Goal: Task Accomplishment & Management: Complete application form

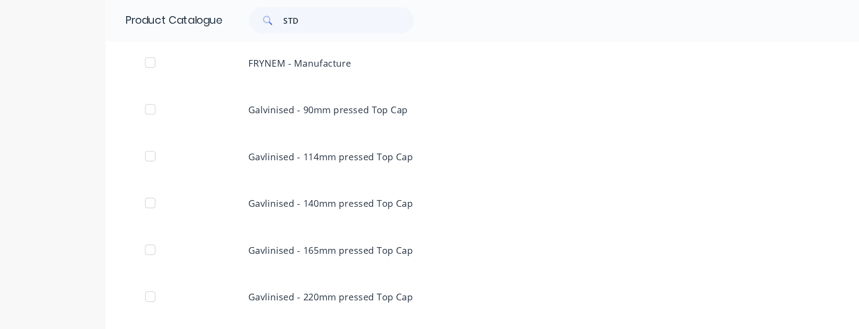
scroll to position [362, 0]
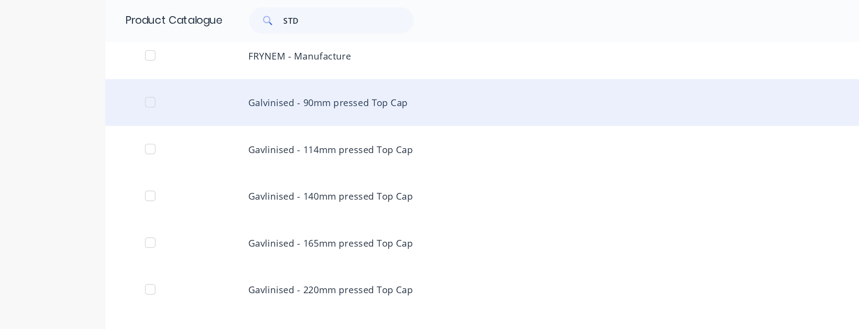
click at [237, 70] on div "Galvinised - 90mm pressed Top Cap" at bounding box center [430, 70] width 716 height 32
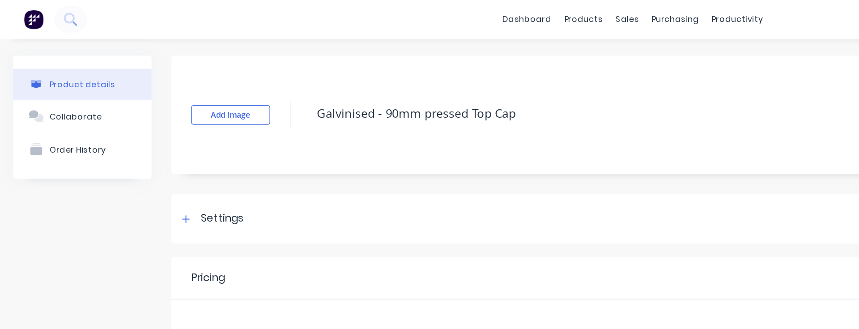
type textarea "x"
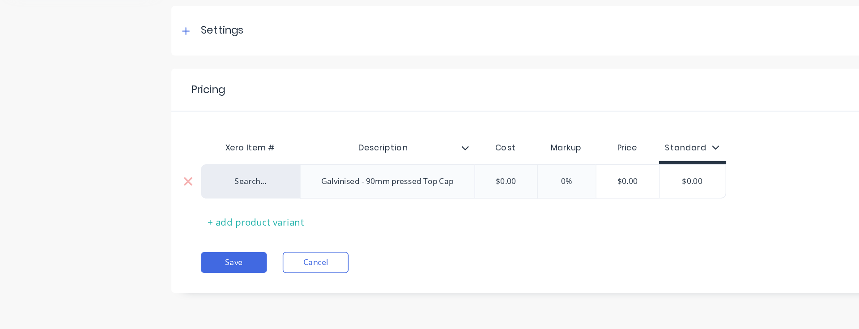
click at [171, 230] on div "Search..." at bounding box center [169, 229] width 49 height 8
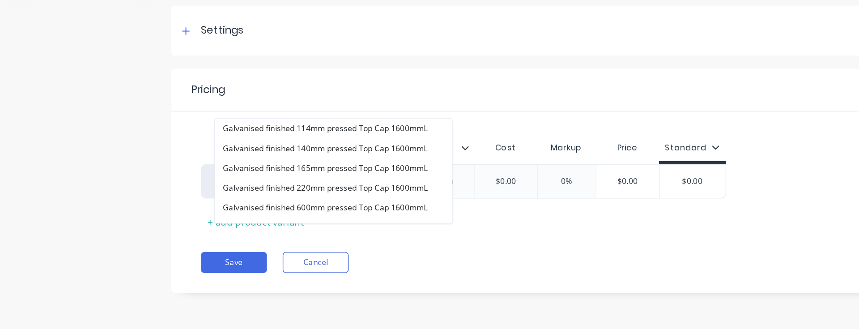
type input "top Cap"
click at [313, 271] on div "Pricing Buying Selling Tracking Xero Item # Description Cost Markup Price Stand…" at bounding box center [482, 228] width 733 height 152
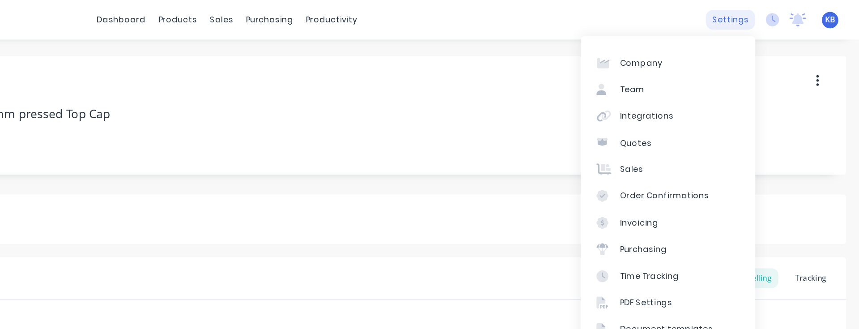
click at [777, 13] on div "settings" at bounding box center [771, 13] width 34 height 13
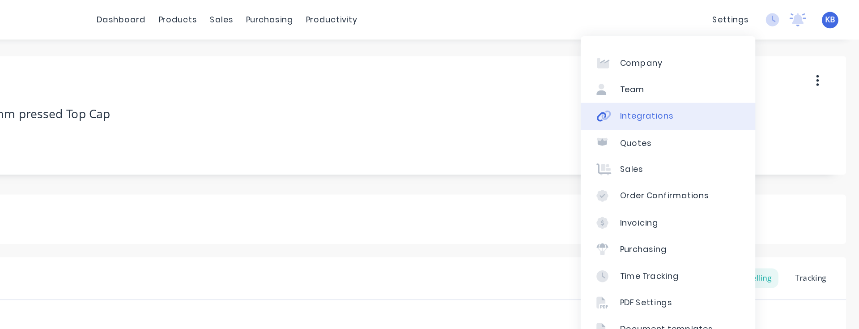
click at [727, 81] on div "Integrations" at bounding box center [714, 79] width 36 height 8
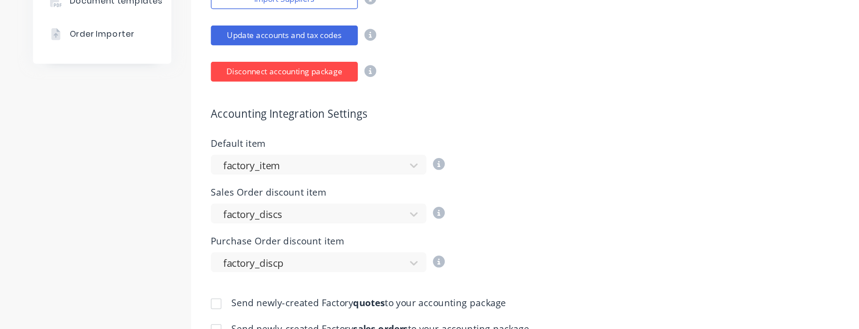
scroll to position [277, 0]
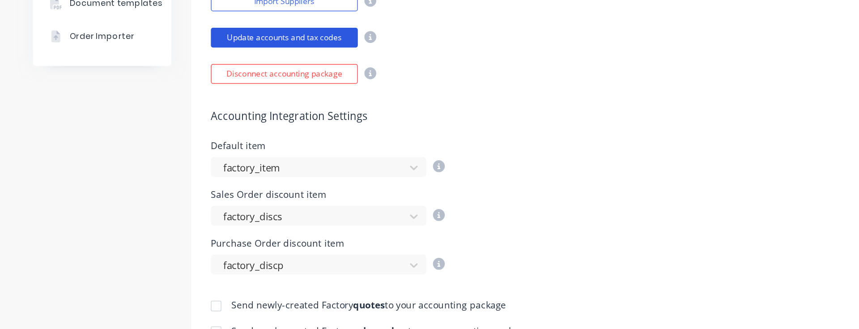
click at [190, 25] on button "Update accounts and tax codes" at bounding box center [193, 25] width 100 height 13
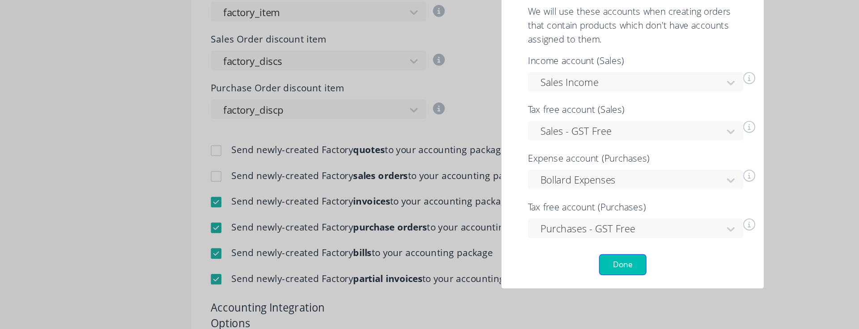
click at [428, 285] on button "Done" at bounding box center [423, 285] width 32 height 14
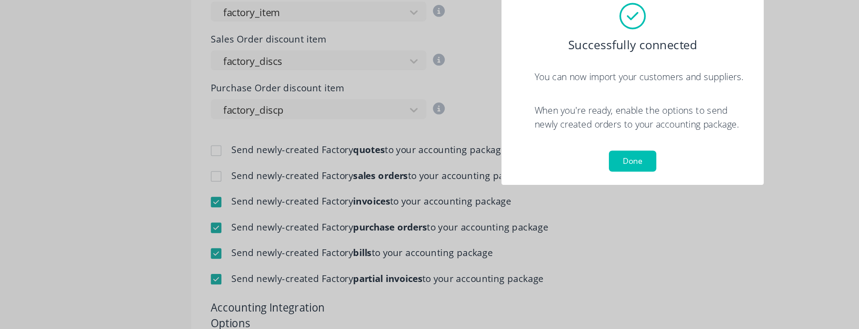
scroll to position [0, 0]
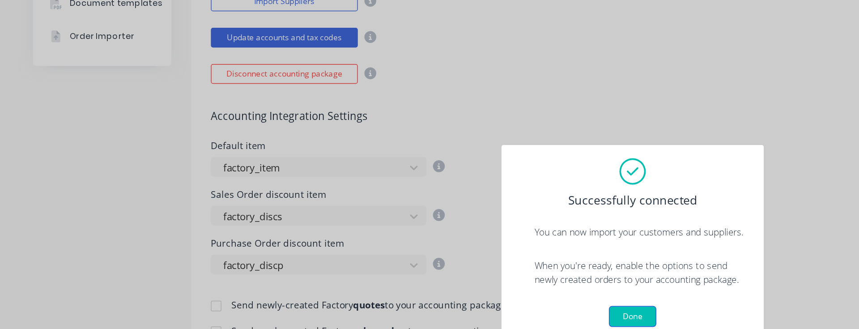
click at [430, 212] on button "Done" at bounding box center [429, 215] width 32 height 14
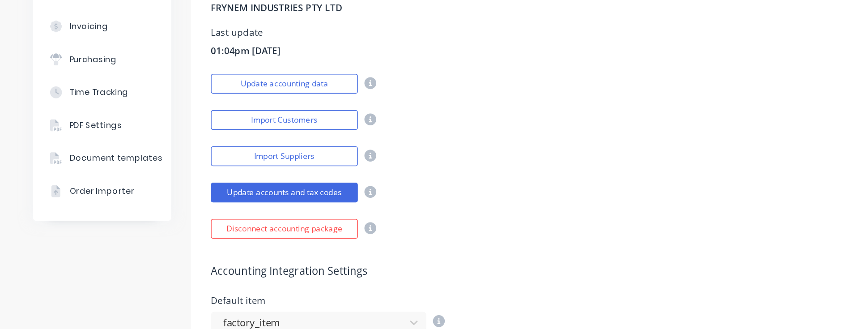
scroll to position [146, 0]
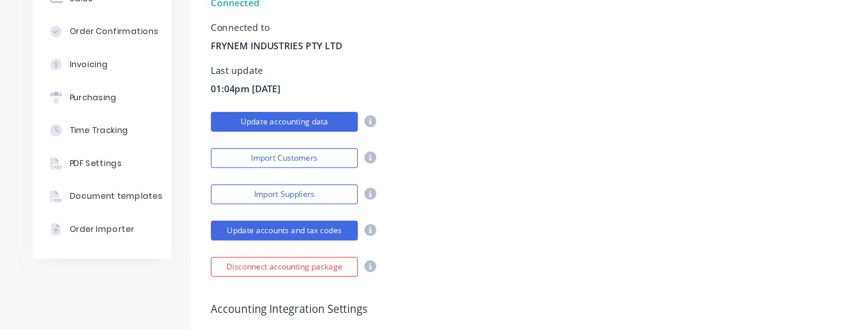
click at [211, 85] on button "Update accounting data" at bounding box center [193, 82] width 100 height 13
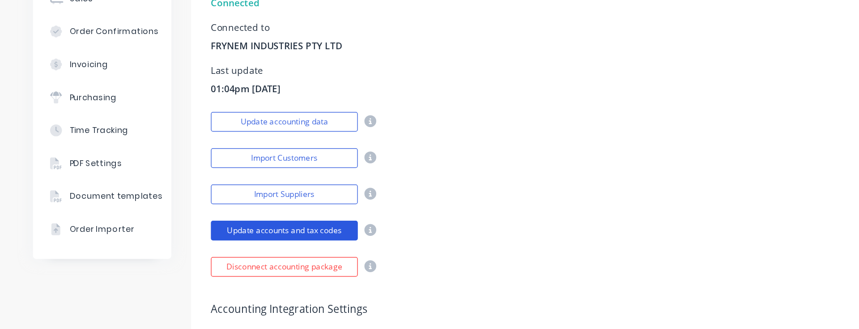
click at [197, 155] on button "Update accounts and tax codes" at bounding box center [193, 156] width 100 height 13
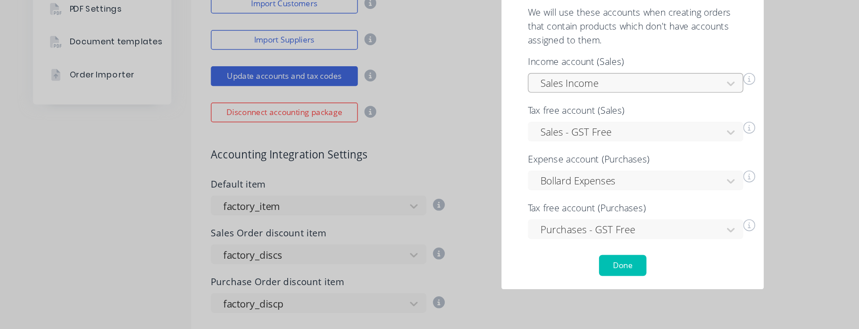
scroll to position [0, 0]
click at [420, 285] on button "Done" at bounding box center [423, 285] width 32 height 14
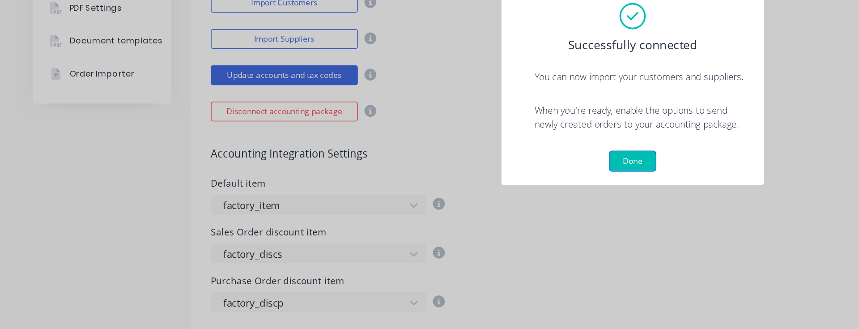
click at [428, 213] on button "Done" at bounding box center [429, 215] width 32 height 14
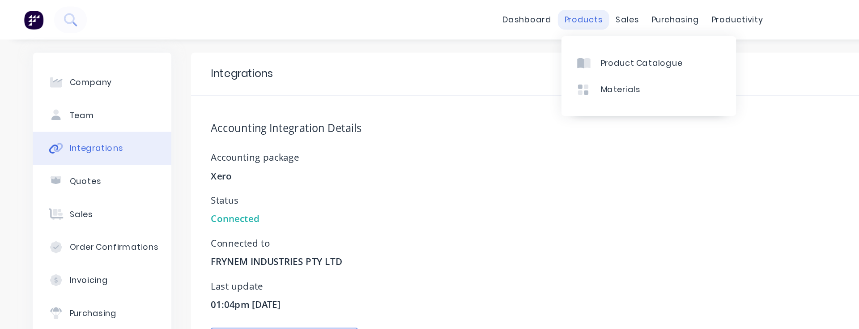
click at [396, 13] on div "products" at bounding box center [396, 13] width 35 height 13
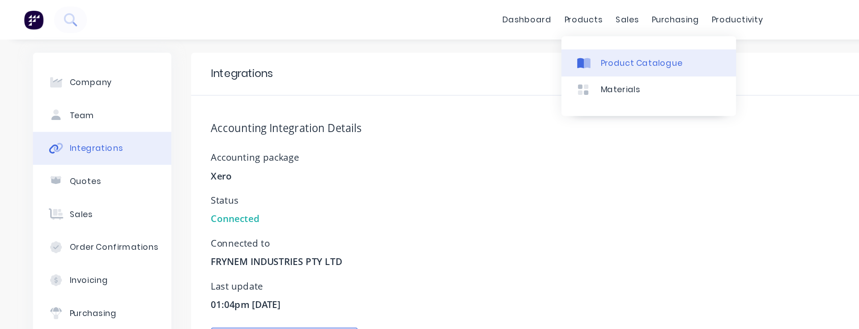
click at [410, 42] on div "Product Catalogue" at bounding box center [435, 43] width 55 height 8
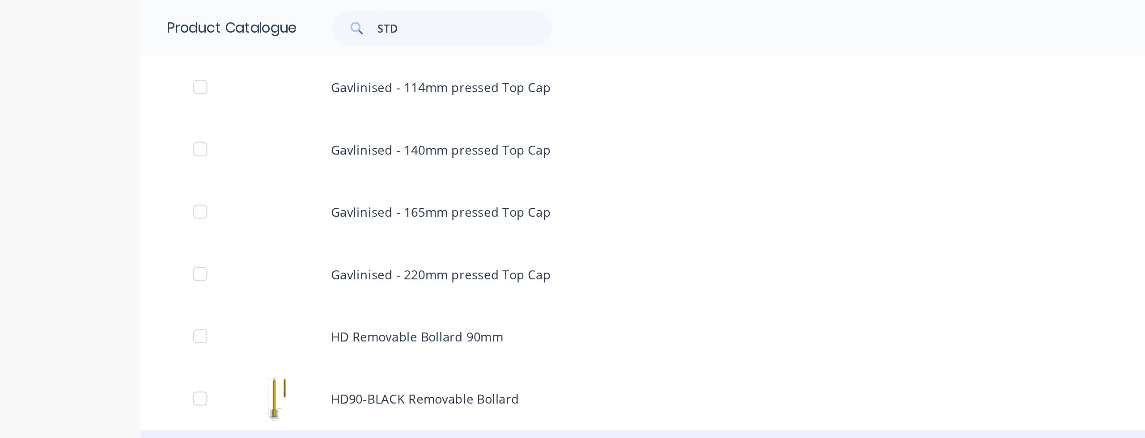
scroll to position [334, 0]
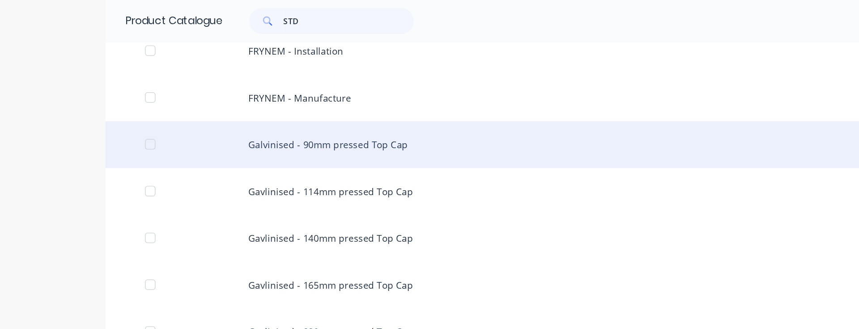
click at [198, 97] on div "Galvinised - 90mm pressed Top Cap" at bounding box center [430, 98] width 716 height 32
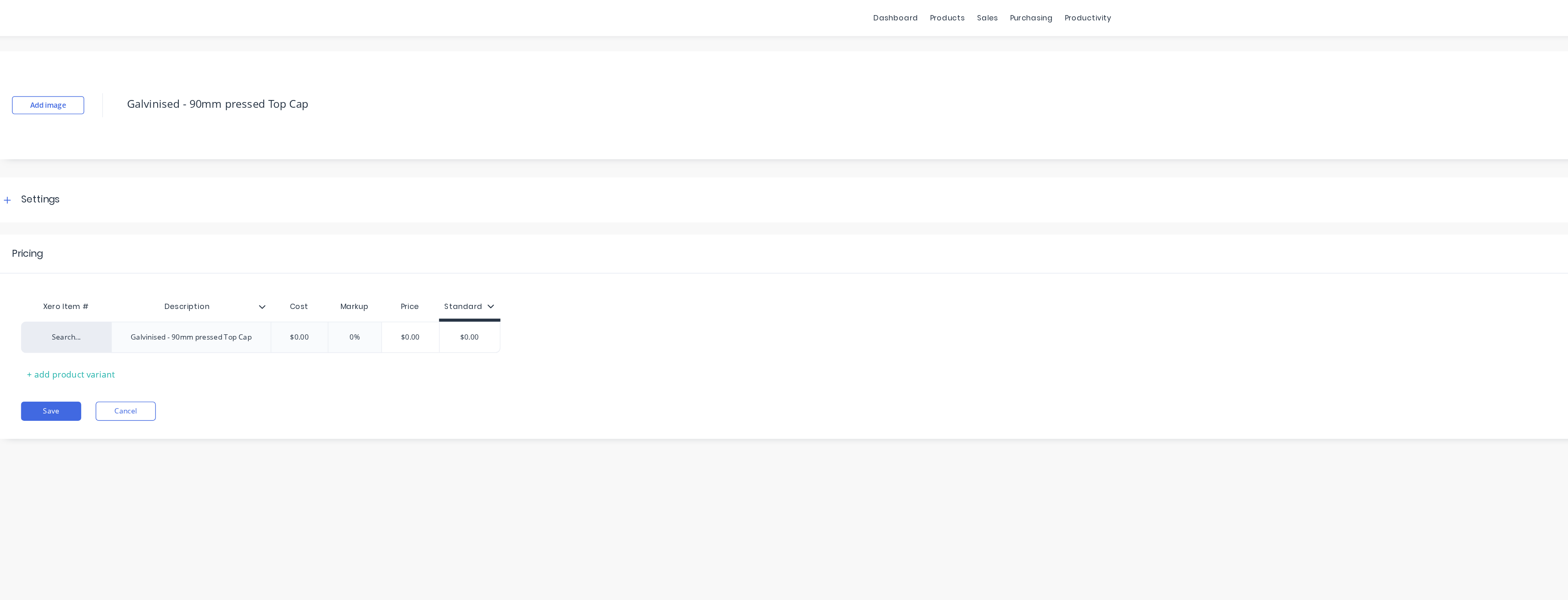
type textarea "x"
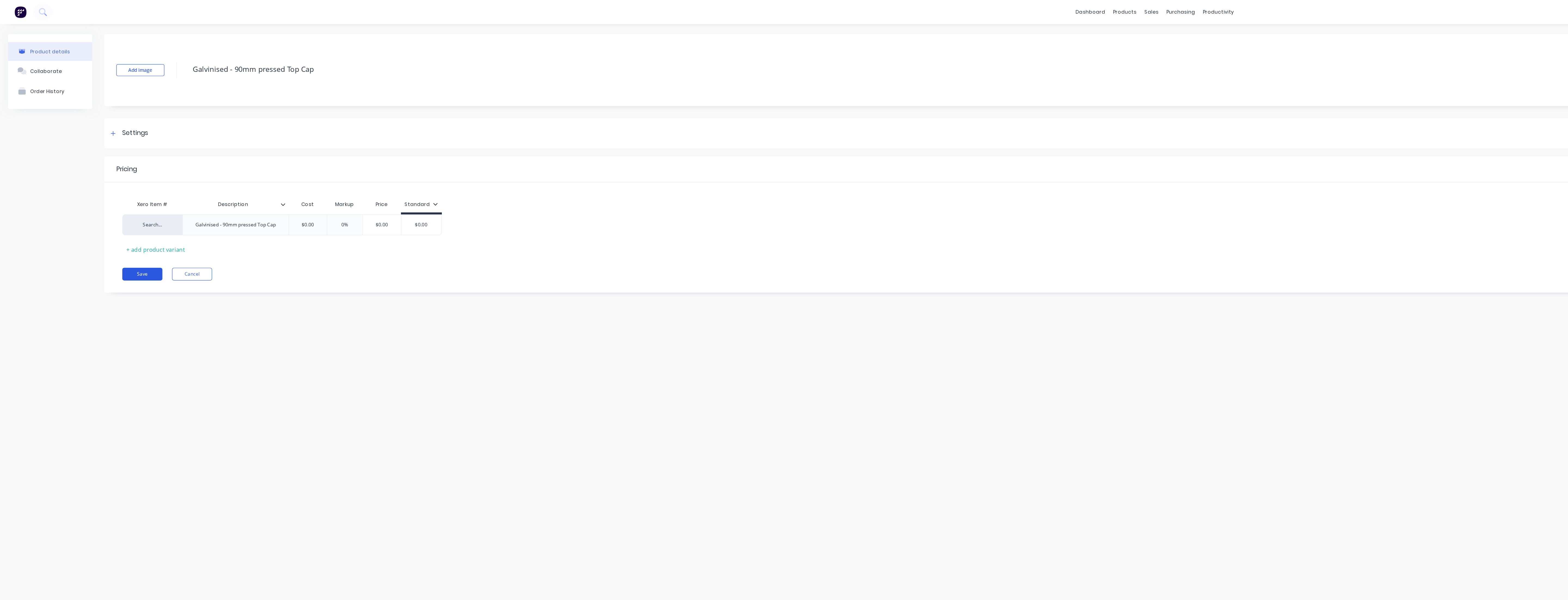
click at [94, 187] on button "Save" at bounding box center [96, 186] width 27 height 9
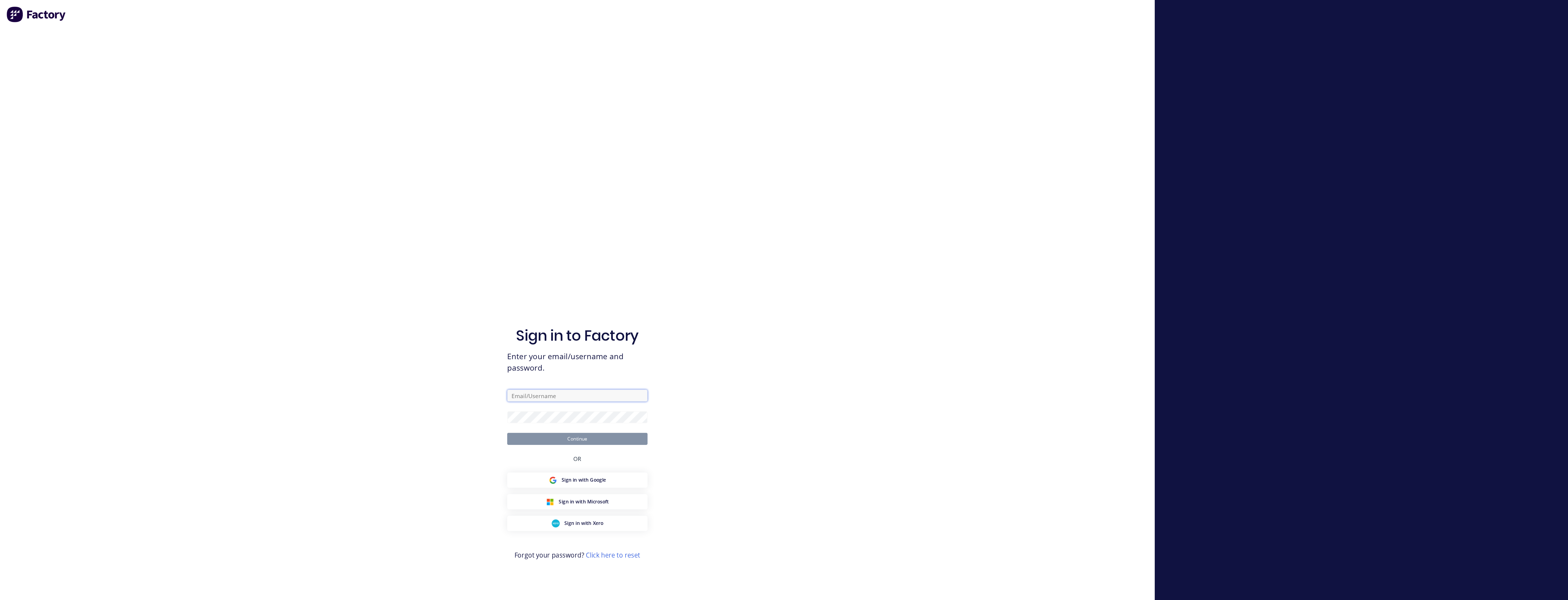
click at [388, 200] on input "text" at bounding box center [392, 268] width 96 height 8
type input "[EMAIL_ADDRESS][PERSON_NAME][DOMAIN_NAME]"
click at [345, 200] on button "Continue" at bounding box center [392, 298] width 96 height 8
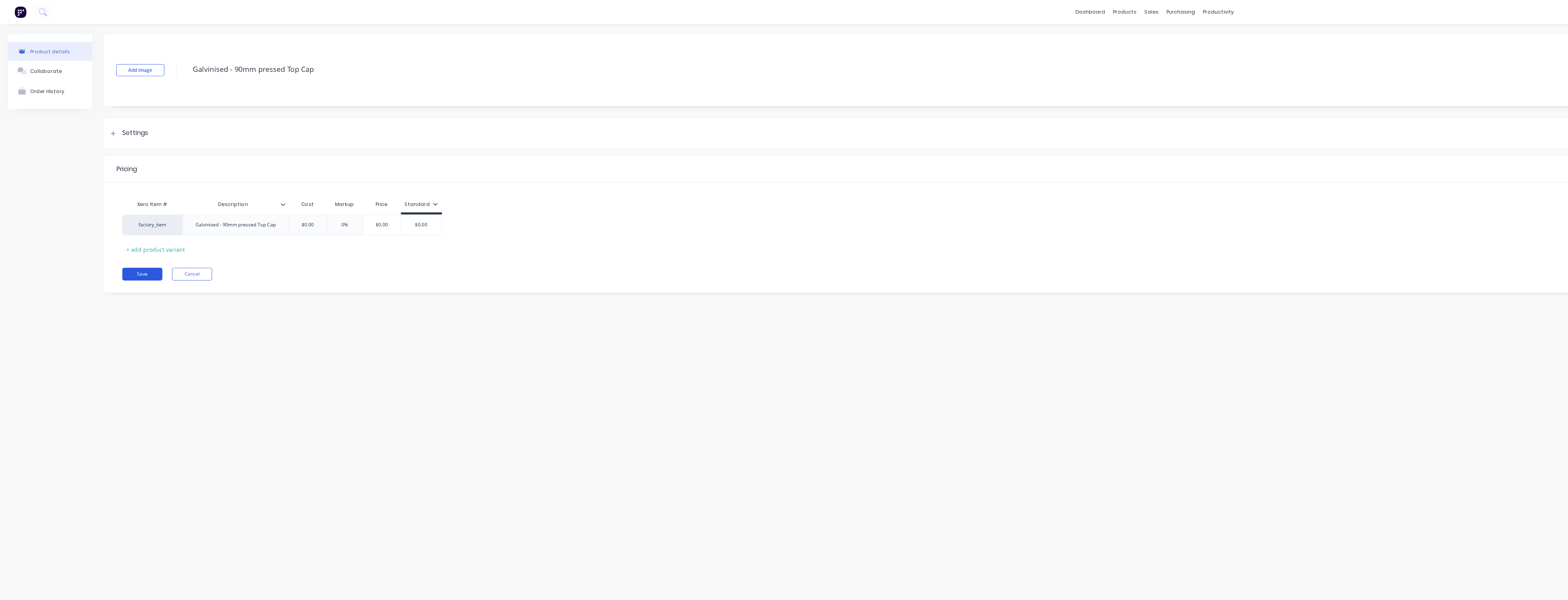
click at [98, 189] on button "Save" at bounding box center [96, 186] width 27 height 9
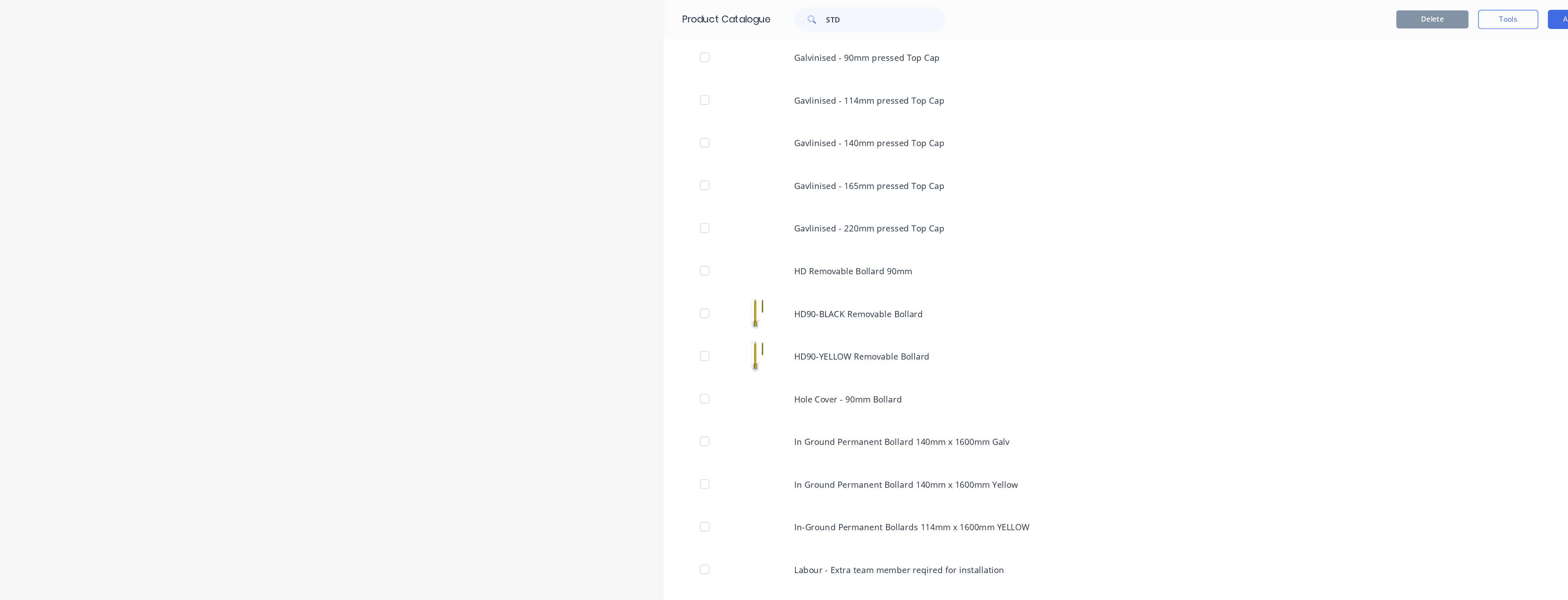
scroll to position [344, 0]
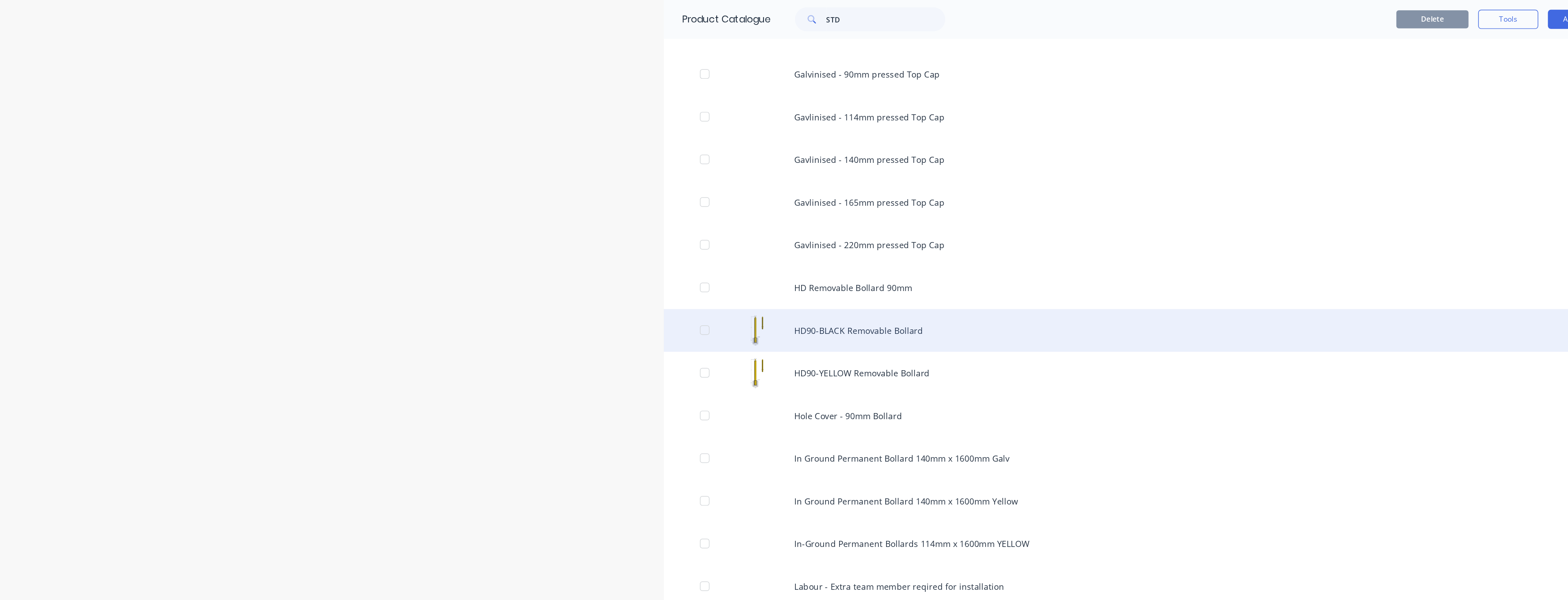
click at [581, 222] on div "HD90-BLACK Removable Bollard" at bounding box center [784, 225] width 654 height 29
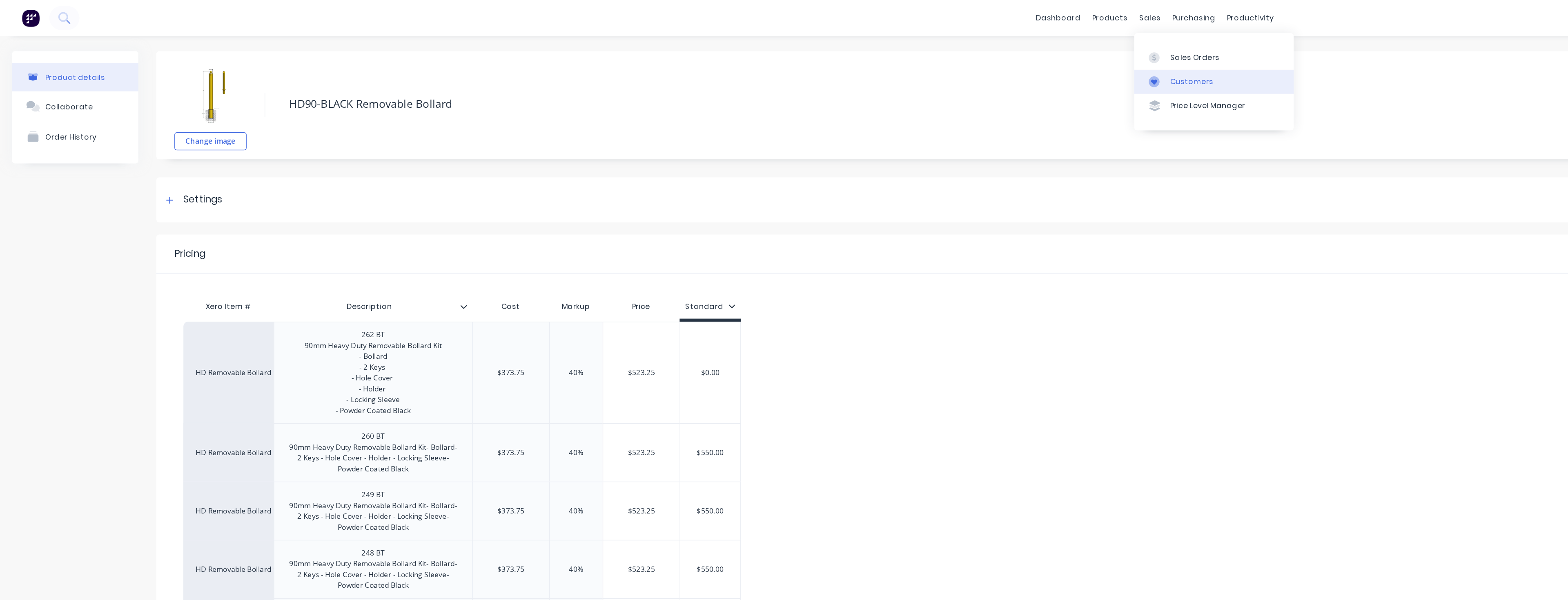
click at [784, 56] on div "Customers" at bounding box center [809, 56] width 29 height 7
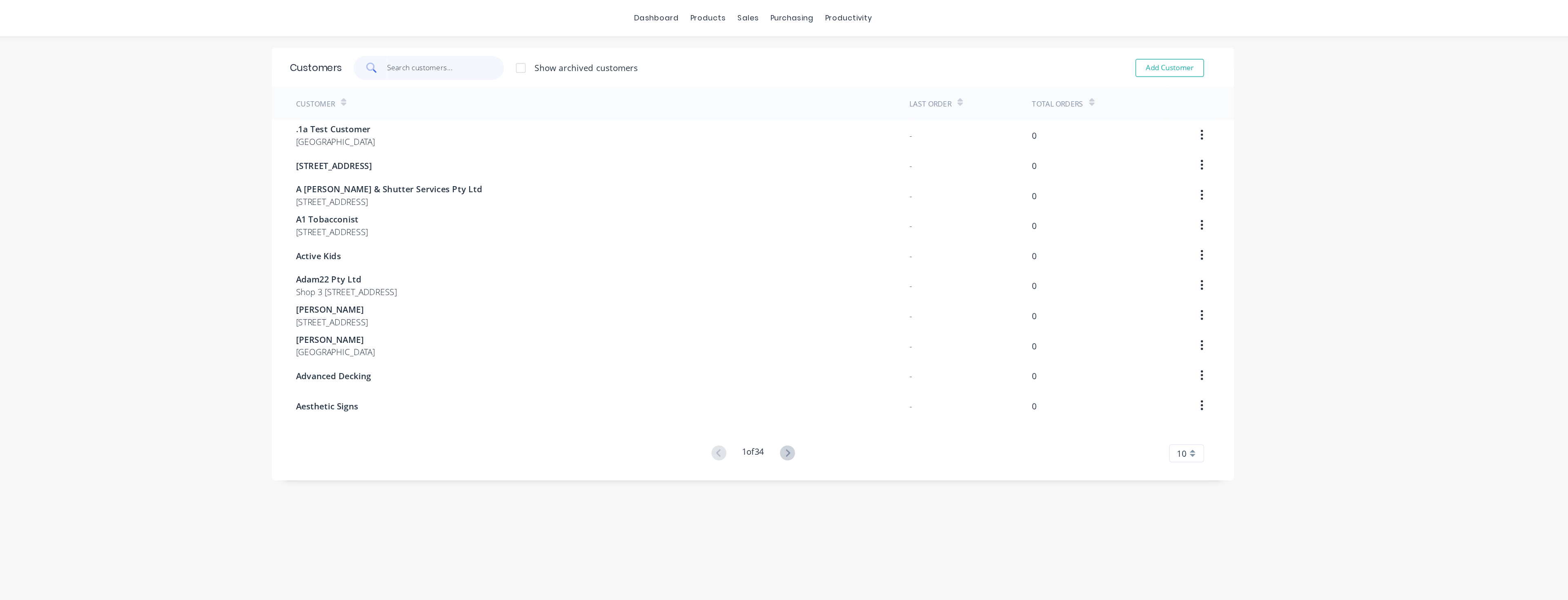
click at [582, 47] on input "text" at bounding box center [575, 47] width 79 height 16
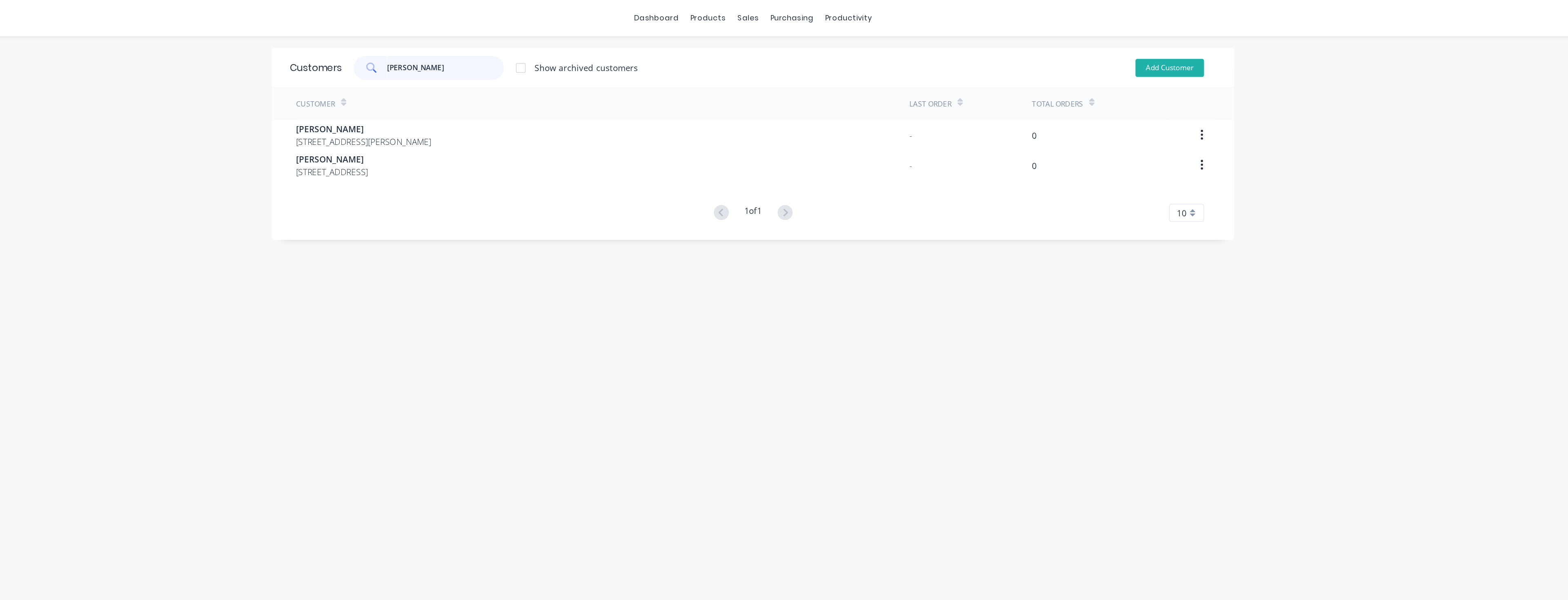
type input "[PERSON_NAME]"
click at [784, 46] on button "Add Customer" at bounding box center [1067, 46] width 47 height 12
select select "AU"
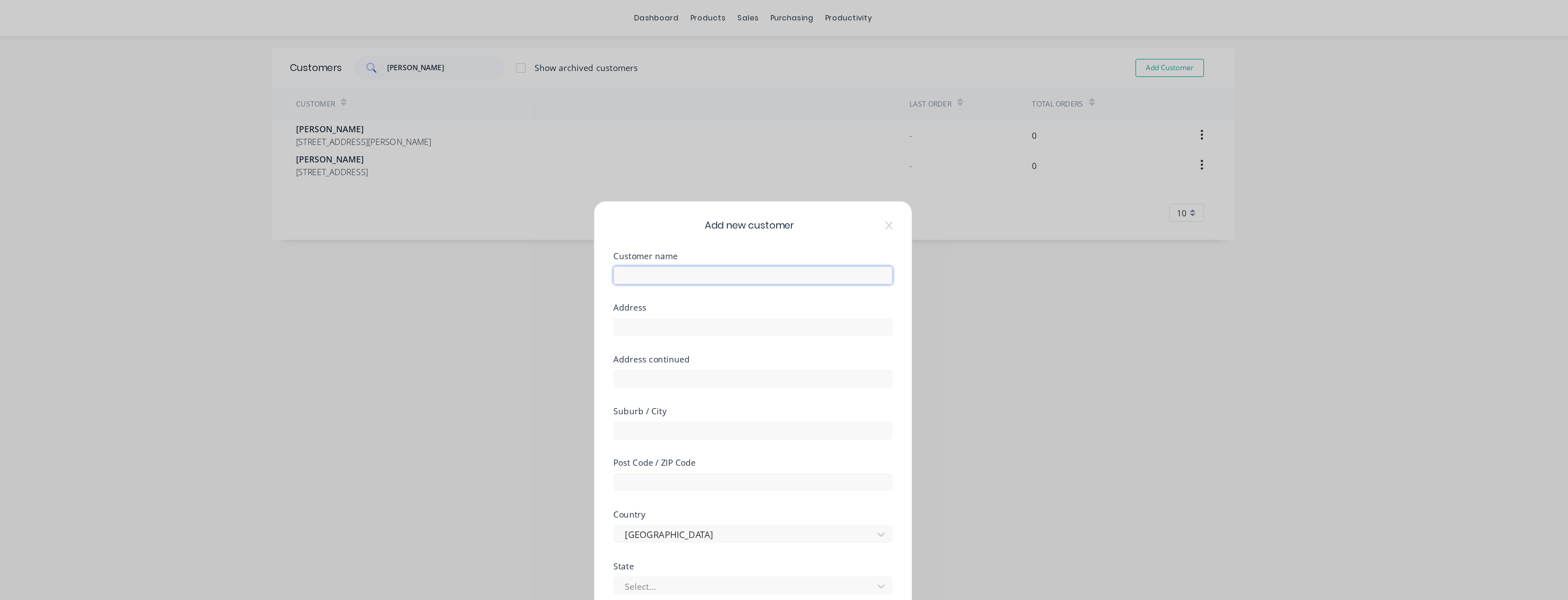
click at [769, 188] on input "text" at bounding box center [784, 186] width 190 height 12
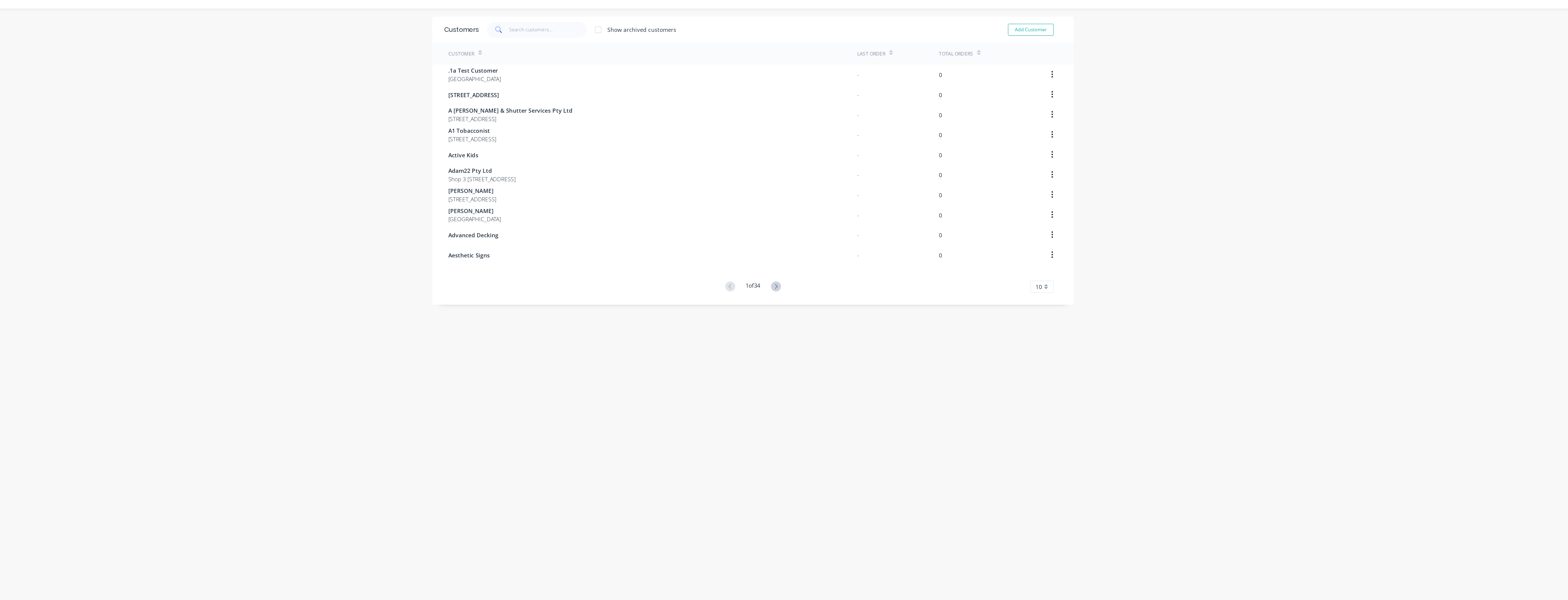
scroll to position [9, 0]
click at [979, 21] on button "Add Customer" at bounding box center [972, 21] width 31 height 8
select select "AU"
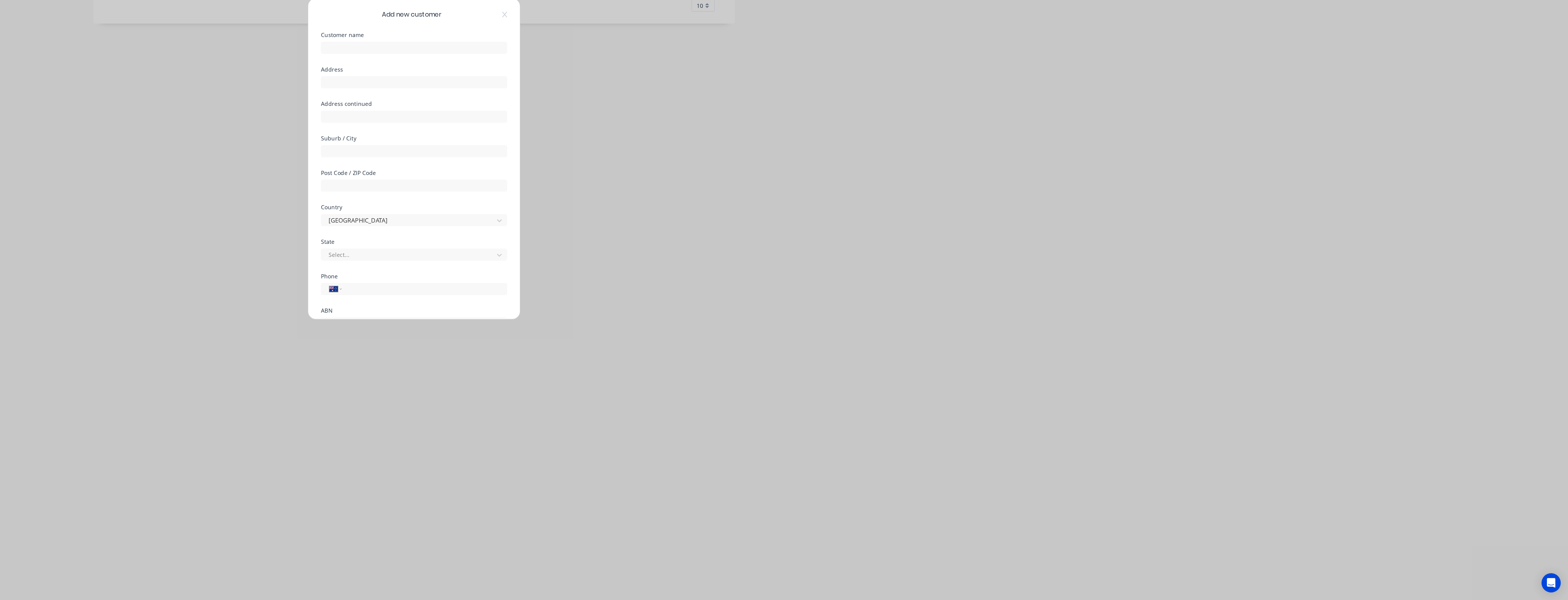
scroll to position [0, 0]
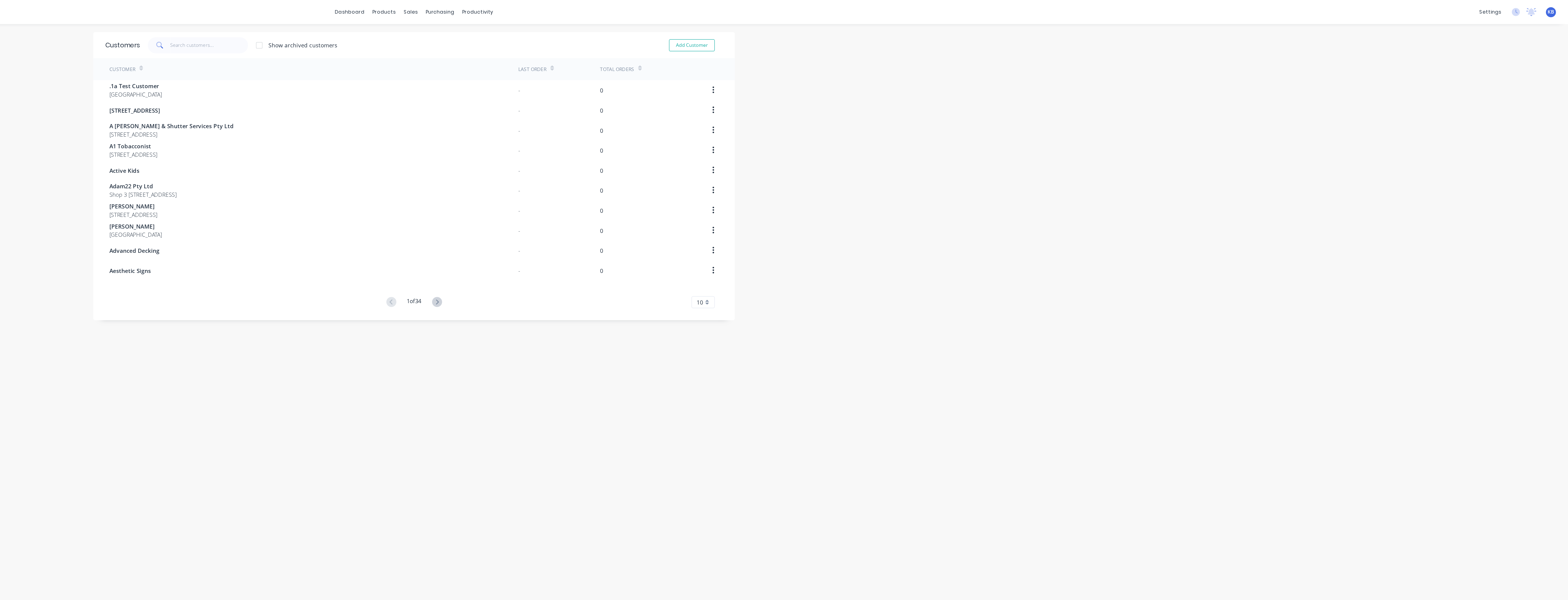
click at [1125, 277] on div "dashboard products sales purchasing productivity dashboard products Product Cat…" at bounding box center [784, 300] width 1568 height 600
click at [971, 29] on button "Add Customer" at bounding box center [972, 30] width 31 height 8
select select "AU"
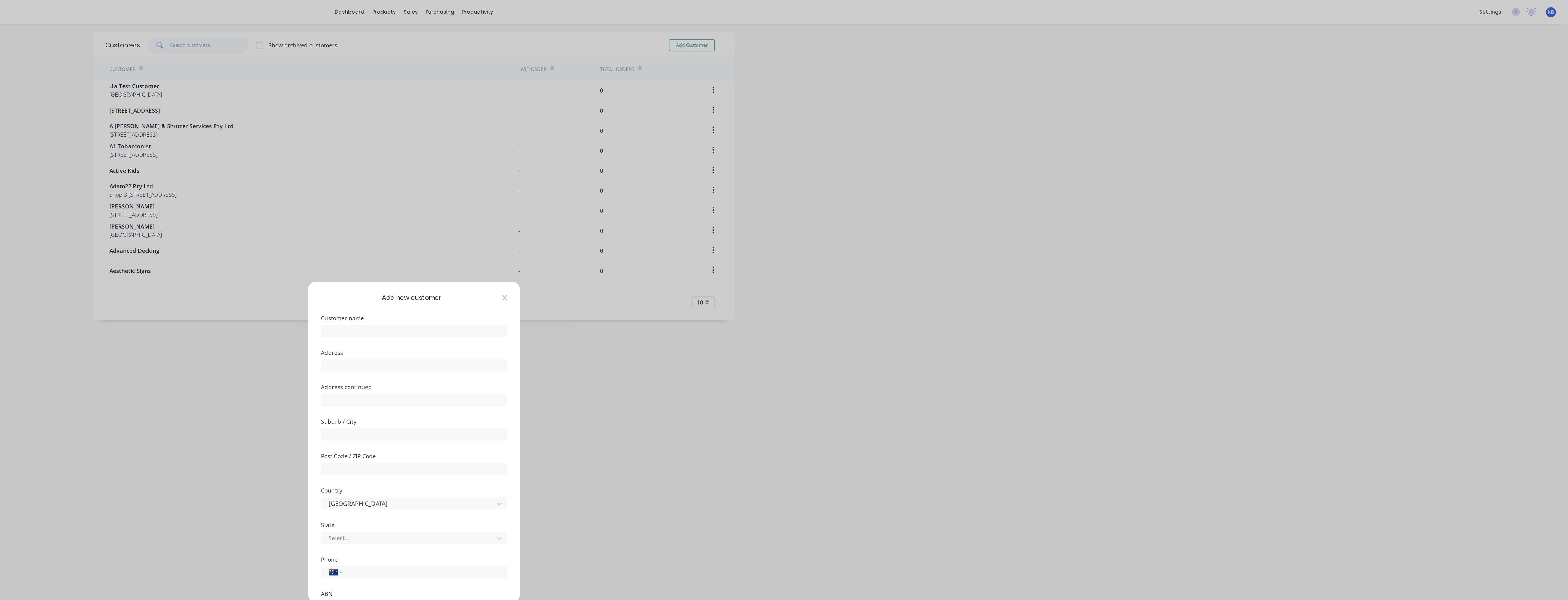
click at [844, 202] on icon at bounding box center [845, 202] width 3 height 4
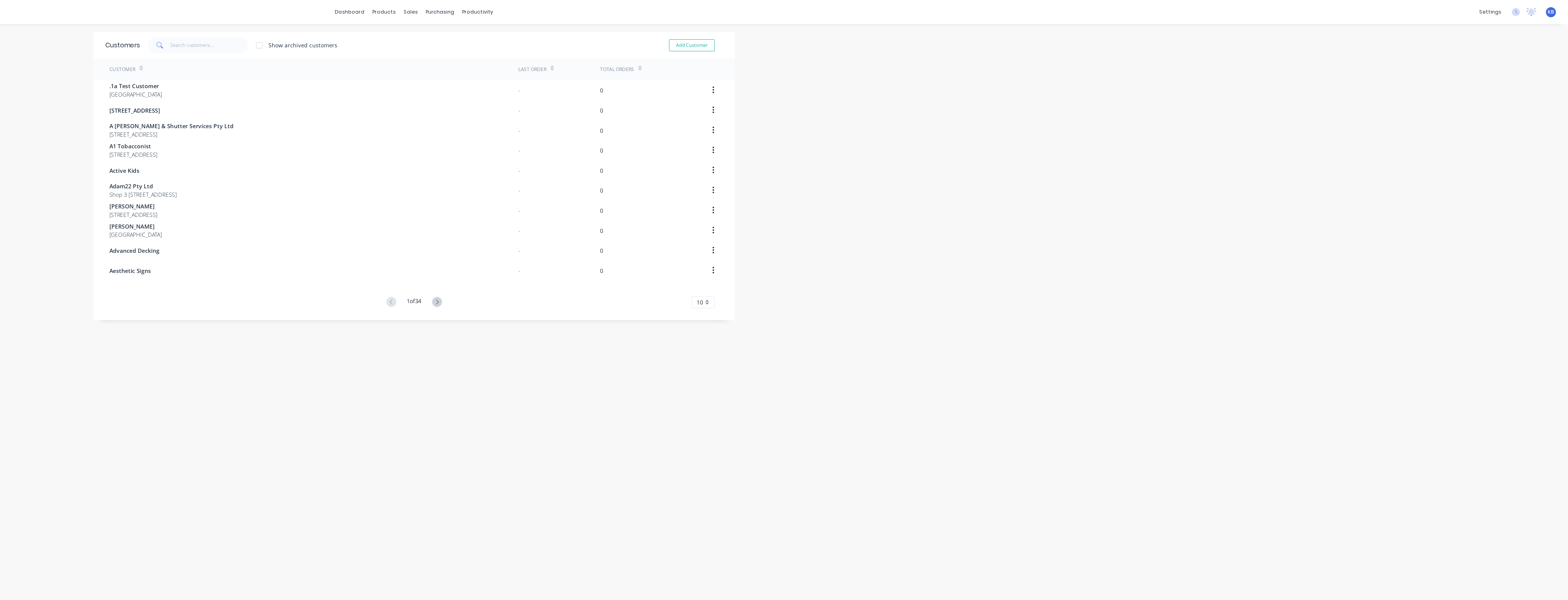
scroll to position [3, 0]
click at [1556, 5] on span "KB" at bounding box center [1556, 5] width 4 height 5
click at [1520, 65] on button "Sign out" at bounding box center [1522, 65] width 72 height 11
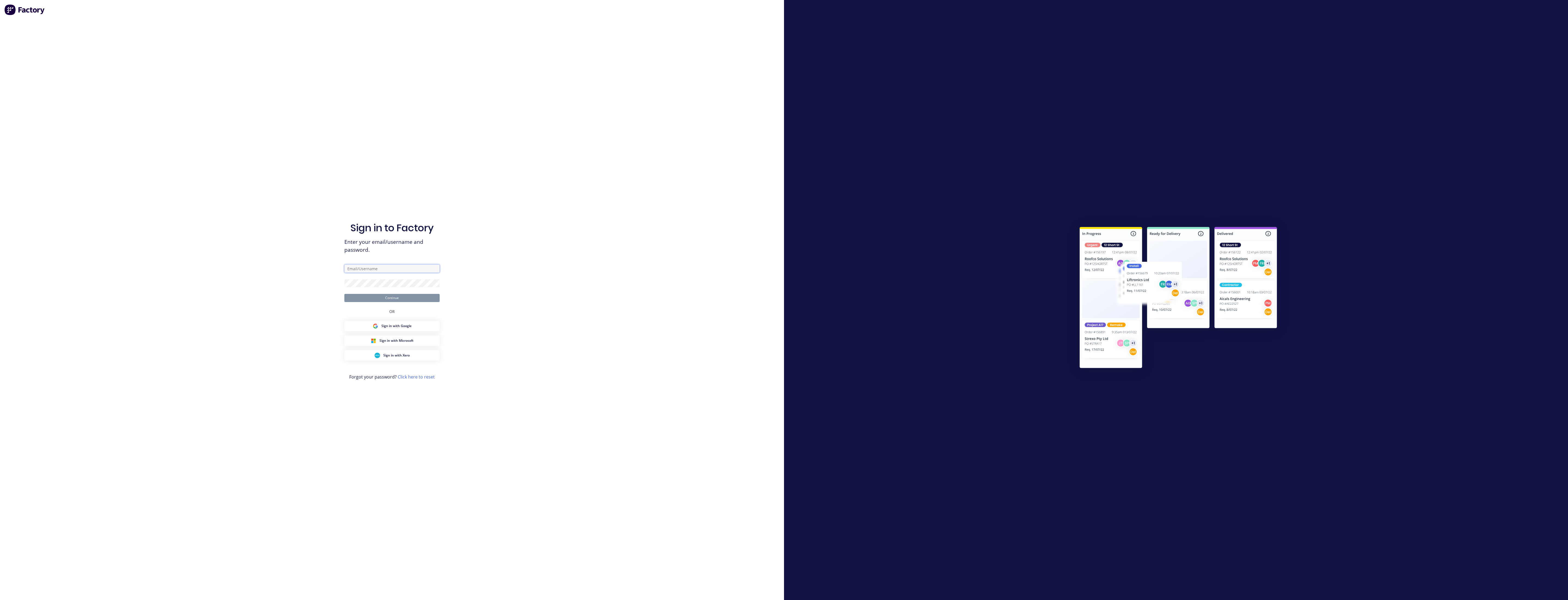
click at [396, 267] on input "text" at bounding box center [392, 268] width 96 height 8
type input "kiera.burley@frynemengineering.com.au"
click at [408, 285] on form "kiera.burley@frynemengineering.com.au Continue" at bounding box center [392, 284] width 96 height 38
click at [345, 294] on button "Continue" at bounding box center [392, 298] width 96 height 8
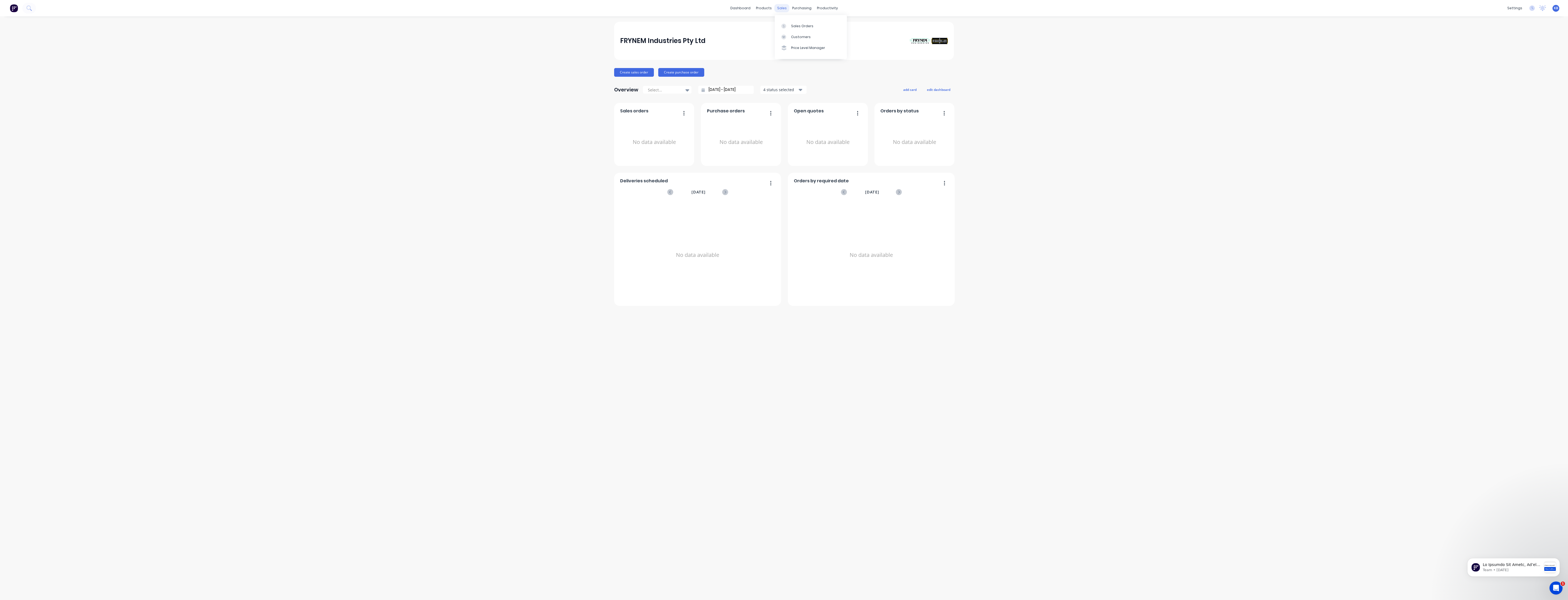
click at [782, 8] on div "sales" at bounding box center [782, 8] width 15 height 8
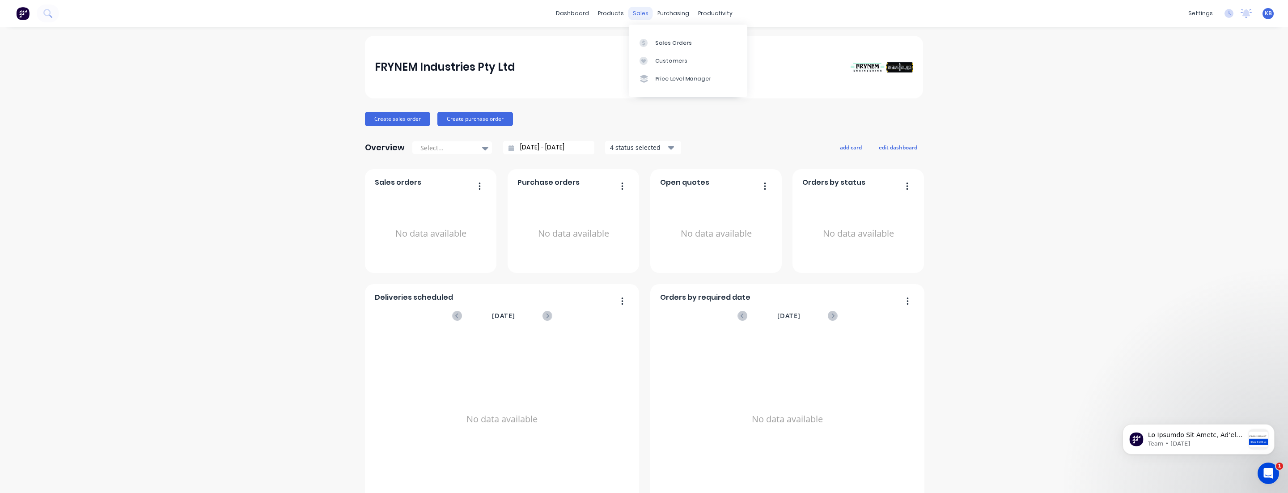
click at [643, 10] on div "sales" at bounding box center [640, 13] width 25 height 13
click at [676, 59] on div "Customers" at bounding box center [672, 61] width 32 height 8
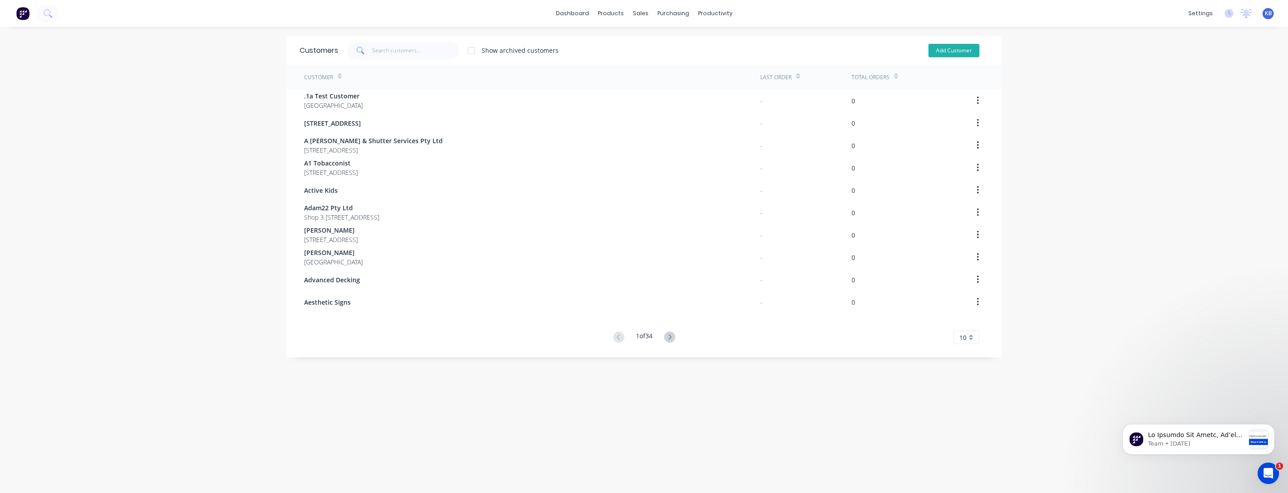
click at [961, 48] on button "Add Customer" at bounding box center [953, 50] width 51 height 13
select select "AU"
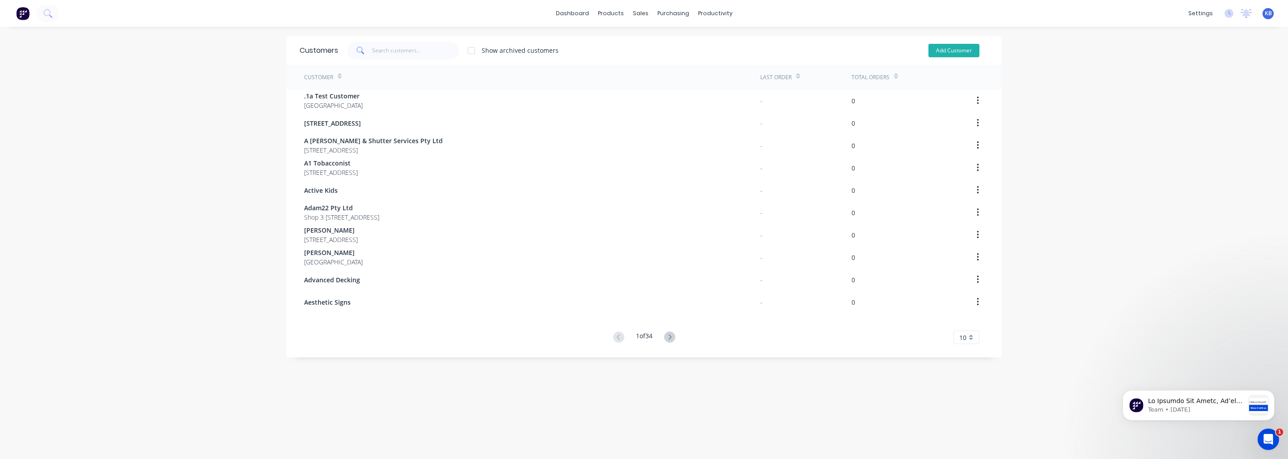
click at [948, 49] on button "Add Customer" at bounding box center [953, 50] width 51 height 13
select select "AU"
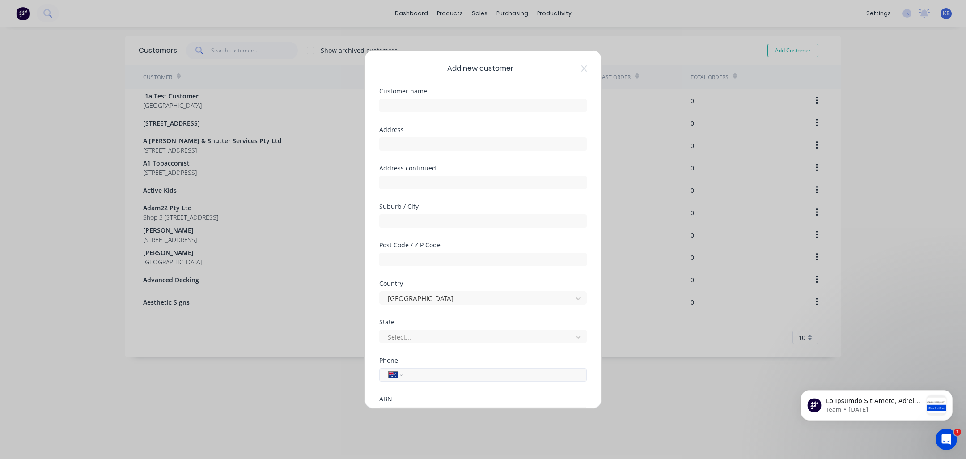
click at [455, 373] on input "tel" at bounding box center [493, 375] width 169 height 10
click at [449, 104] on input "text" at bounding box center [483, 105] width 208 height 13
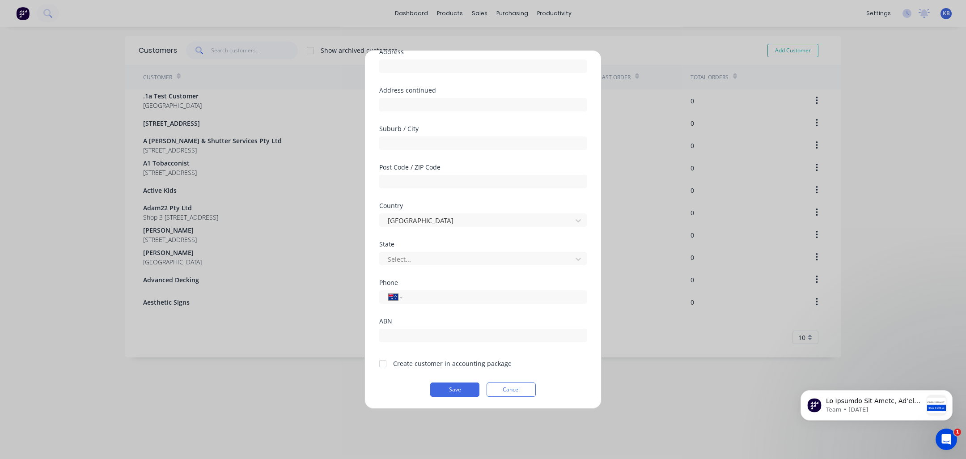
click at [384, 365] on div at bounding box center [383, 364] width 18 height 18
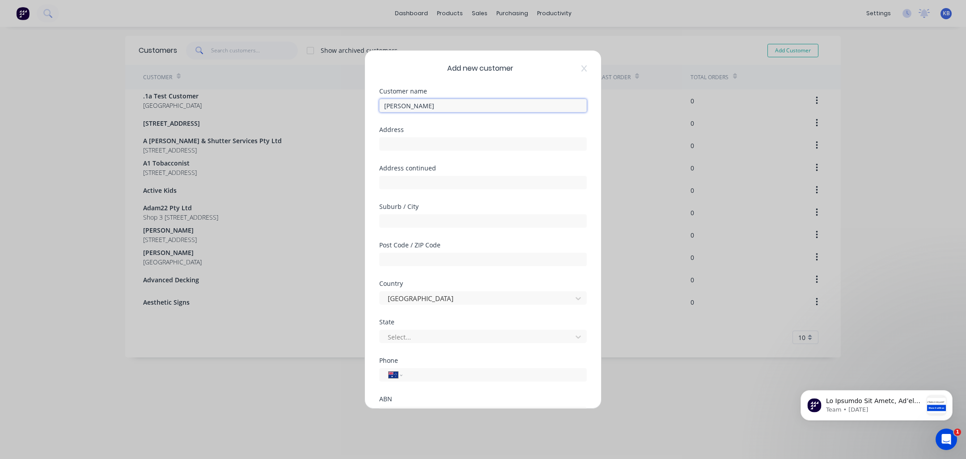
click at [402, 106] on input "[PERSON_NAME]" at bounding box center [483, 105] width 208 height 13
type input "[PERSON_NAME]"
click at [470, 143] on input "text" at bounding box center [483, 143] width 208 height 13
type input "[STREET_ADDRESS]"
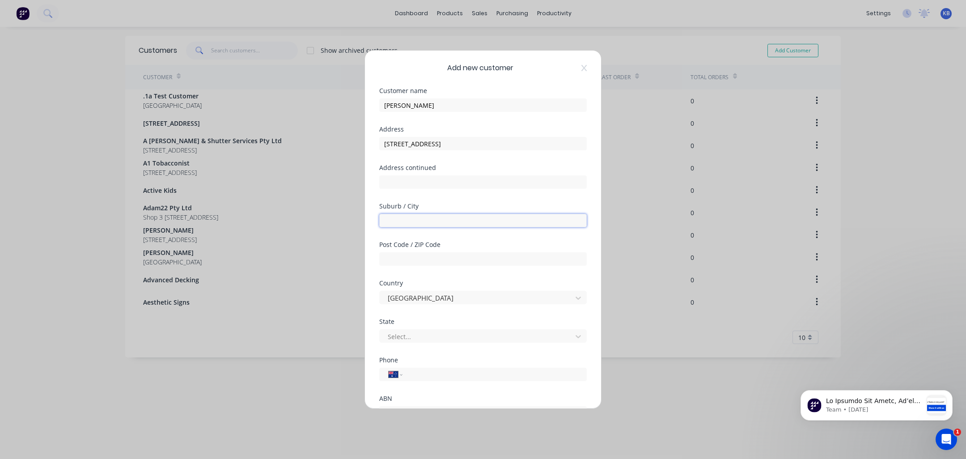
click at [427, 223] on input "text" at bounding box center [483, 220] width 208 height 13
type input "[GEOGRAPHIC_DATA]"
click at [411, 262] on input "text" at bounding box center [483, 258] width 208 height 13
click at [414, 298] on div at bounding box center [477, 297] width 181 height 11
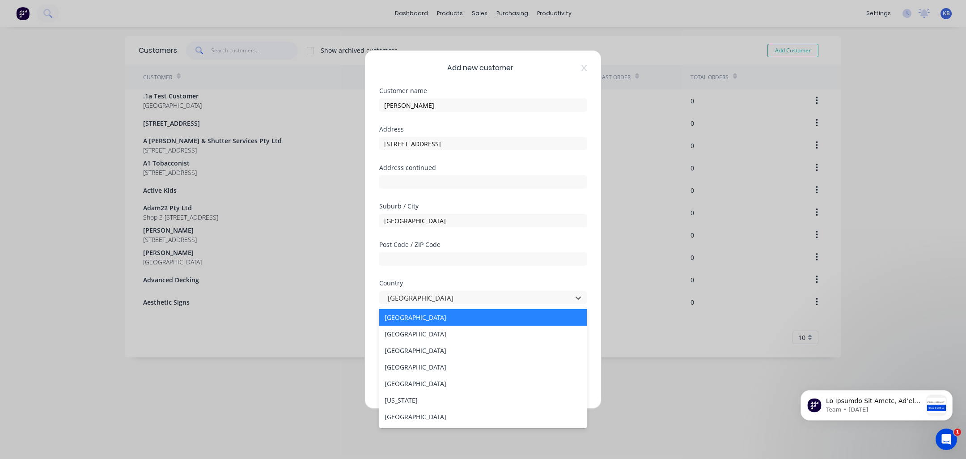
click at [425, 318] on div "[GEOGRAPHIC_DATA]" at bounding box center [483, 317] width 208 height 17
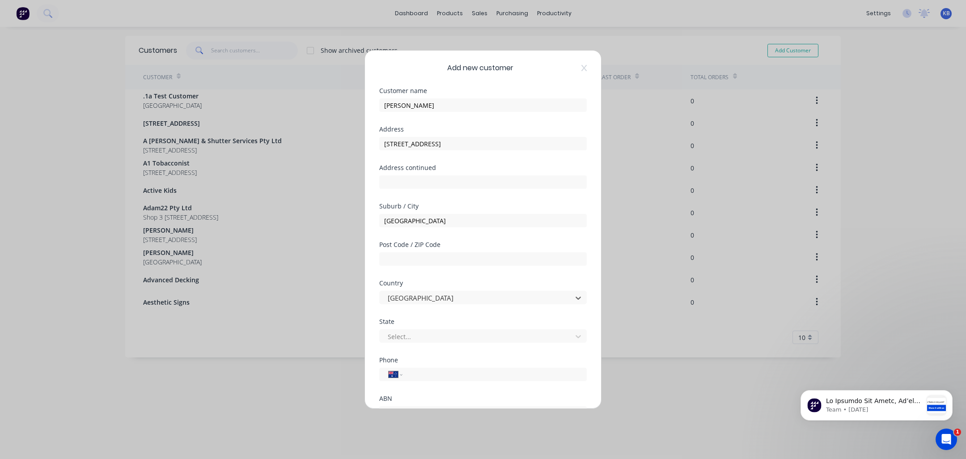
scroll to position [78, 0]
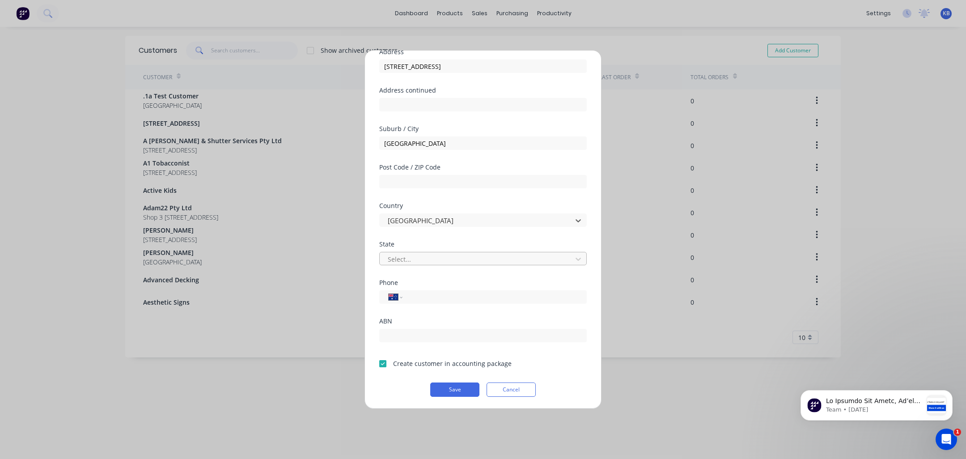
click at [451, 260] on div at bounding box center [477, 259] width 181 height 11
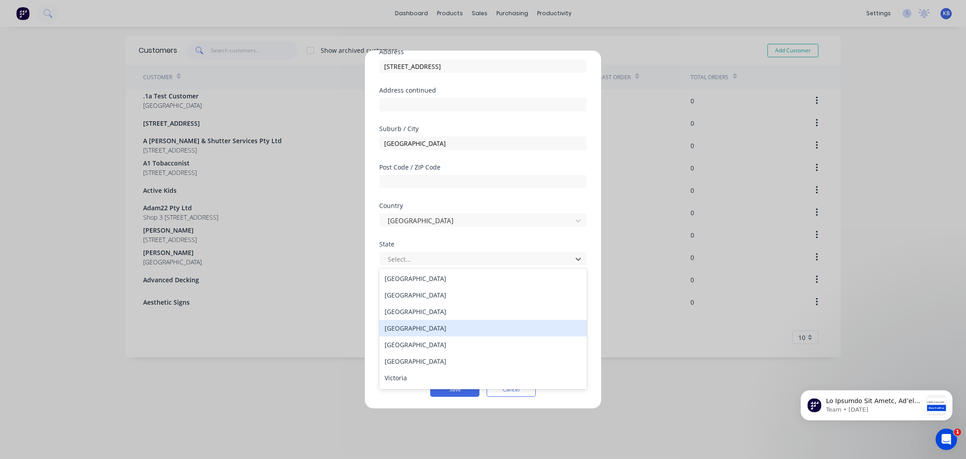
click at [427, 331] on div "[GEOGRAPHIC_DATA]" at bounding box center [483, 328] width 208 height 17
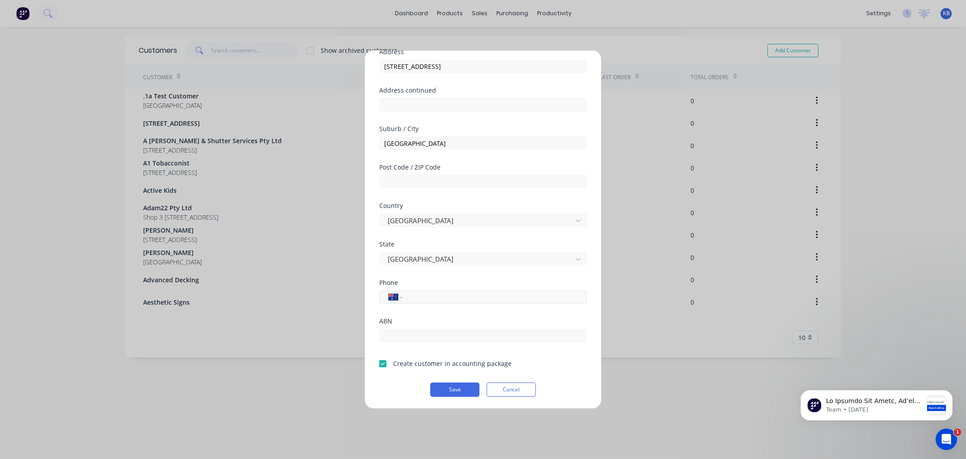
click at [429, 292] on input "tel" at bounding box center [493, 297] width 169 height 10
click at [454, 173] on div at bounding box center [483, 181] width 208 height 16
click at [453, 178] on input "text" at bounding box center [483, 181] width 208 height 13
type input "4113"
click at [445, 304] on div "Phone International [GEOGRAPHIC_DATA] [GEOGRAPHIC_DATA] [GEOGRAPHIC_DATA] [GEOG…" at bounding box center [483, 299] width 208 height 38
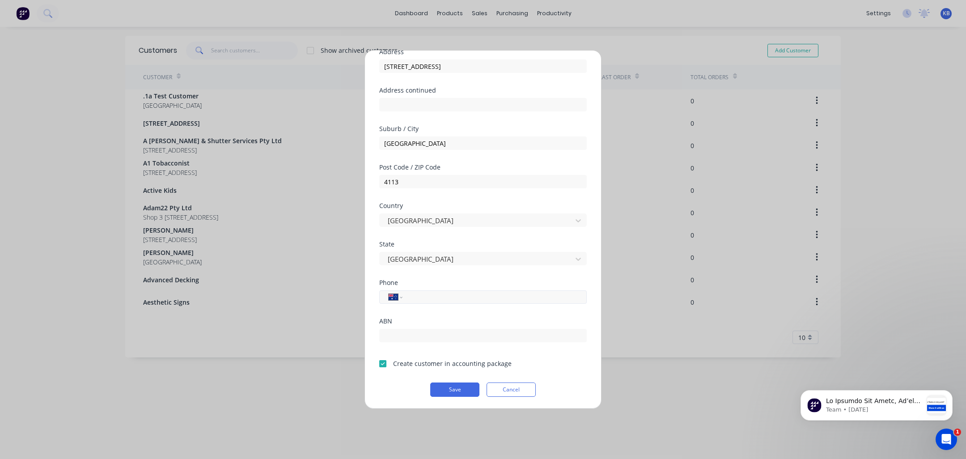
click at [449, 299] on input "tel" at bounding box center [493, 297] width 169 height 10
type input "0413 000 374"
click at [446, 389] on button "Save" at bounding box center [454, 389] width 49 height 14
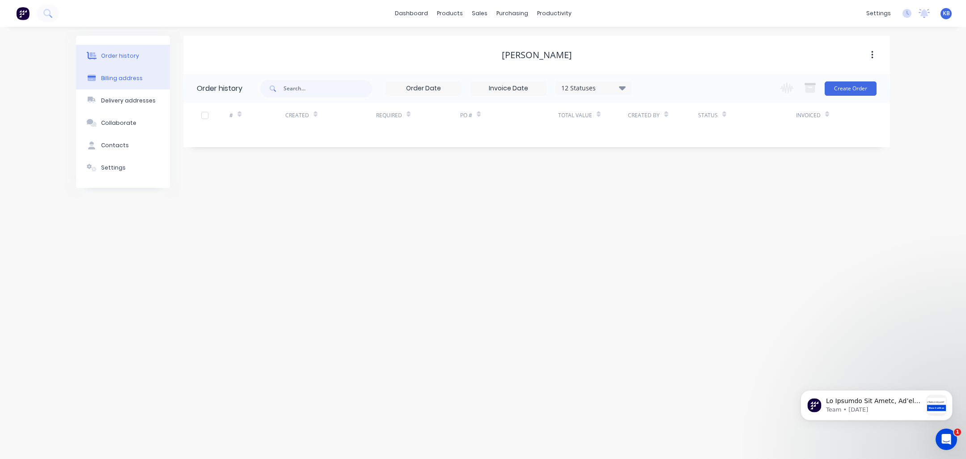
click at [114, 75] on div "Billing address" at bounding box center [122, 78] width 42 height 8
select select "AU"
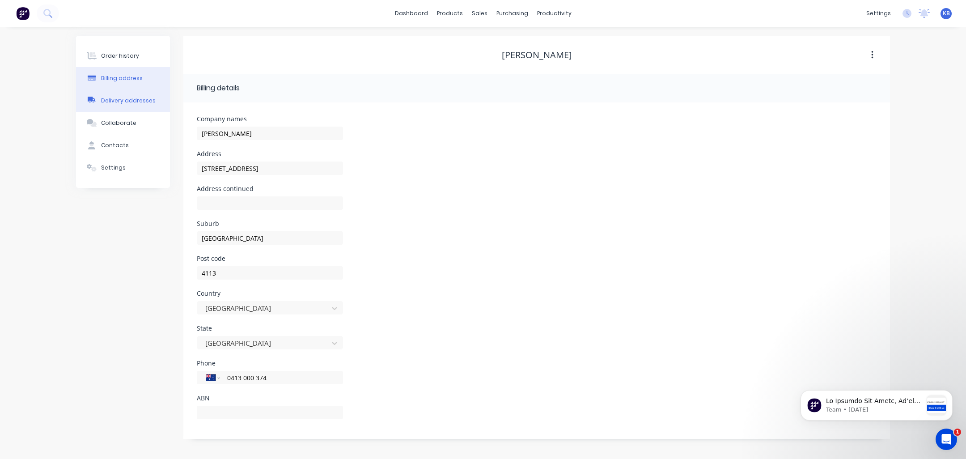
click at [144, 100] on div "Delivery addresses" at bounding box center [128, 101] width 55 height 8
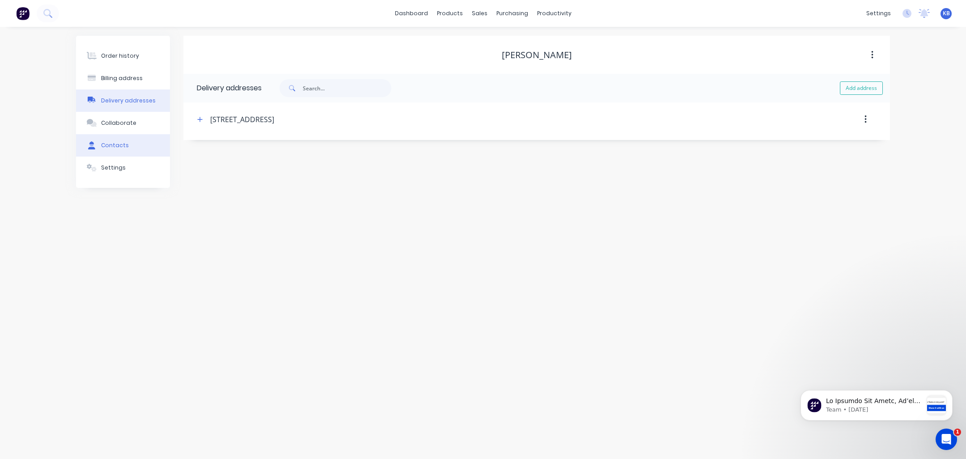
click at [124, 147] on div "Contacts" at bounding box center [115, 145] width 28 height 8
click at [114, 169] on div "Settings" at bounding box center [113, 168] width 25 height 8
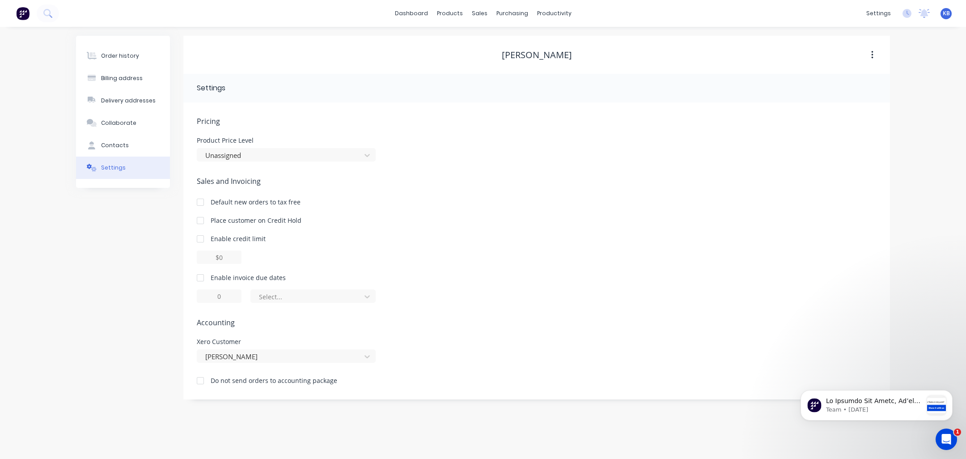
click at [200, 279] on div at bounding box center [200, 278] width 18 height 18
click at [369, 297] on icon at bounding box center [367, 296] width 9 height 9
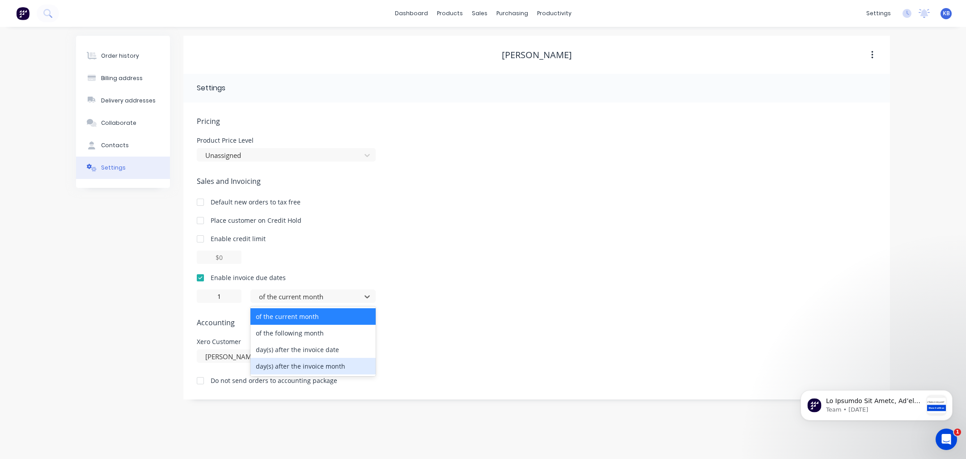
drag, startPoint x: 440, startPoint y: 308, endPoint x: 434, endPoint y: 306, distance: 6.1
click at [440, 308] on div "Pricing Product Price Level Unassigned Sales and Invoicing Default new orders t…" at bounding box center [537, 258] width 680 height 284
click at [369, 294] on icon at bounding box center [367, 296] width 9 height 9
click at [352, 352] on div "day(s) after the invoice date" at bounding box center [312, 349] width 125 height 17
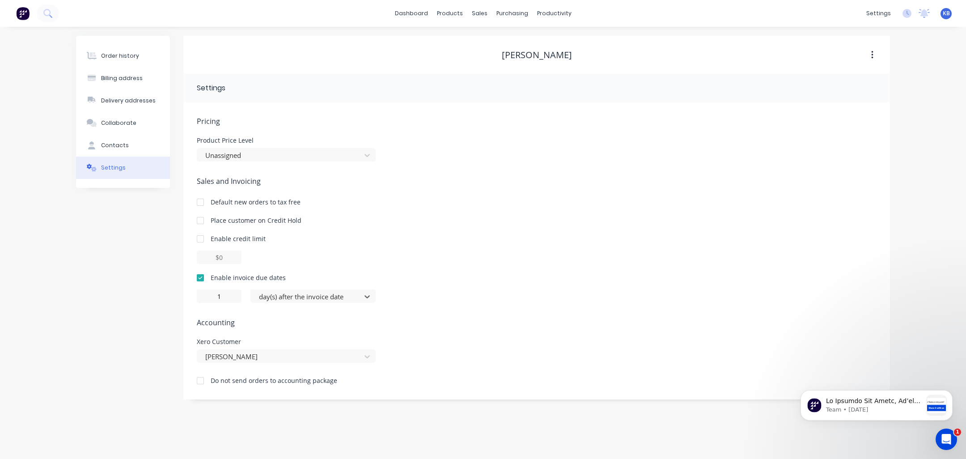
type input "0"
click at [627, 229] on div "Sales and Invoicing Default new orders to tax free Place customer on Credit Hol…" at bounding box center [537, 239] width 680 height 127
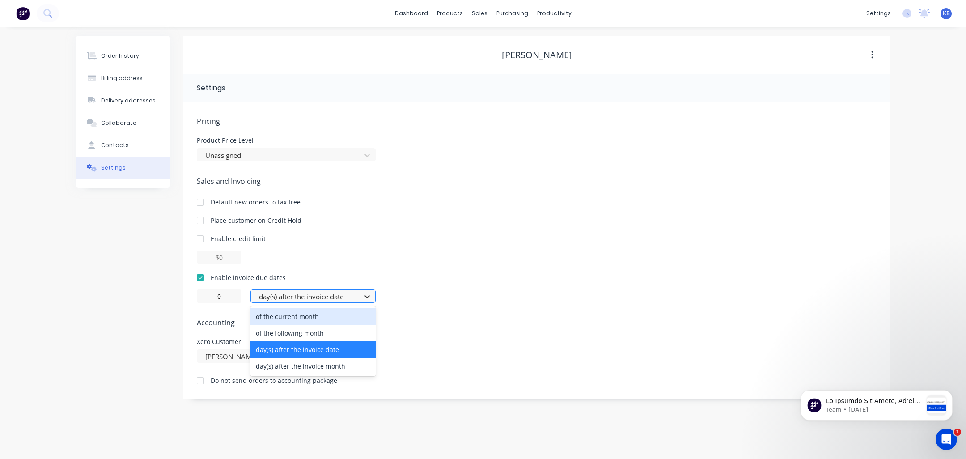
click at [369, 295] on icon at bounding box center [367, 296] width 9 height 9
click at [406, 301] on div "0 of the current month, 1 of 4. 4 results available. Use Up and Down to choose …" at bounding box center [537, 295] width 680 height 13
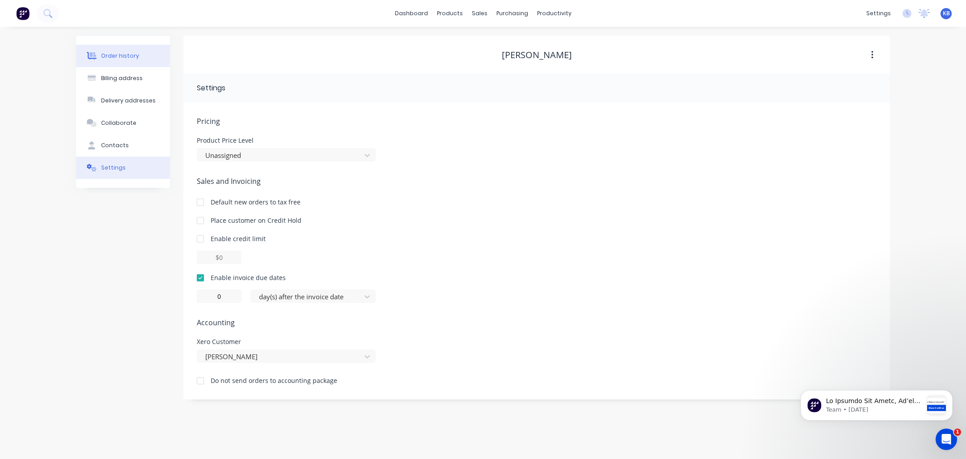
click at [123, 57] on div "Order history" at bounding box center [120, 56] width 38 height 8
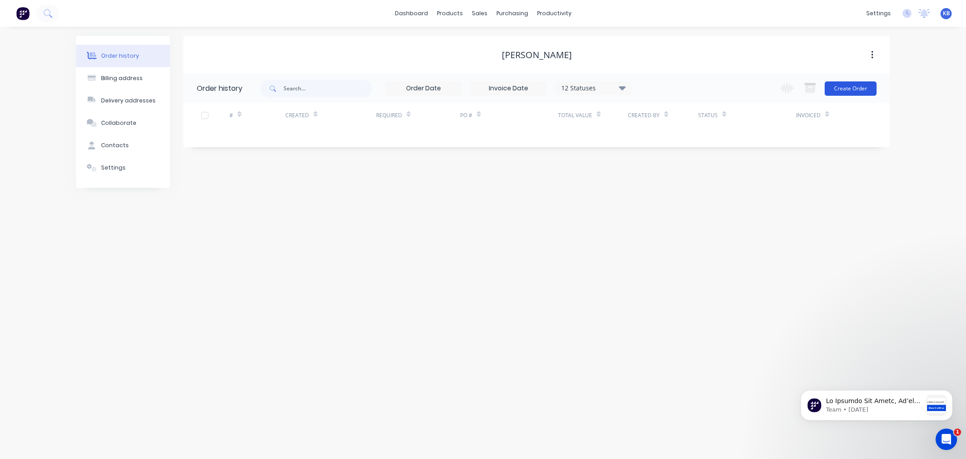
click at [850, 85] on button "Create Order" at bounding box center [851, 88] width 52 height 14
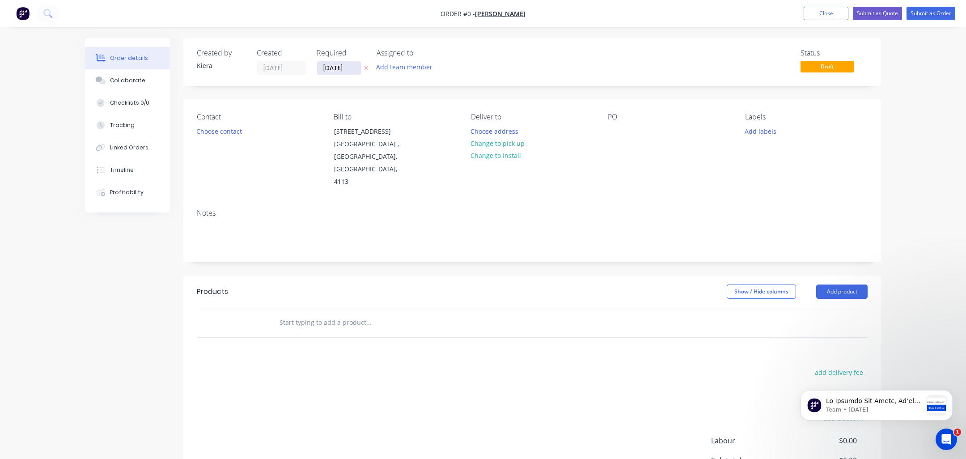
click at [349, 68] on input "[DATE]" at bounding box center [339, 67] width 44 height 13
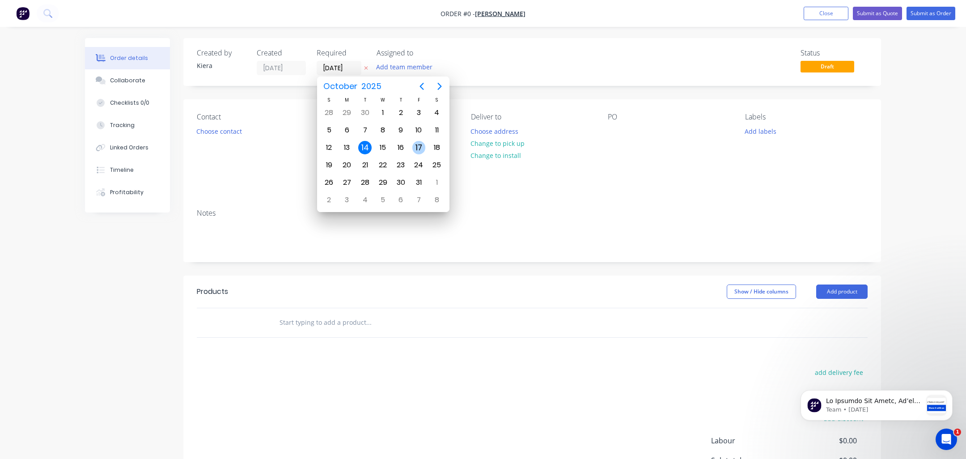
click at [420, 144] on div "17" at bounding box center [418, 147] width 13 height 13
type input "[DATE]"
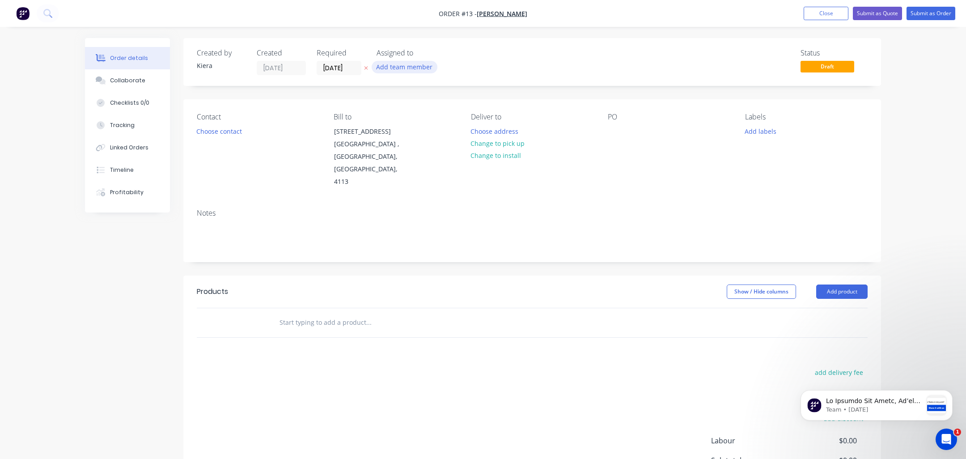
click at [393, 66] on button "Add team member" at bounding box center [405, 67] width 66 height 12
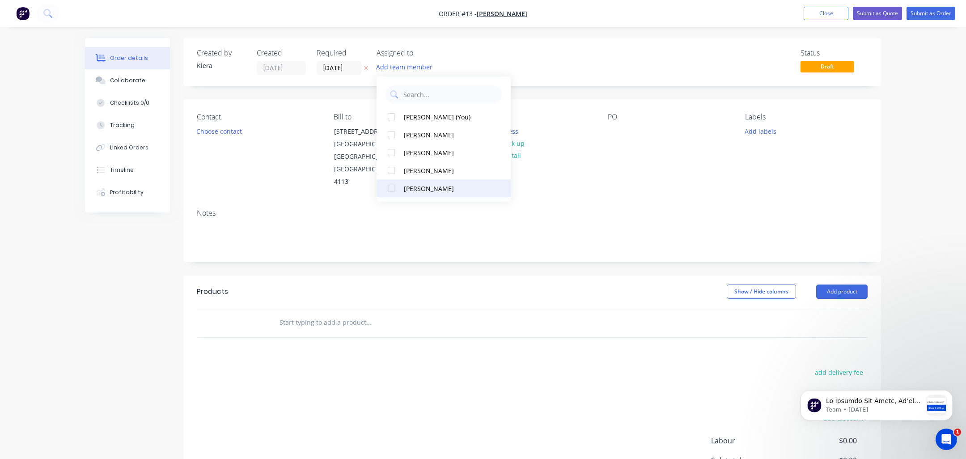
click at [394, 187] on div at bounding box center [391, 188] width 18 height 18
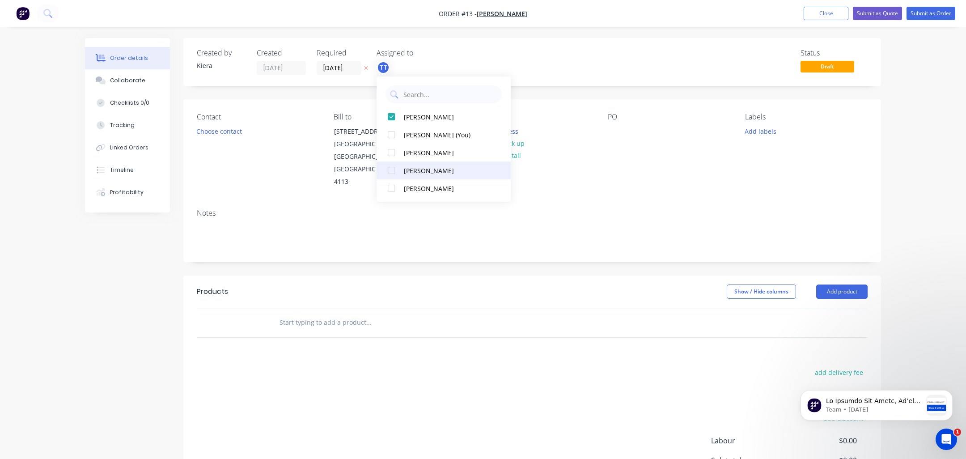
click at [393, 169] on div at bounding box center [391, 170] width 18 height 18
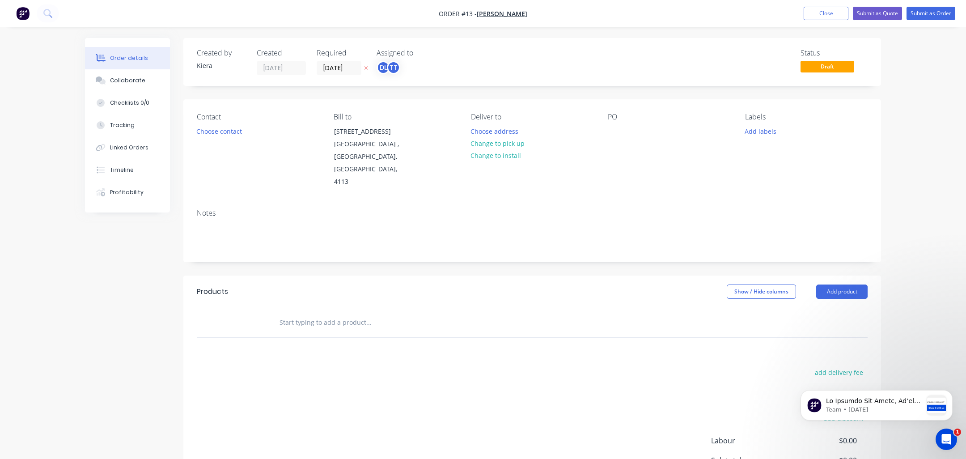
click at [614, 63] on div "Status Draft" at bounding box center [667, 62] width 402 height 26
click at [214, 131] on button "Choose contact" at bounding box center [219, 131] width 55 height 12
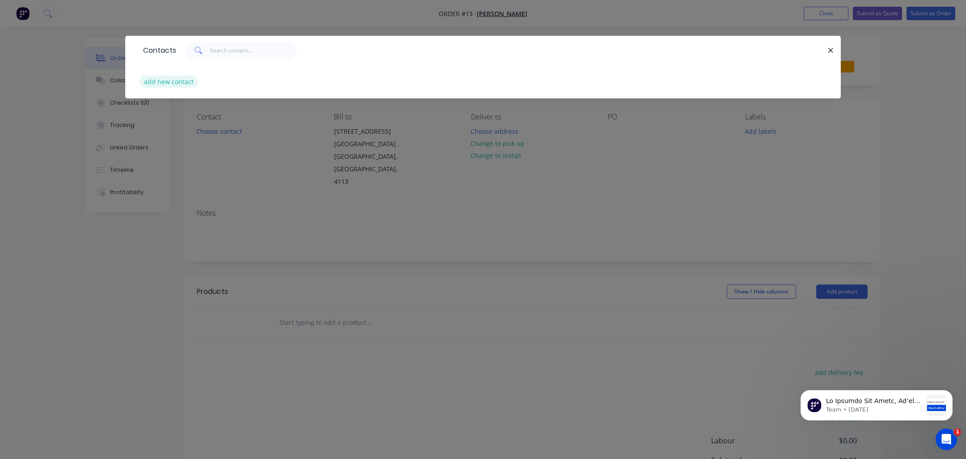
click at [174, 80] on button "add new contact" at bounding box center [169, 82] width 59 height 12
select select "AU"
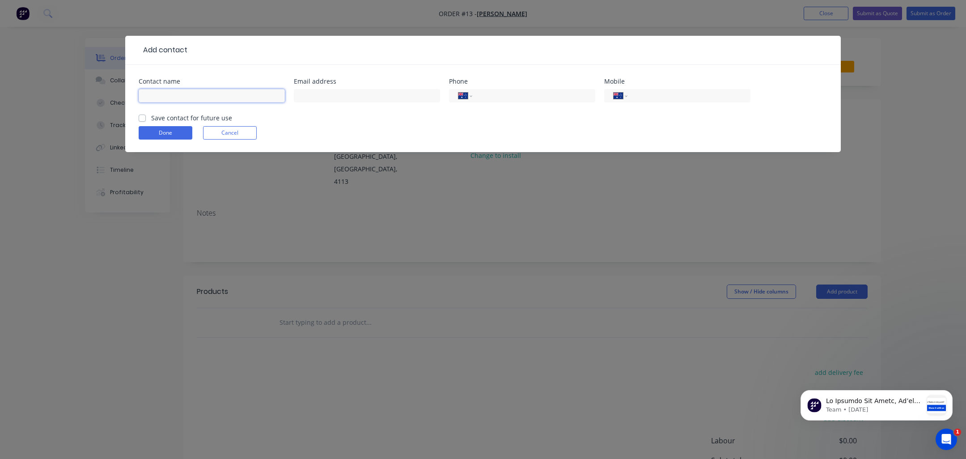
click at [220, 93] on input "text" at bounding box center [212, 95] width 146 height 13
type input "[PERSON_NAME]"
click at [535, 95] on input "tel" at bounding box center [532, 96] width 107 height 10
type input "0"
click at [646, 93] on input "tel" at bounding box center [687, 96] width 107 height 10
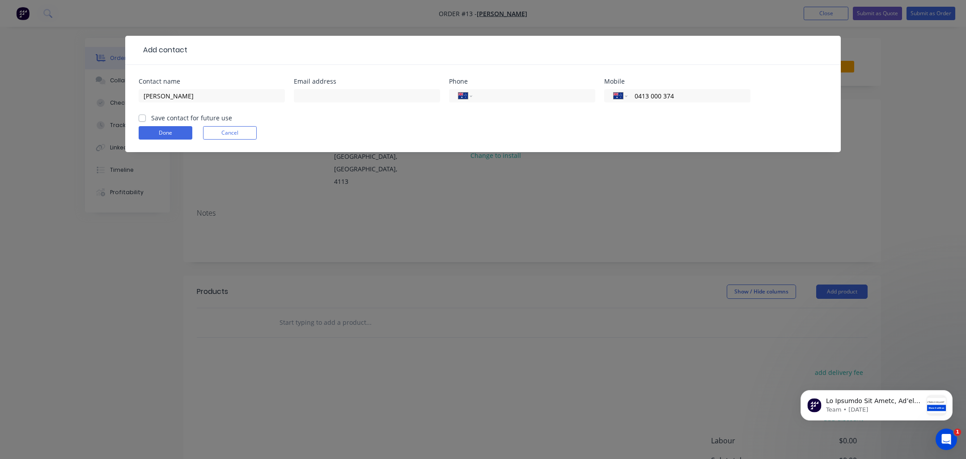
type input "0413 000 374"
click at [661, 129] on div "Done Cancel" at bounding box center [483, 132] width 689 height 13
click at [377, 97] on input "text" at bounding box center [367, 95] width 146 height 13
type input "[PERSON_NAME][EMAIL_ADDRESS][DOMAIN_NAME]"
click at [151, 118] on label "Save contact for future use" at bounding box center [191, 117] width 81 height 9
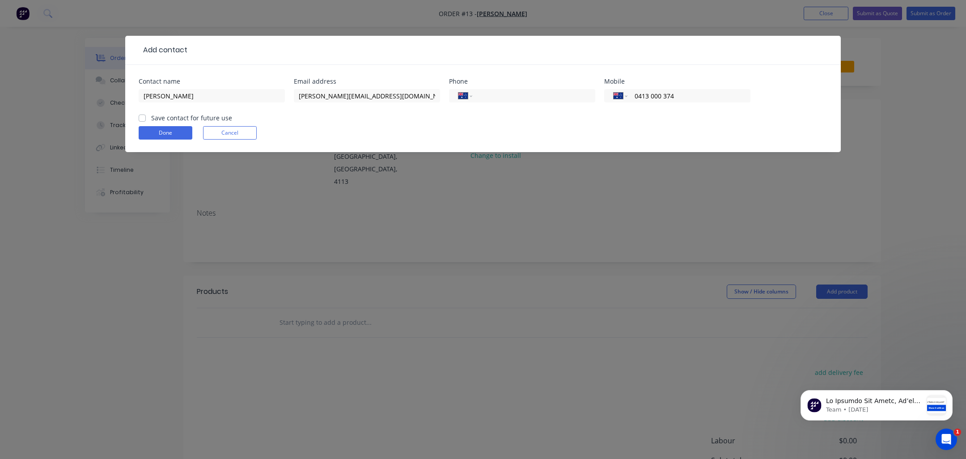
click at [142, 118] on input "Save contact for future use" at bounding box center [142, 117] width 7 height 8
checkbox input "true"
click at [166, 132] on button "Done" at bounding box center [166, 132] width 54 height 13
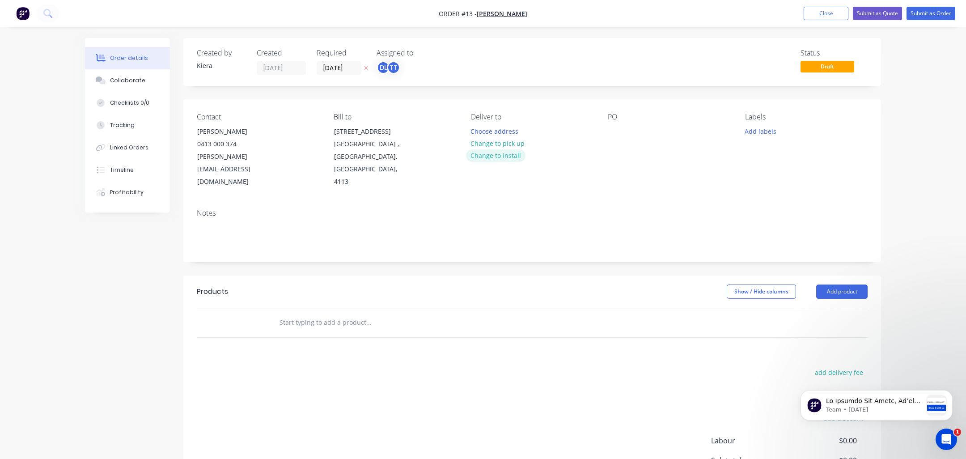
click at [492, 157] on button "Change to install" at bounding box center [496, 155] width 60 height 12
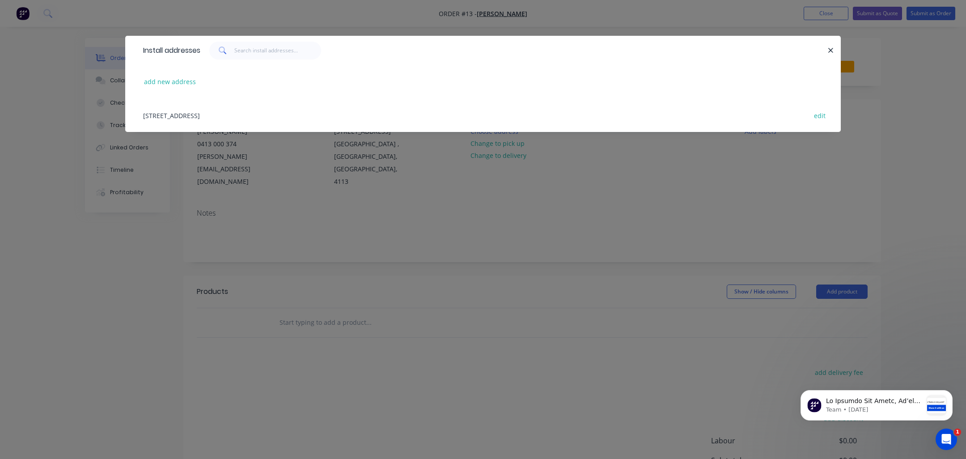
click at [230, 112] on div "[STREET_ADDRESS] edit" at bounding box center [483, 115] width 689 height 34
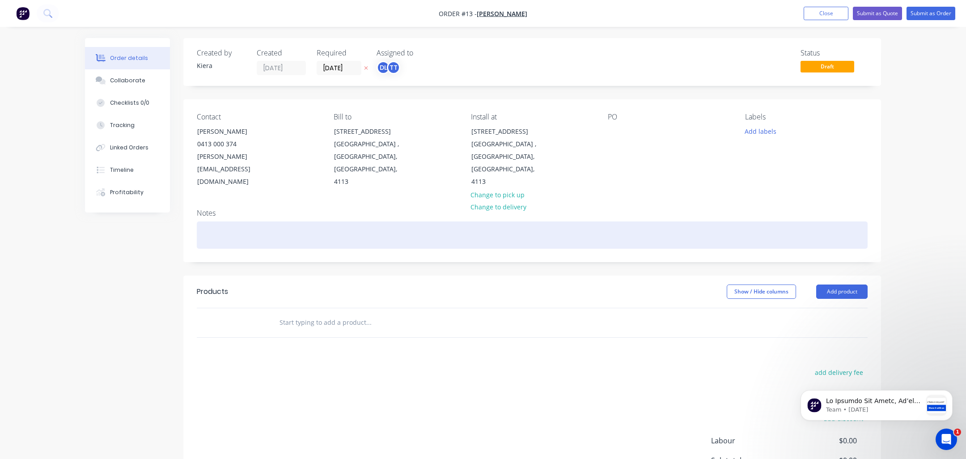
click at [529, 224] on div at bounding box center [532, 234] width 671 height 27
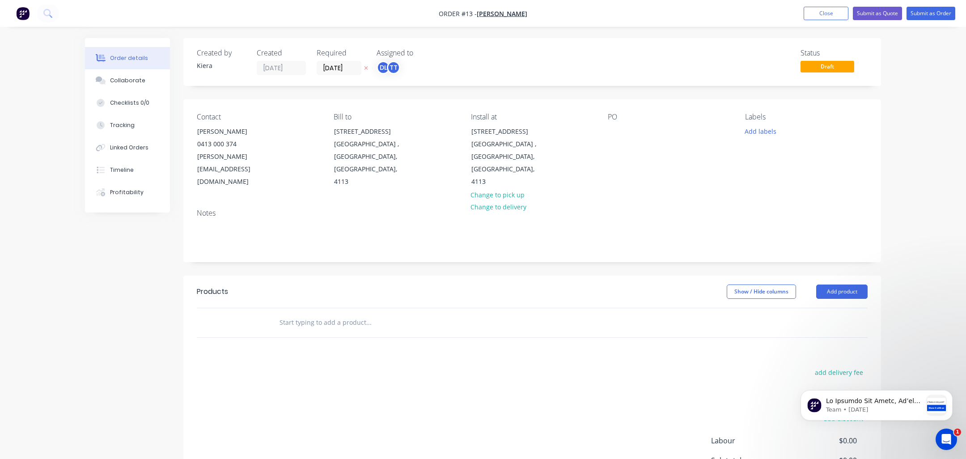
click at [340, 314] on input "text" at bounding box center [368, 323] width 179 height 18
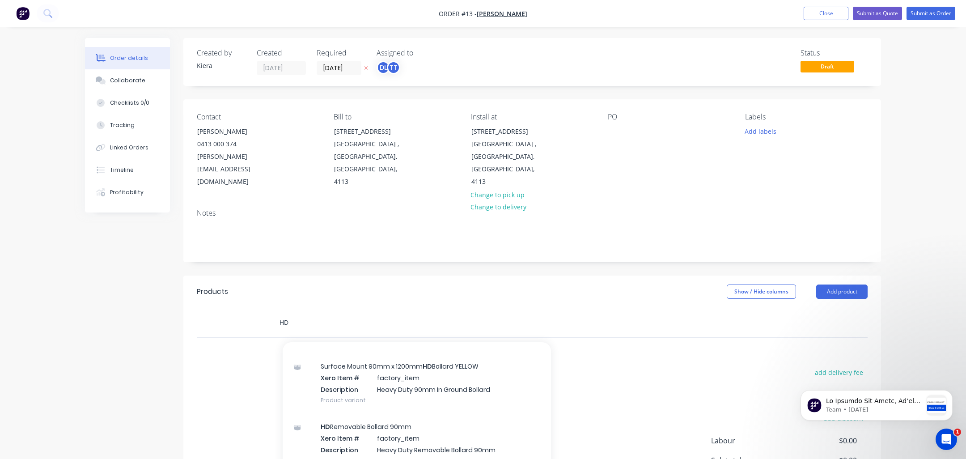
scroll to position [83, 0]
click at [371, 314] on input "HD" at bounding box center [368, 323] width 179 height 18
type input "H"
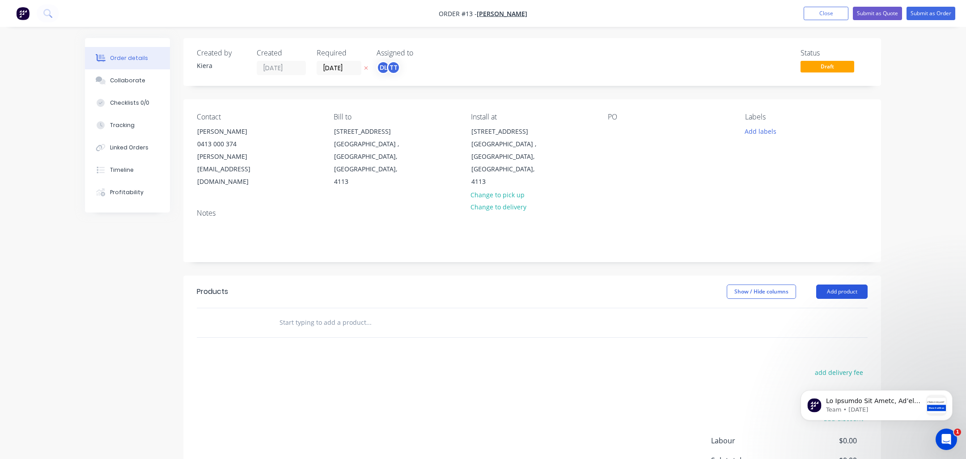
click at [847, 284] on button "Add product" at bounding box center [841, 291] width 51 height 14
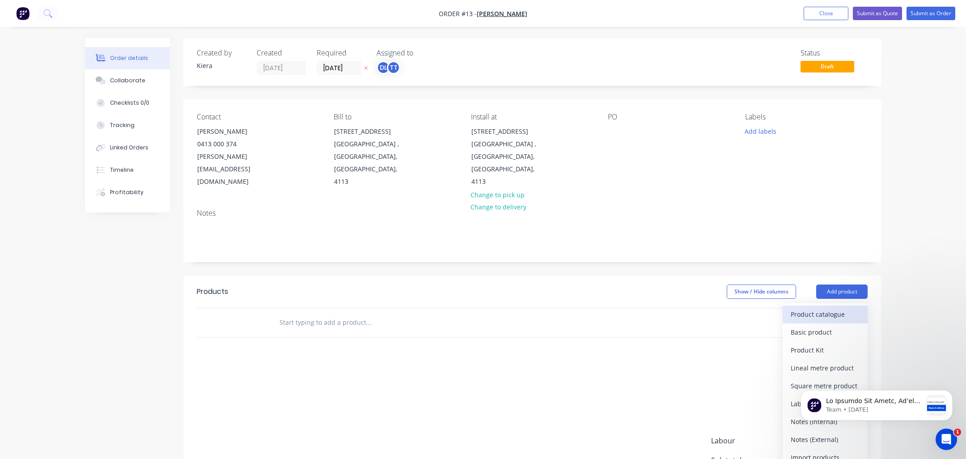
click at [845, 308] on div "Product catalogue" at bounding box center [825, 314] width 69 height 13
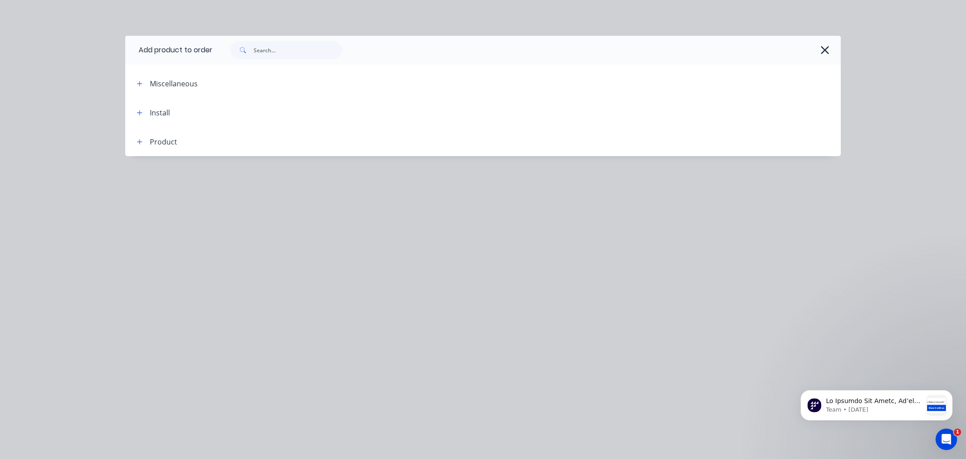
click at [161, 110] on div "Install" at bounding box center [160, 112] width 20 height 11
click at [143, 112] on button "button" at bounding box center [139, 112] width 11 height 11
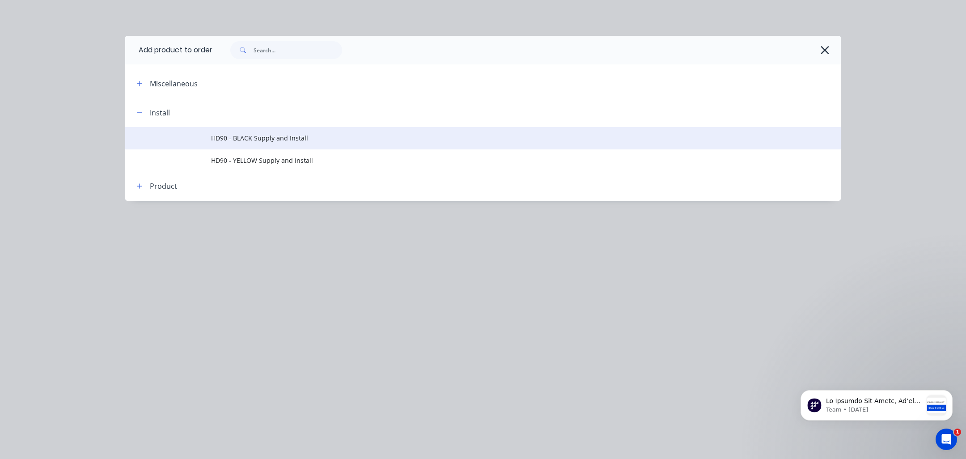
click at [262, 141] on span "HD90 - BLACK Supply and Install" at bounding box center [463, 137] width 504 height 9
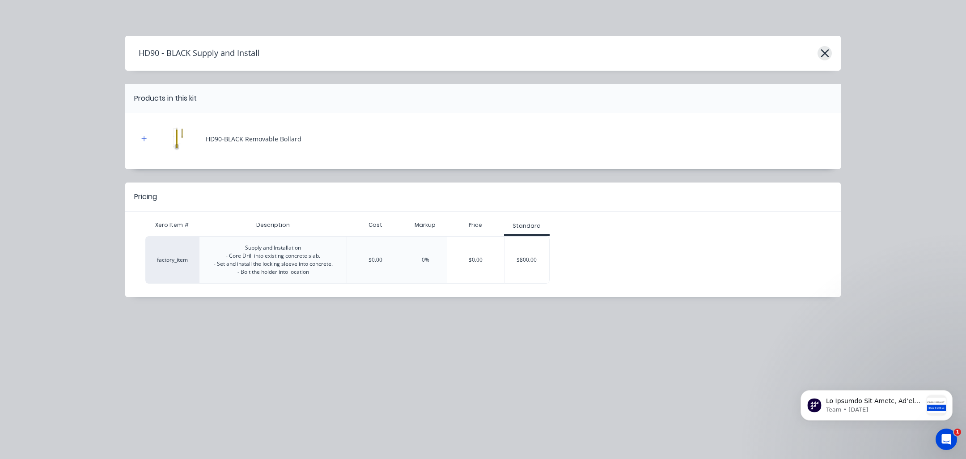
click at [827, 51] on icon "button" at bounding box center [824, 53] width 9 height 13
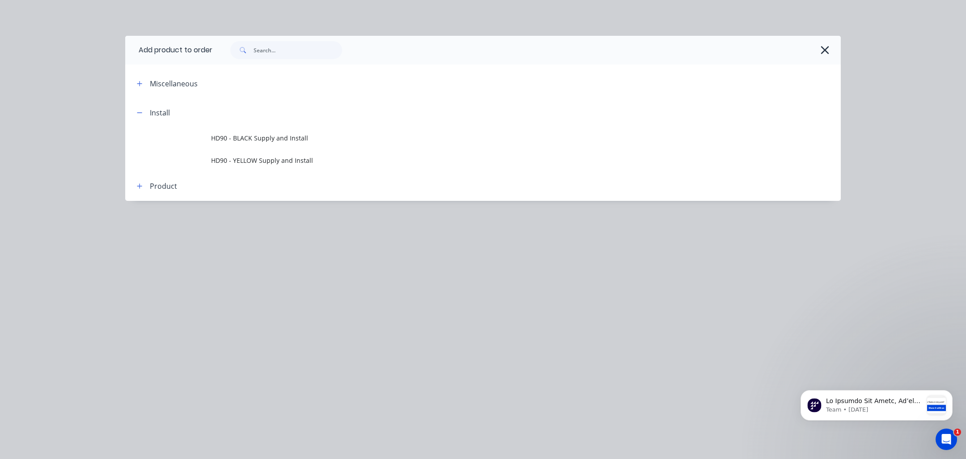
click at [827, 51] on icon "button" at bounding box center [825, 50] width 8 height 8
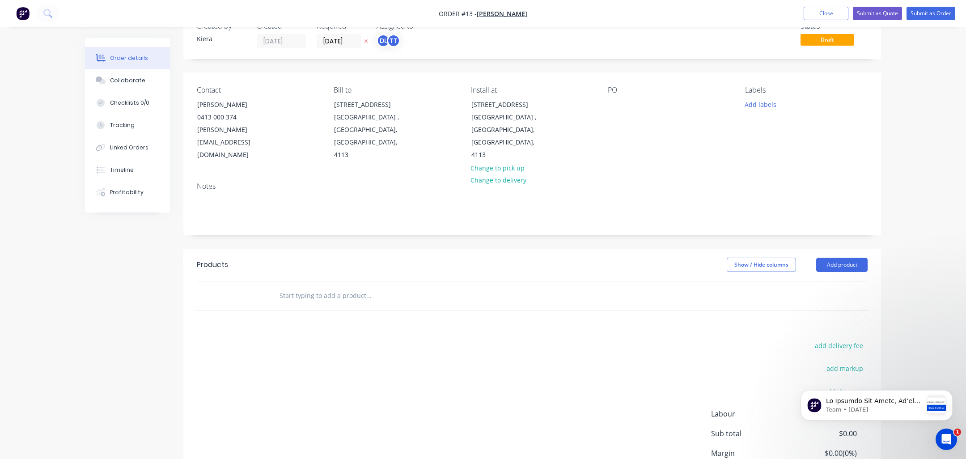
scroll to position [28, 0]
click at [824, 12] on button "Close" at bounding box center [826, 13] width 45 height 13
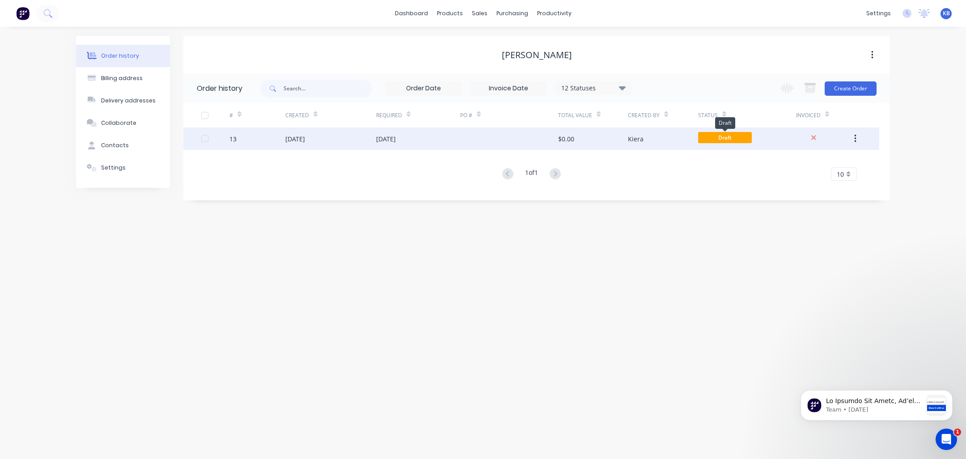
click at [730, 138] on span "Draft" at bounding box center [725, 137] width 54 height 11
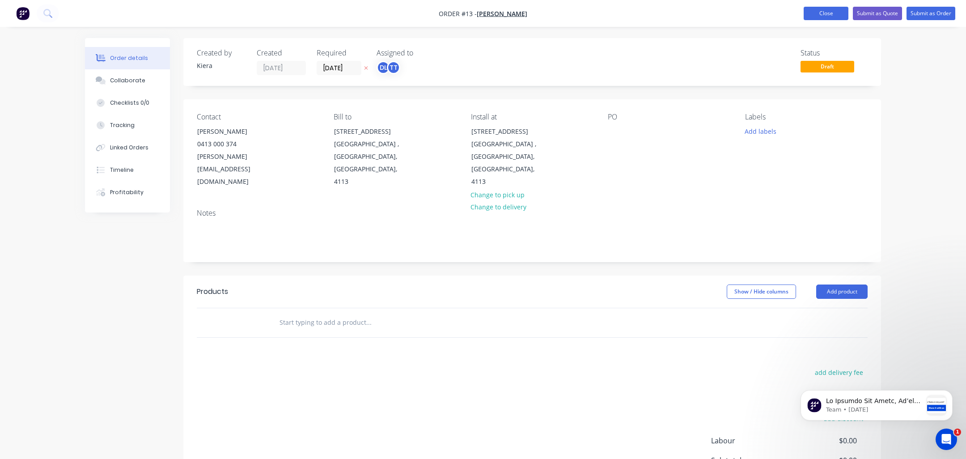
click at [827, 15] on button "Close" at bounding box center [826, 13] width 45 height 13
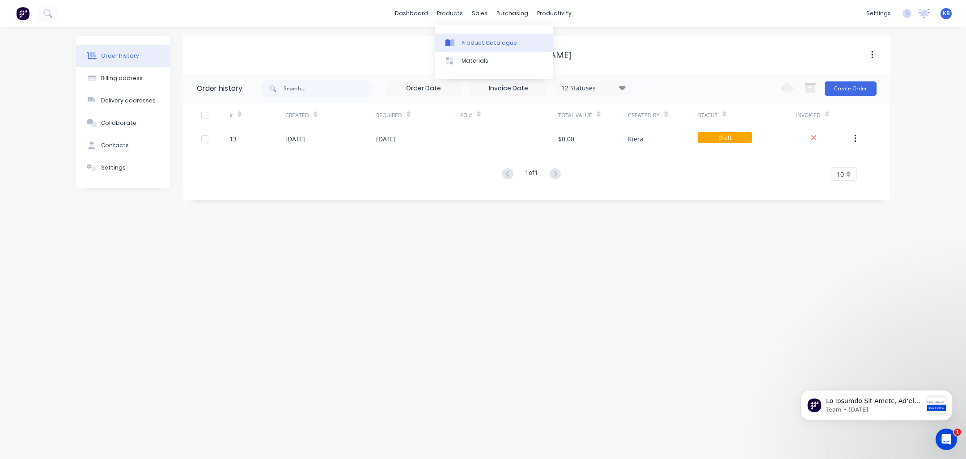
click at [478, 40] on div "Product Catalogue" at bounding box center [489, 43] width 55 height 8
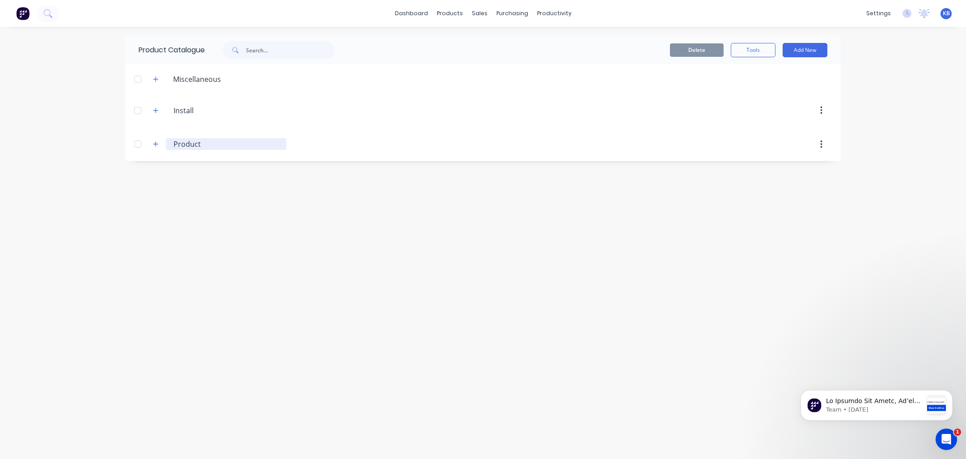
click at [201, 146] on input "Product" at bounding box center [227, 144] width 106 height 11
click at [159, 147] on button "button" at bounding box center [155, 144] width 11 height 11
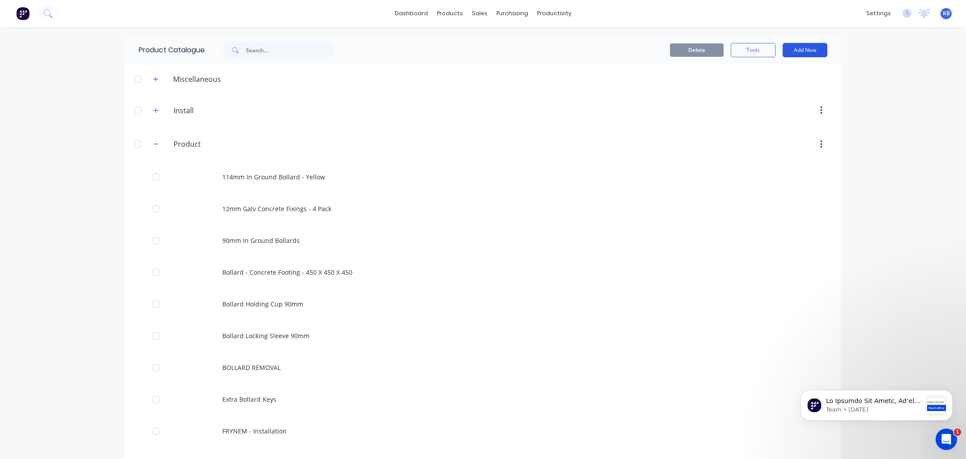
click at [807, 49] on button "Add New" at bounding box center [805, 50] width 45 height 14
click at [772, 90] on div "Product" at bounding box center [784, 91] width 69 height 13
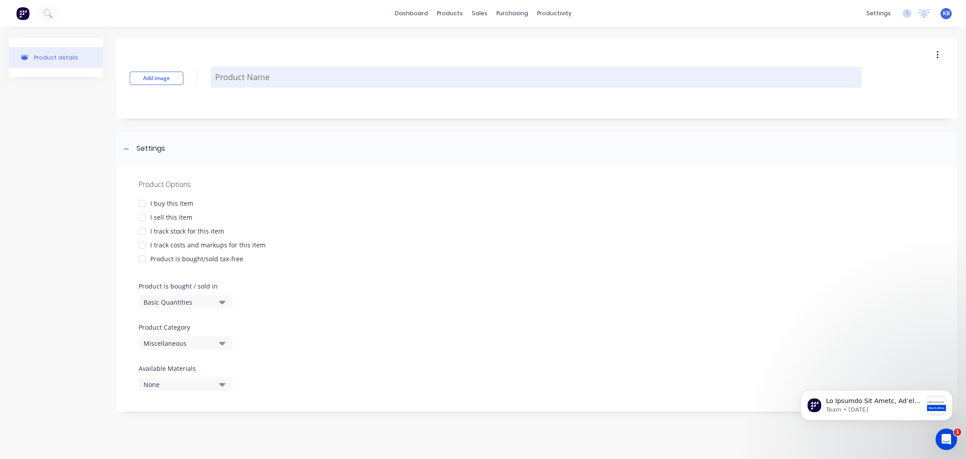
click at [276, 82] on textarea at bounding box center [536, 77] width 651 height 21
type textarea "x"
type textarea "9"
type textarea "x"
type textarea "90"
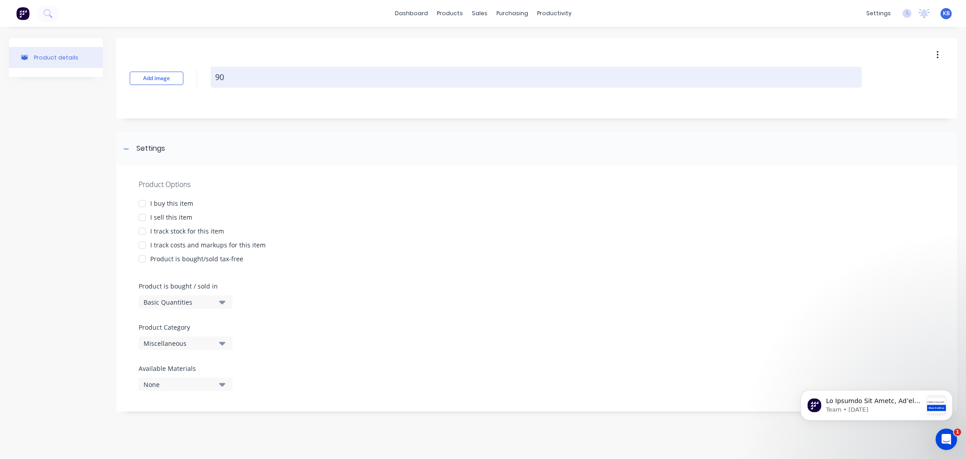
type textarea "x"
type textarea "90m"
type textarea "x"
type textarea "90mm"
type textarea "x"
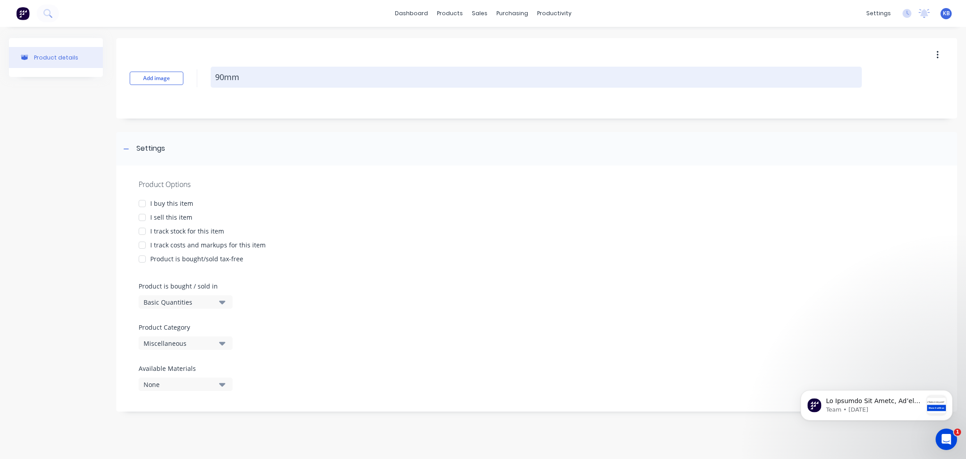
type textarea "90mm"
type textarea "x"
type textarea "90mm S"
type textarea "x"
type textarea "90mm Su"
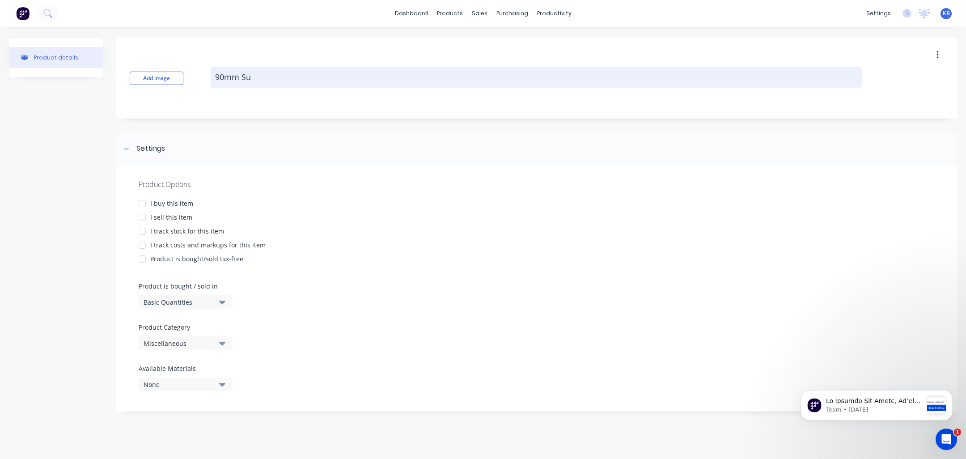
type textarea "x"
type textarea "90mm Sur"
type textarea "x"
type textarea "90mm Surf"
type textarea "x"
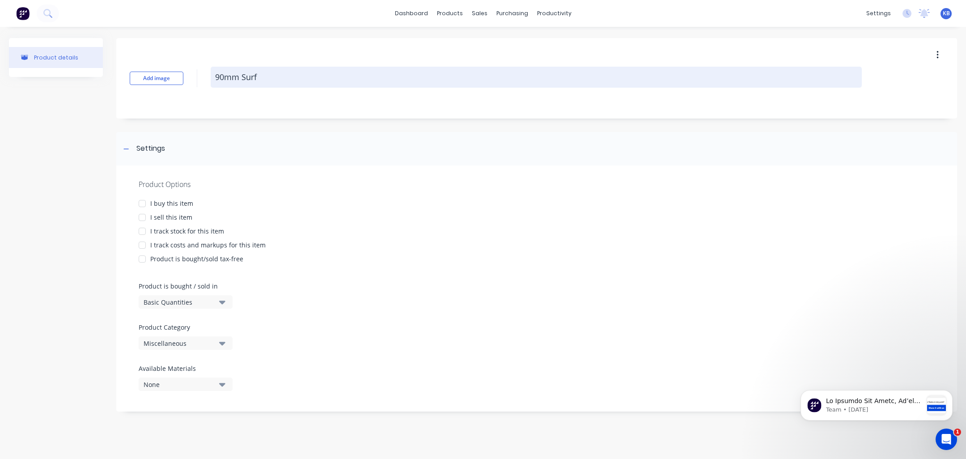
type textarea "90mm Surfa"
type textarea "x"
type textarea "90mm Surfac"
type textarea "x"
type textarea "90mm Surface"
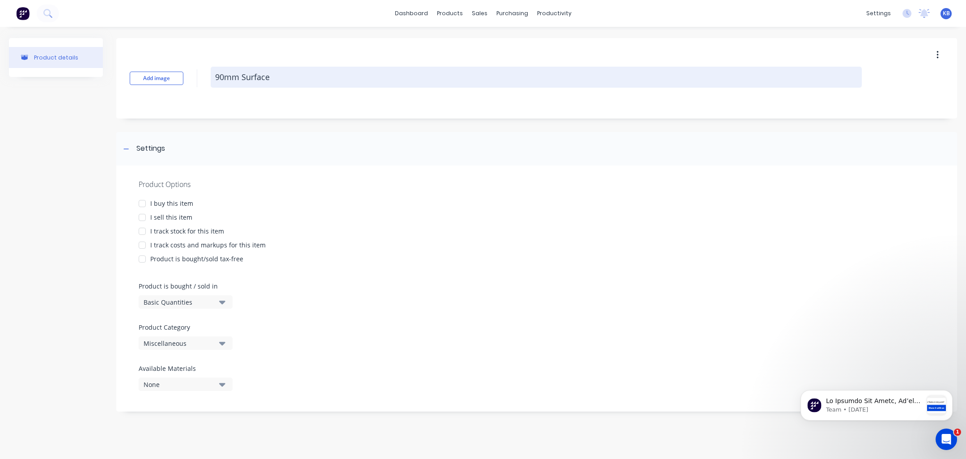
type textarea "x"
type textarea "90mm Surface"
type textarea "x"
type textarea "90mm Surface M"
type textarea "x"
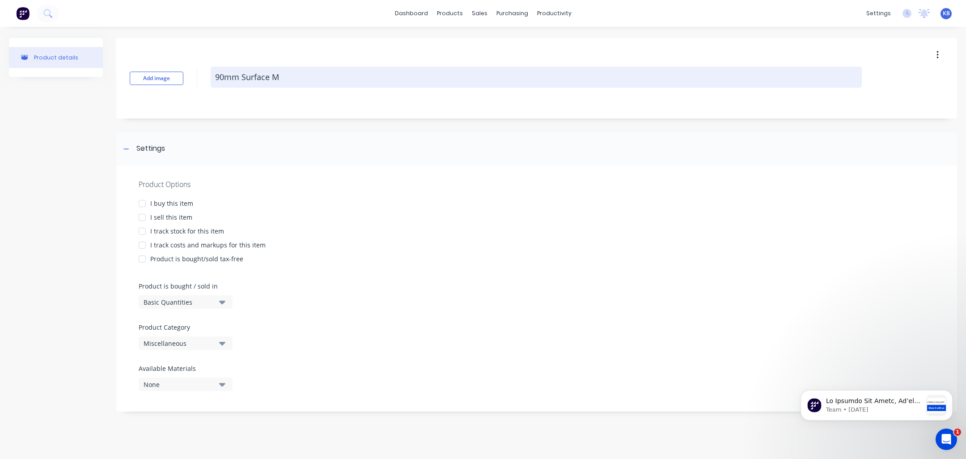
type textarea "90mm Surface Mo"
type textarea "x"
type textarea "90mm Surface Mou"
type textarea "x"
type textarea "90mm Surface Moun"
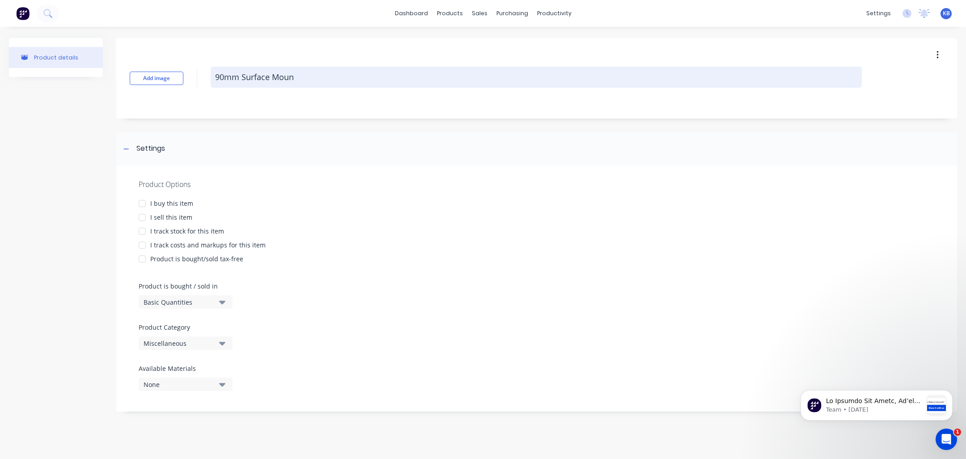
type textarea "x"
type textarea "90mm Surface Mount"
type textarea "x"
type textarea "90mm Surface Mount"
type textarea "x"
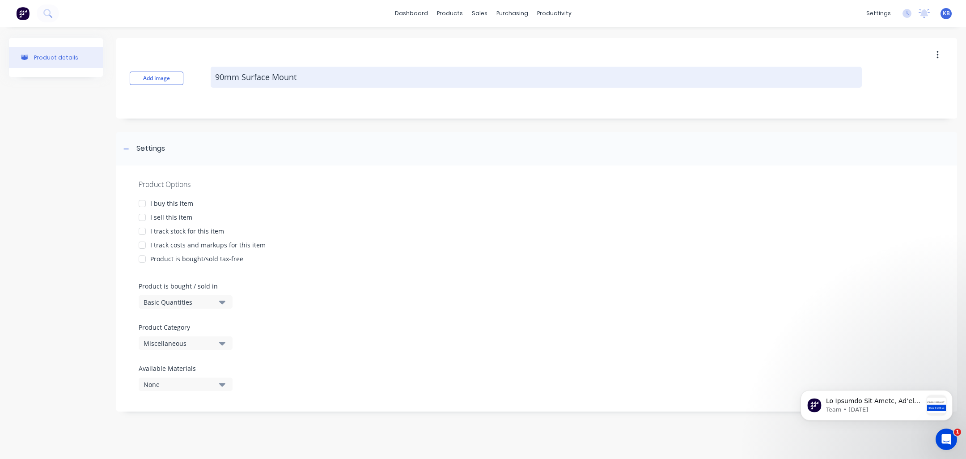
type textarea "90mm Surface Mount R"
type textarea "x"
type textarea "90mm Surface Mount Re"
type textarea "x"
type textarea "90mm Surface Mount Rem"
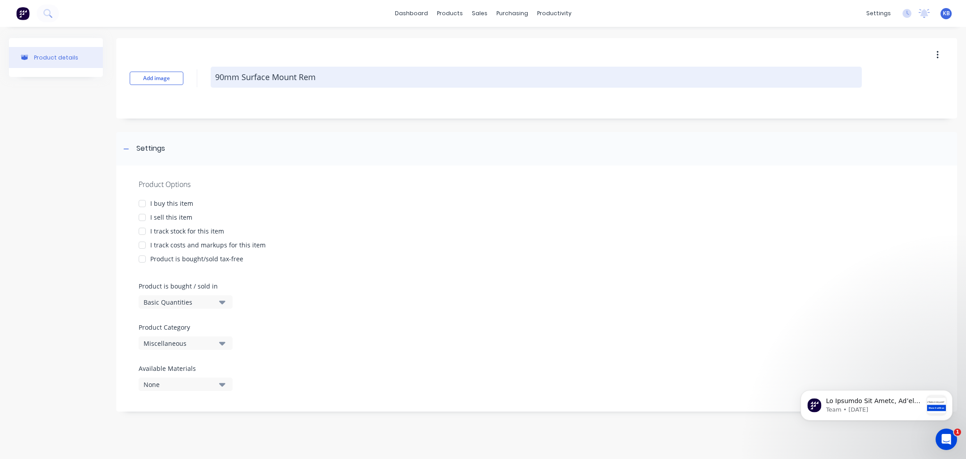
type textarea "x"
type textarea "90mm Surface Mount Remo"
type textarea "x"
type textarea "90mm Surface Mount Remov"
type textarea "x"
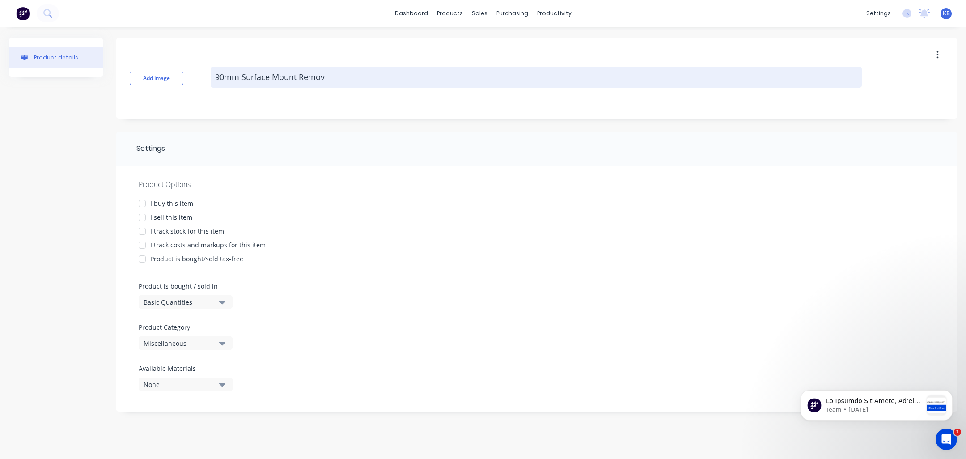
type textarea "90mm Surface Mount Remova"
type textarea "x"
type textarea "90mm Surface Mount Removab"
type textarea "x"
type textarea "90mm Surface Mount Removabl"
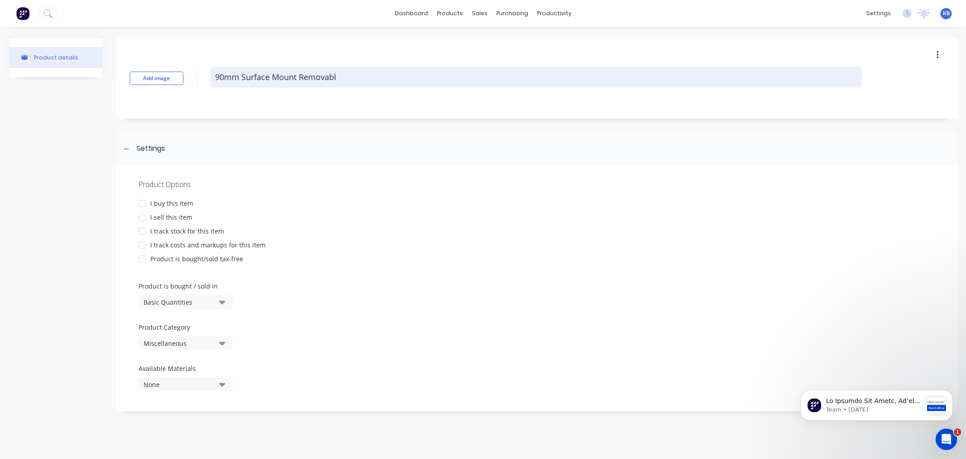
type textarea "x"
type textarea "90mm Surface Mount Removable"
type textarea "x"
type textarea "90mm Surface Mount Removable"
type textarea "x"
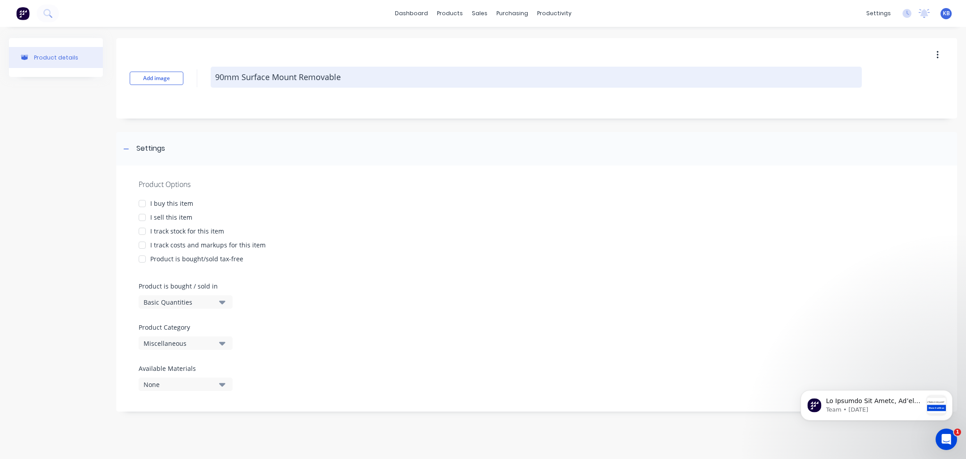
type textarea "90mm Surface Mount Removable B"
type textarea "x"
type textarea "90mm Surface Mount Removable Bo"
type textarea "x"
type textarea "90mm Surface Mount Removable Bol"
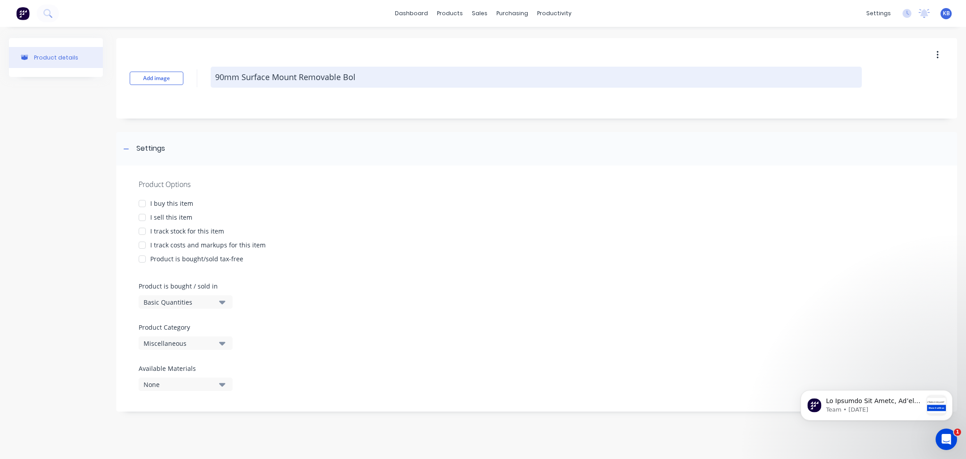
type textarea "x"
type textarea "90mm Surface Mount Removable [PERSON_NAME]"
type textarea "x"
type textarea "90mm Surface Mount Removable Bolla"
type textarea "x"
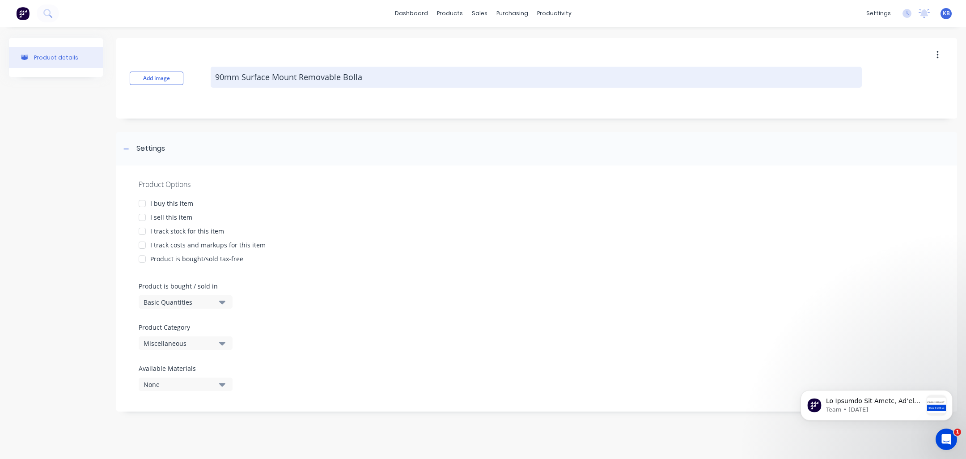
type textarea "90mm Surface Mount Removable [PERSON_NAME]"
type textarea "x"
type textarea "90mm Surface Mount Removable Bollard"
type textarea "x"
type textarea "90mm Surface Mount Removable Bollard"
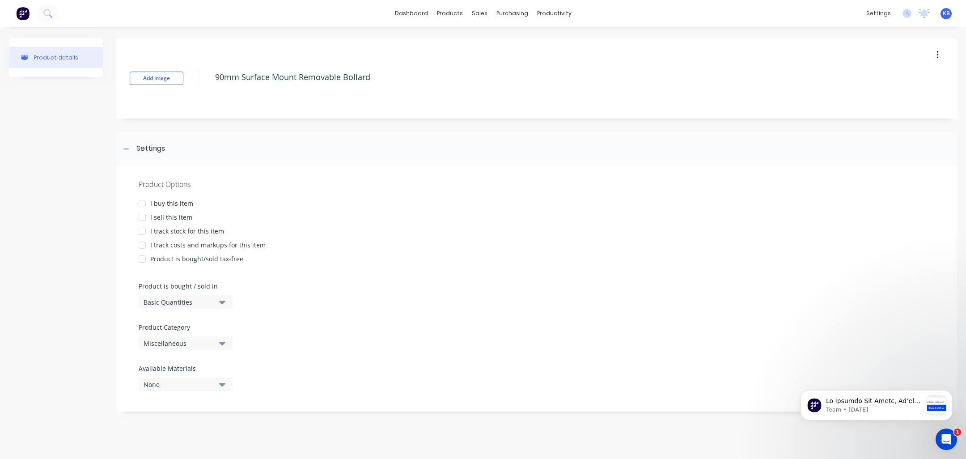
click at [144, 205] on div at bounding box center [142, 204] width 18 height 18
click at [144, 217] on div at bounding box center [142, 217] width 18 height 18
click at [144, 230] on div at bounding box center [142, 231] width 18 height 18
type textarea "x"
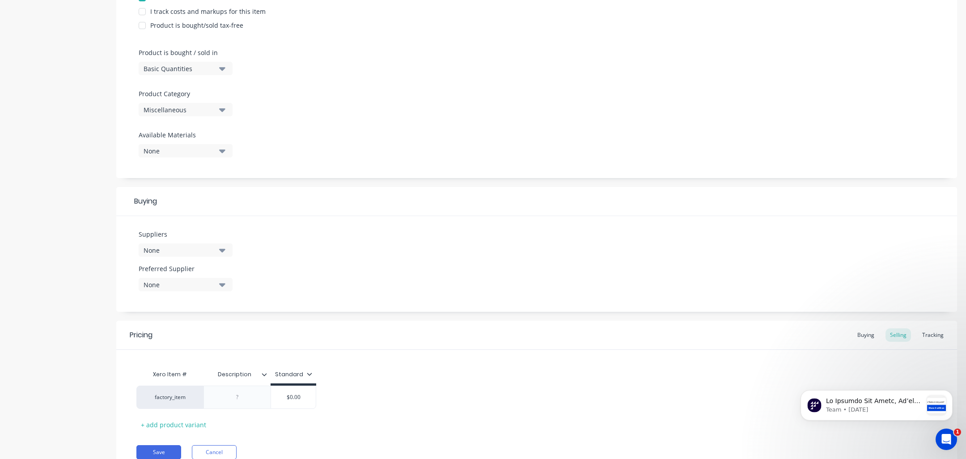
scroll to position [236, 0]
type textarea "90mm Surface Mount Removable Bollard"
type textarea "x"
type textarea "90mm Surface Mount Removable Bollard"
click at [211, 244] on div "None" at bounding box center [180, 247] width 72 height 9
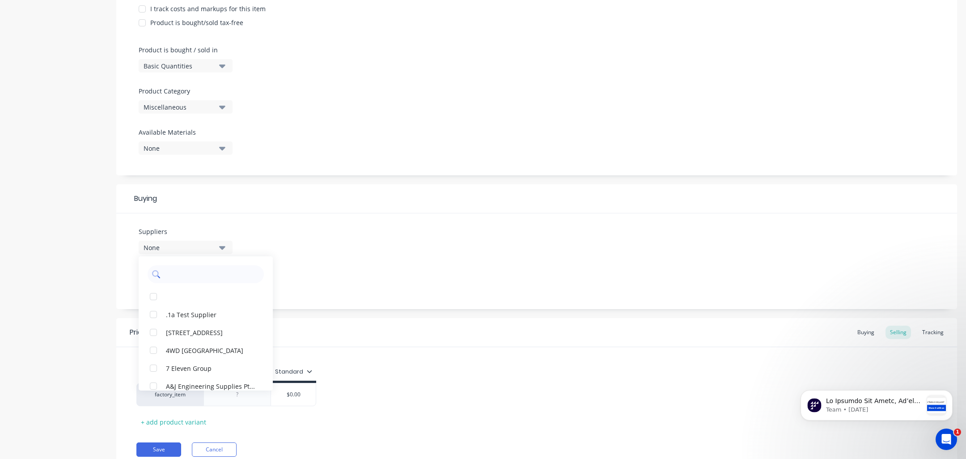
click at [218, 271] on input "text" at bounding box center [212, 274] width 95 height 18
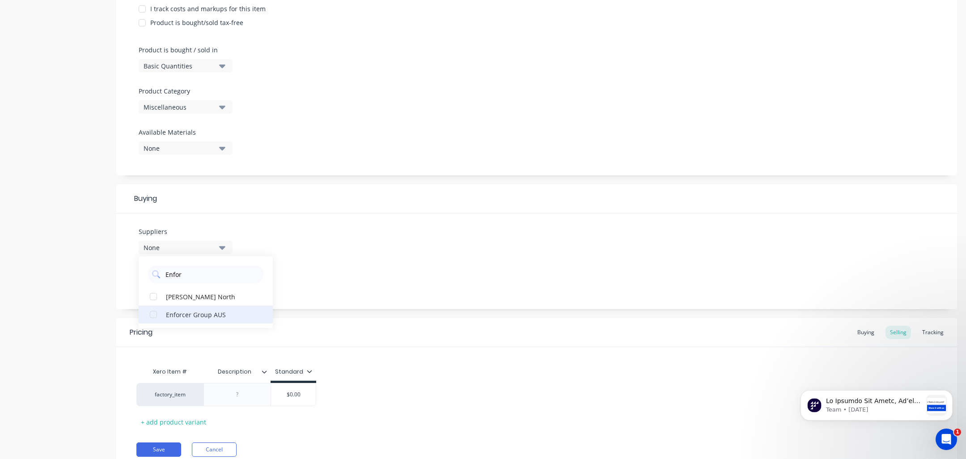
type input "Enfor"
click at [179, 312] on div "Enforcer Group AUS" at bounding box center [210, 313] width 89 height 9
click at [406, 330] on div "Pricing Buying Selling Tracking" at bounding box center [536, 332] width 841 height 29
click at [212, 285] on div "None" at bounding box center [180, 281] width 72 height 9
click at [202, 334] on div "Enforcer Group AUS" at bounding box center [210, 330] width 89 height 9
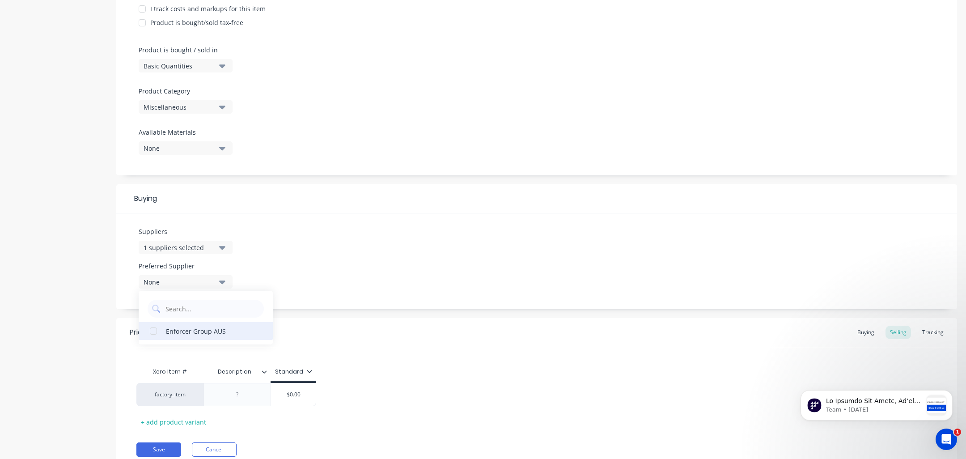
type textarea "x"
drag, startPoint x: 327, startPoint y: 324, endPoint x: 365, endPoint y: 326, distance: 38.5
click at [327, 324] on div "Pricing Buying Selling Tracking" at bounding box center [536, 332] width 841 height 29
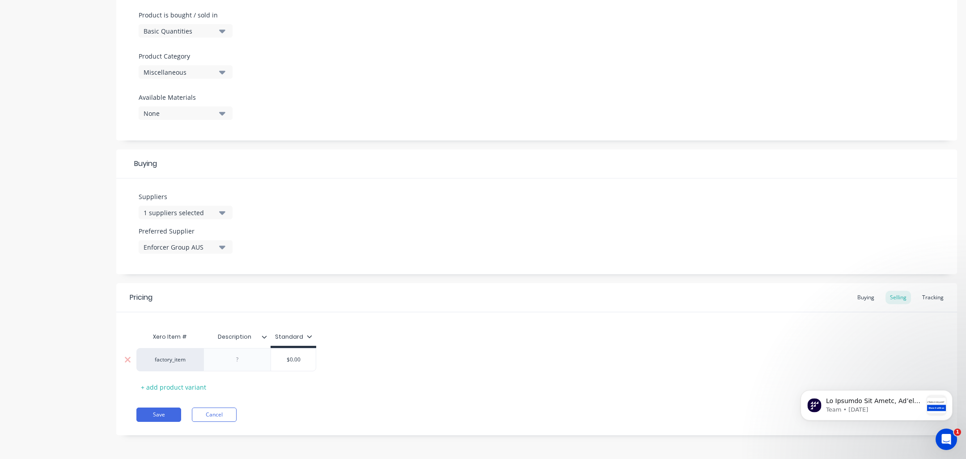
click at [180, 364] on div "factory_item" at bounding box center [169, 359] width 67 height 23
drag, startPoint x: 241, startPoint y: 361, endPoint x: 254, endPoint y: 362, distance: 13.4
click at [241, 361] on div at bounding box center [237, 360] width 45 height 12
type textarea "x"
type input "$0.00"
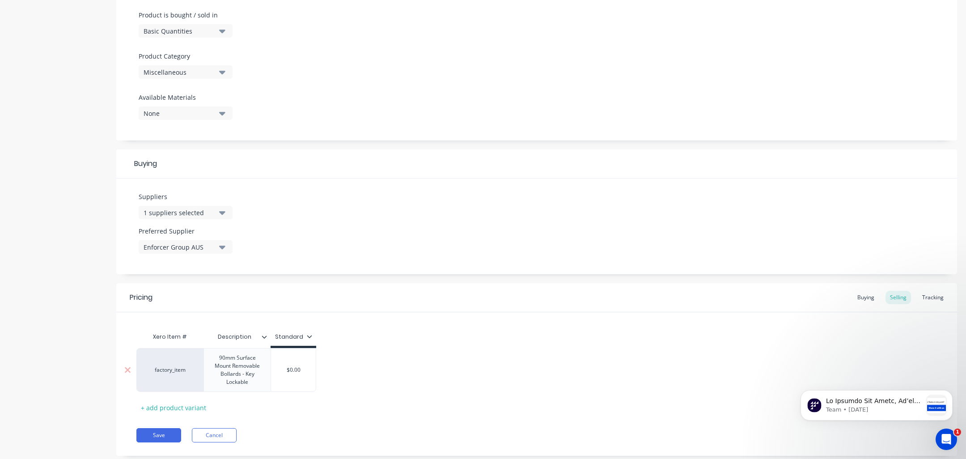
click at [295, 375] on div "Xero Item # Description Standard factory_item 90mm Surface Mount Removable Boll…" at bounding box center [536, 371] width 801 height 87
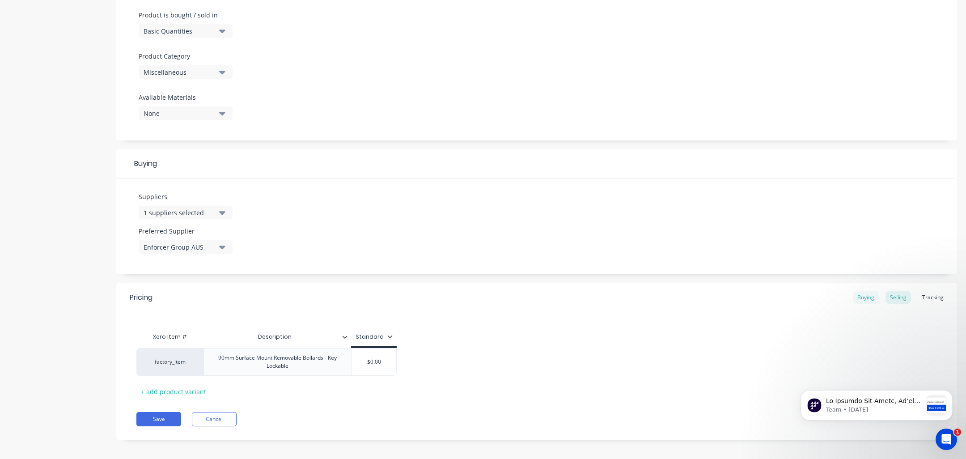
click at [865, 297] on div "Buying" at bounding box center [866, 297] width 26 height 13
click at [941, 298] on div "Tracking" at bounding box center [933, 297] width 30 height 13
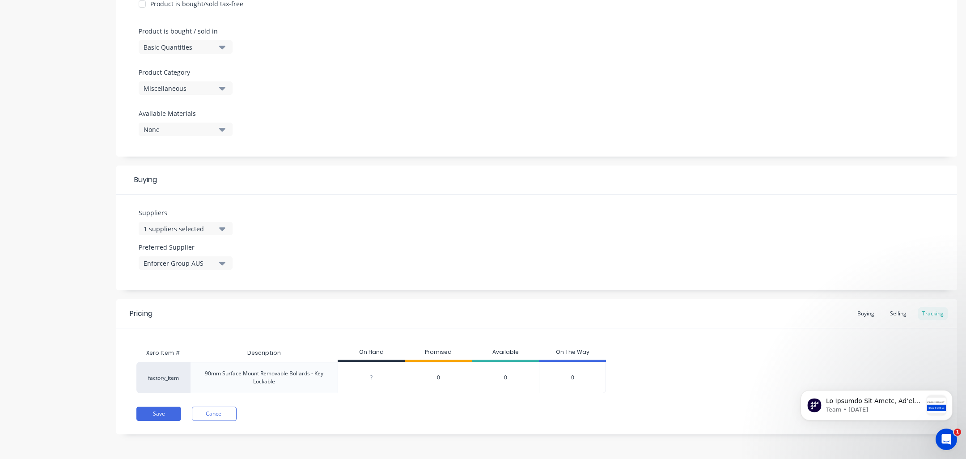
scroll to position [254, 0]
click at [572, 375] on span "0" at bounding box center [572, 378] width 3 height 8
type textarea "x"
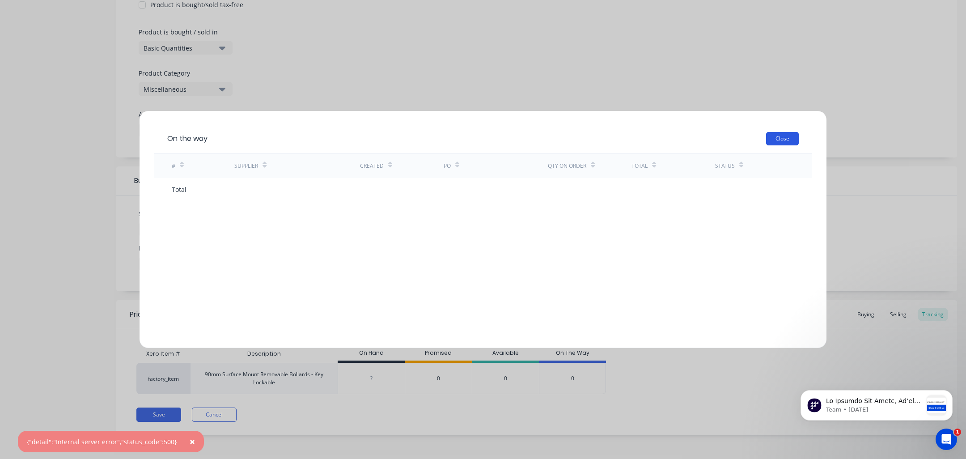
click at [780, 140] on button "Close" at bounding box center [782, 138] width 33 height 13
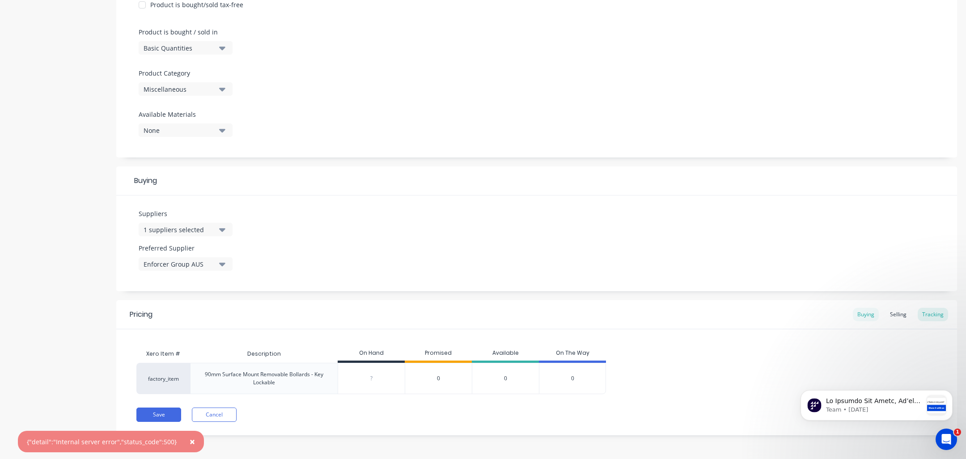
click at [871, 316] on div "Buying" at bounding box center [866, 314] width 26 height 13
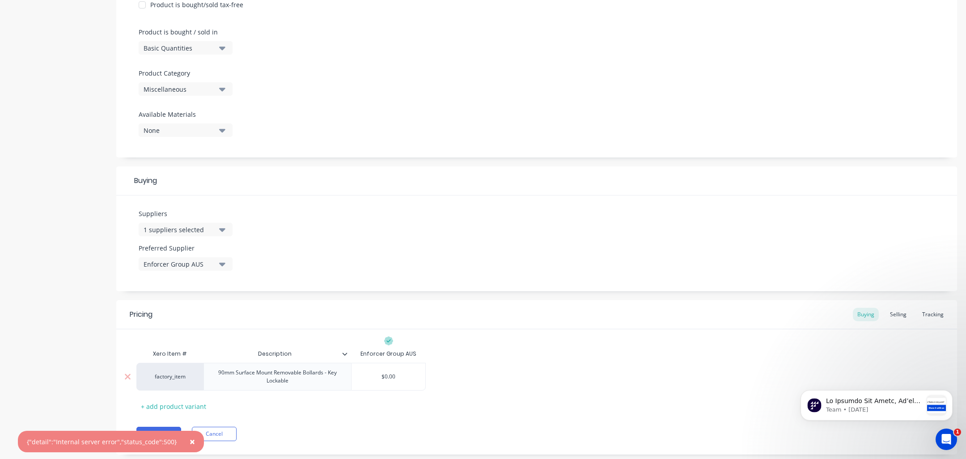
click at [398, 380] on div "$0.00" at bounding box center [389, 376] width 74 height 22
type input "$0.00"
type textarea "x"
type input "$0.0"
type textarea "x"
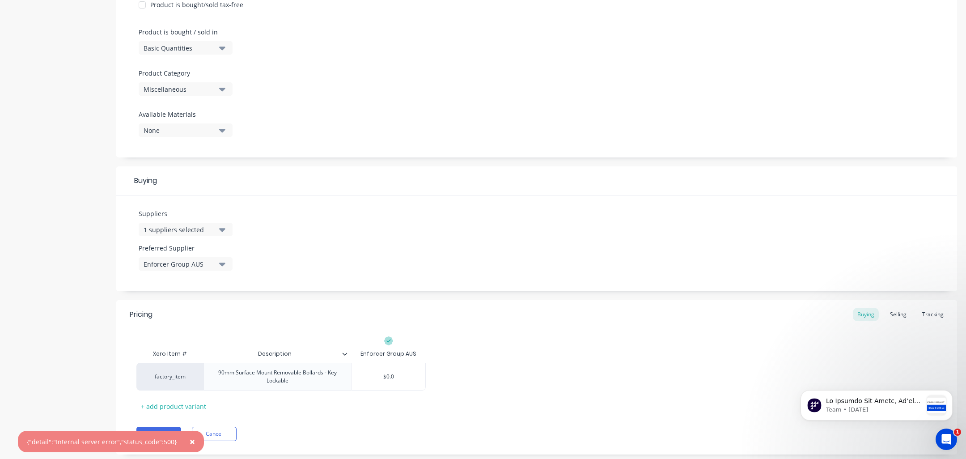
type input "$0."
type textarea "x"
type input "$0"
type textarea "x"
type input "$"
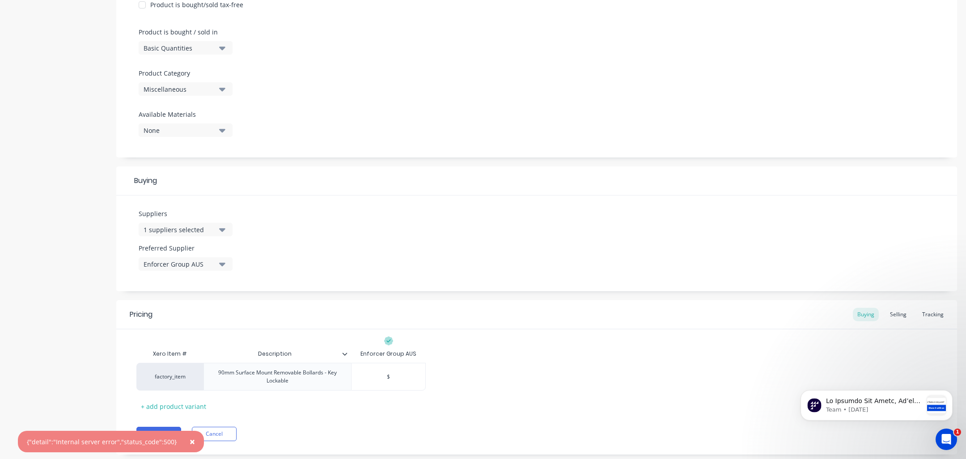
type textarea "x"
type input "2"
type textarea "x"
type input "="
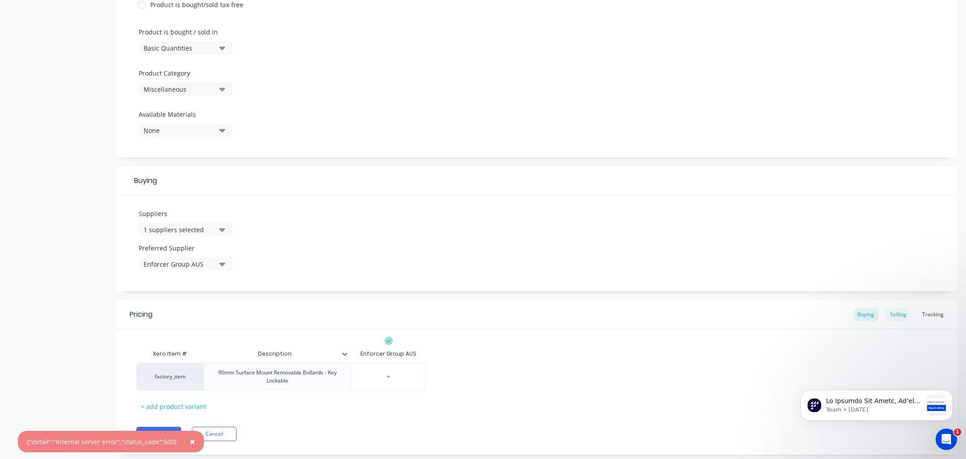
click at [897, 310] on div "Selling" at bounding box center [898, 314] width 25 height 13
type input "$0.00"
click at [381, 380] on input "$0.00" at bounding box center [374, 379] width 45 height 8
type textarea "x"
type input "$0.0"
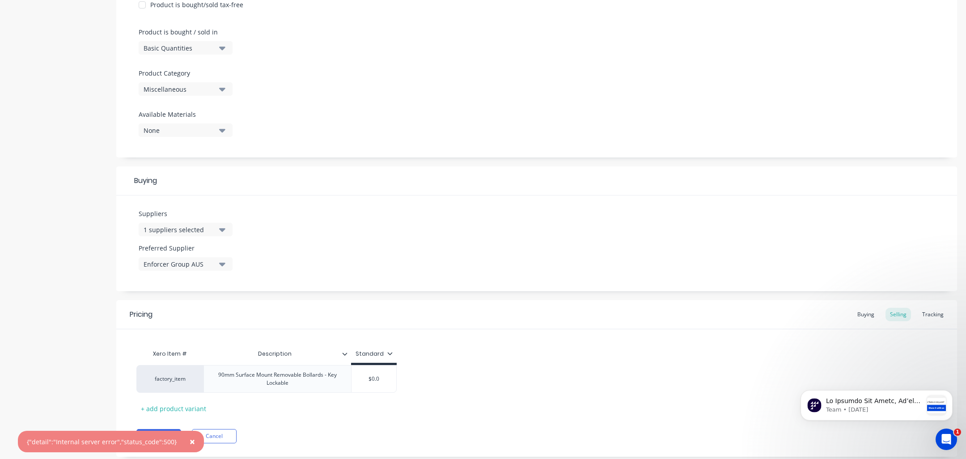
type textarea "x"
type input "$0."
type textarea "x"
type input "$0"
type textarea "x"
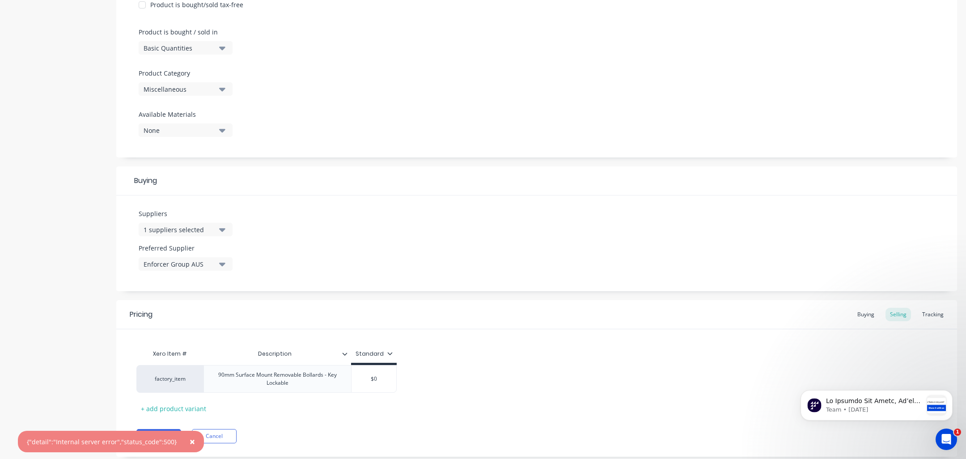
type input "$"
type textarea "x"
type input "2"
type textarea "x"
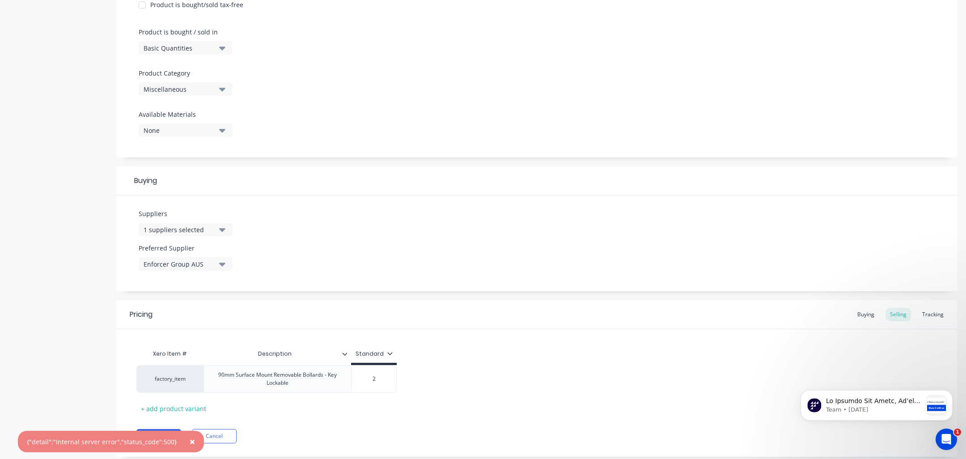
type input "25"
type textarea "x"
type input "258"
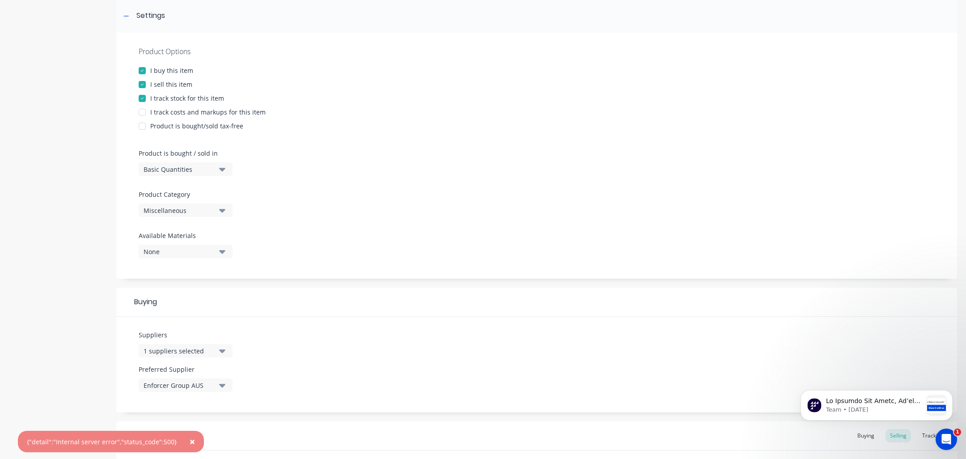
scroll to position [0, 0]
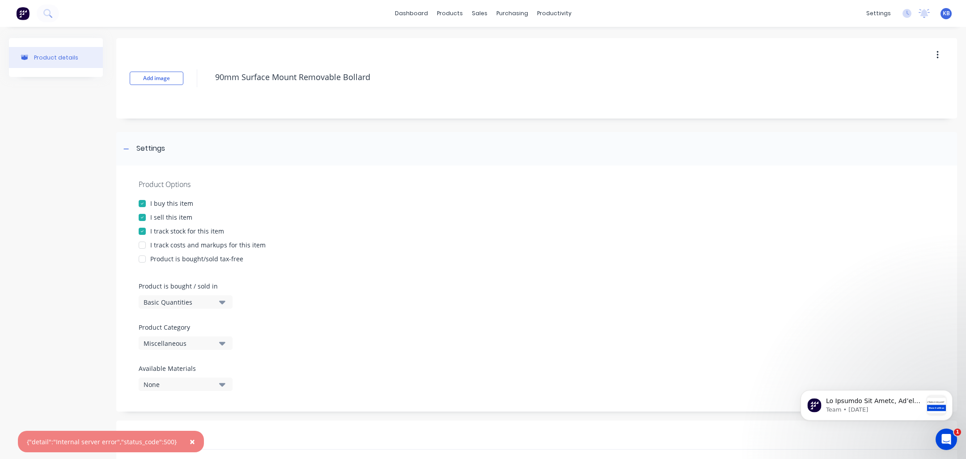
click at [145, 244] on div at bounding box center [142, 245] width 18 height 18
type textarea "x"
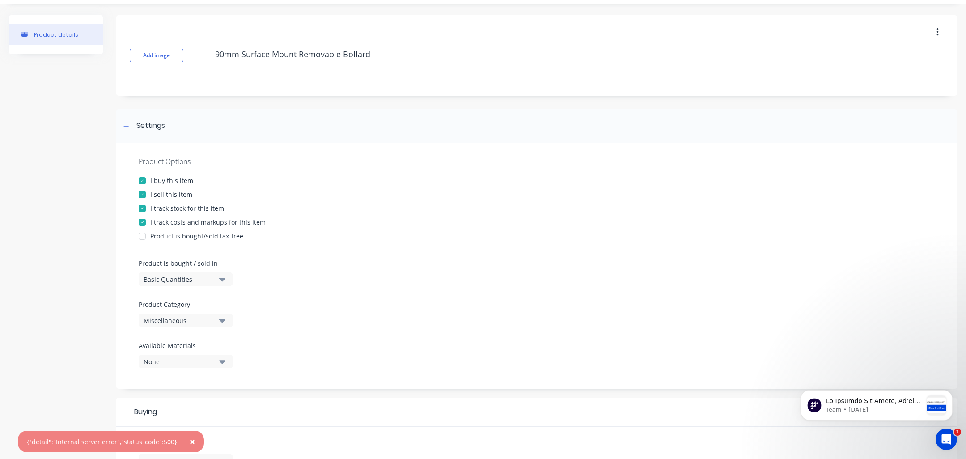
scroll to position [275, 0]
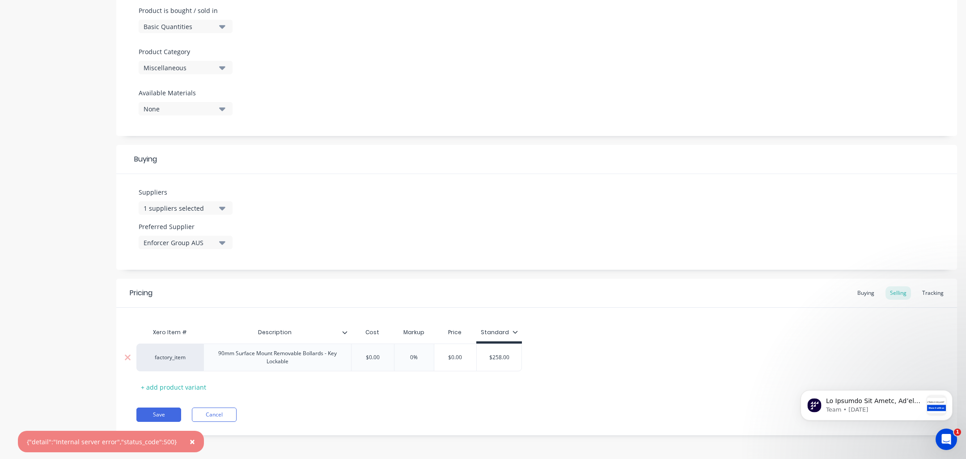
type input "258"
type input "$0.00"
click at [377, 359] on input "$0.00" at bounding box center [372, 357] width 45 height 8
click at [648, 346] on div "factory_item 90mm Surface Mount Removable Bollards - Key Lockable $0.00 $0.00 0…" at bounding box center [536, 357] width 801 height 28
click at [163, 413] on button "Save" at bounding box center [158, 414] width 45 height 14
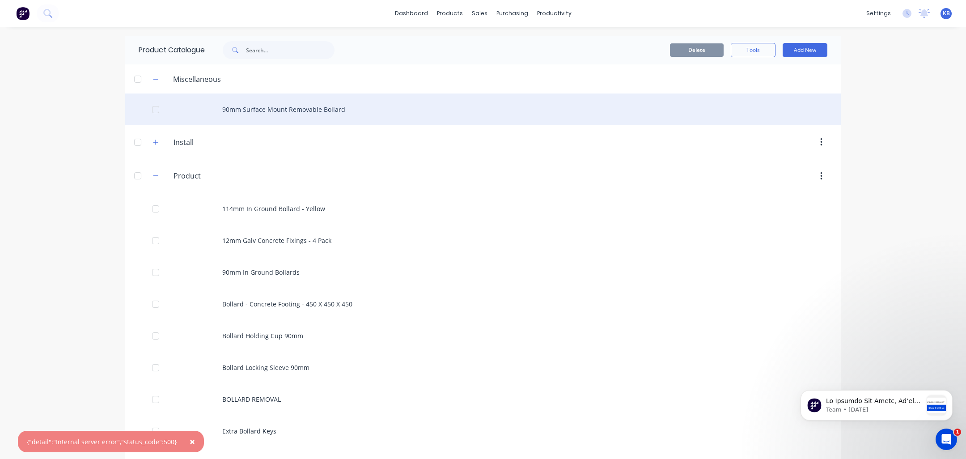
click at [270, 110] on div "90mm Surface Mount Removable Bollard" at bounding box center [483, 109] width 716 height 32
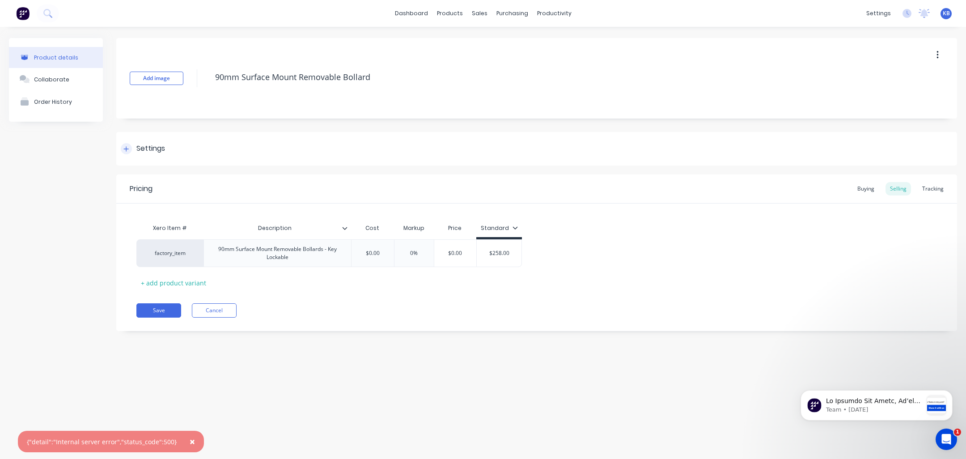
click at [148, 147] on div "Settings" at bounding box center [150, 148] width 29 height 11
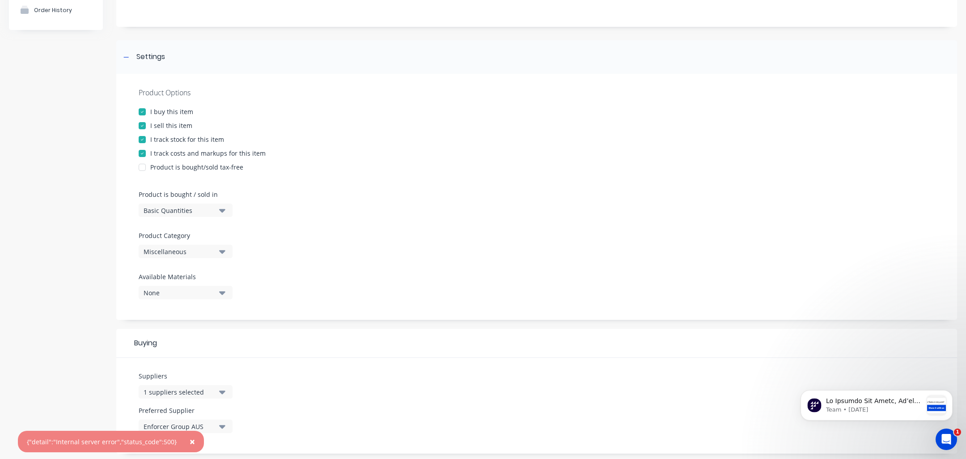
scroll to position [93, 0]
click at [223, 249] on icon "button" at bounding box center [222, 251] width 6 height 10
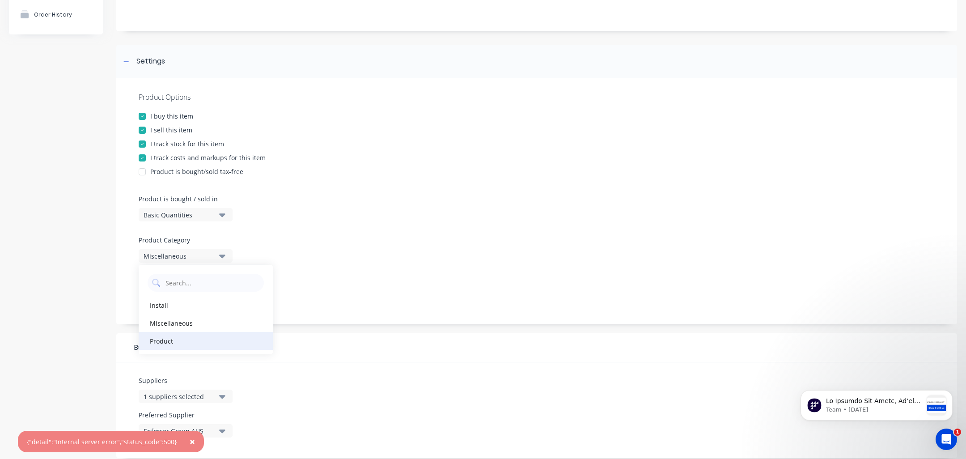
click at [180, 339] on div "Product" at bounding box center [206, 341] width 134 height 18
type textarea "x"
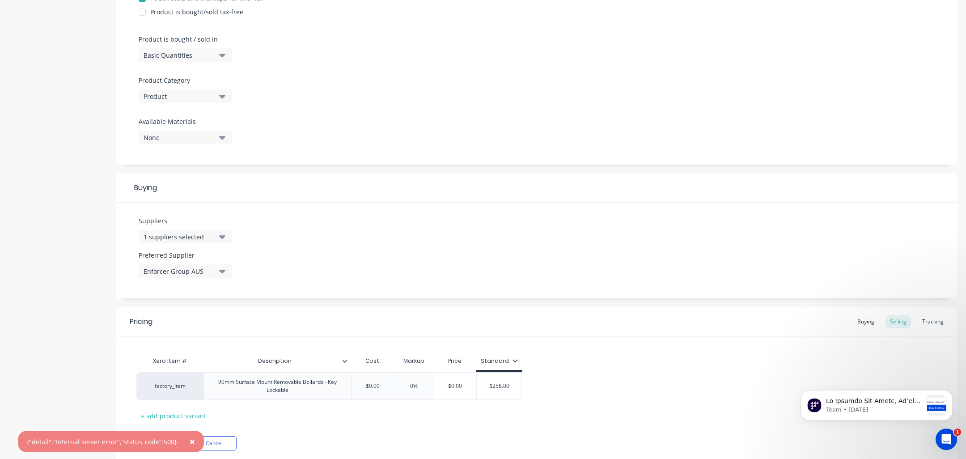
scroll to position [275, 0]
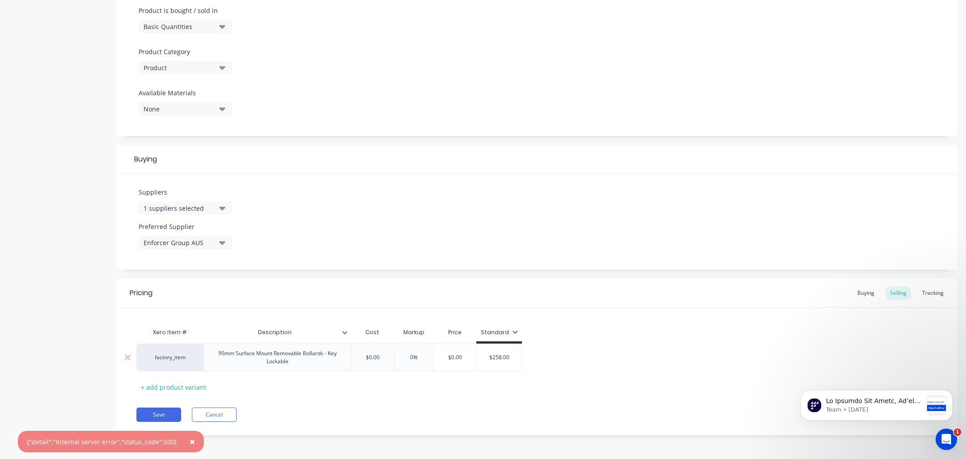
type input "$258.00"
drag, startPoint x: 513, startPoint y: 358, endPoint x: 479, endPoint y: 358, distance: 33.5
click at [479, 358] on input "$258.00" at bounding box center [499, 357] width 45 height 8
type input "$0.00"
click at [463, 358] on input "$0.00" at bounding box center [455, 357] width 45 height 8
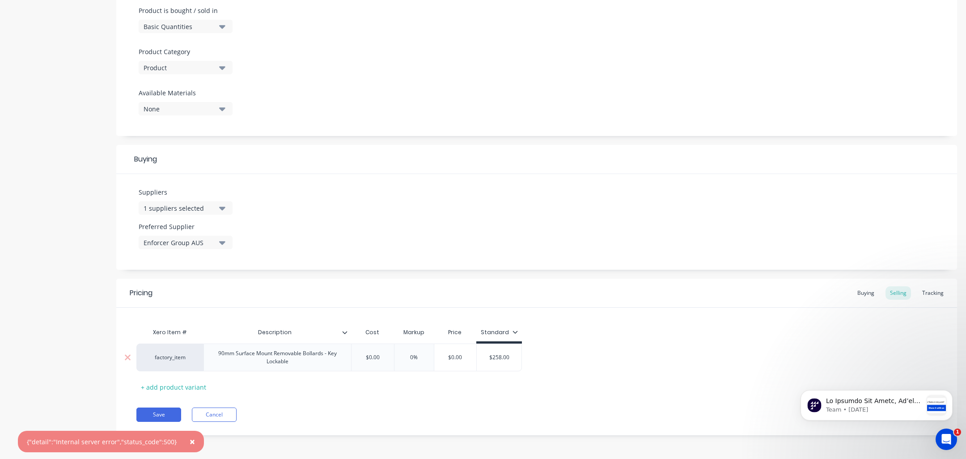
drag, startPoint x: 463, startPoint y: 357, endPoint x: 430, endPoint y: 358, distance: 33.5
click at [430, 358] on div "factory_item 90mm Surface Mount Removable Bollards - Key Lockable $0.00 0% $0.0…" at bounding box center [329, 357] width 386 height 28
paste input "258"
type textarea "x"
type input "$258.00"
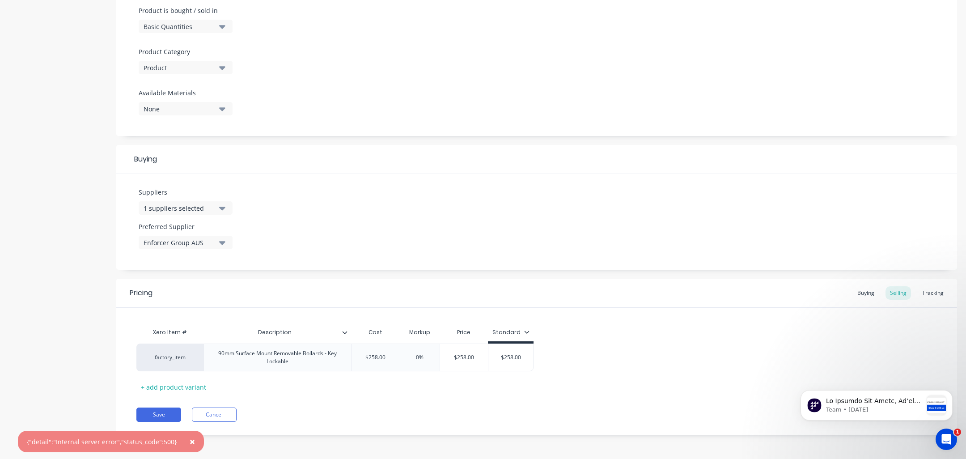
click at [577, 385] on div "Xero Item # Description Cost Markup Price Standard factory_item 90mm Surface Mo…" at bounding box center [536, 358] width 801 height 71
click at [164, 409] on button "Save" at bounding box center [158, 414] width 45 height 14
type textarea "x"
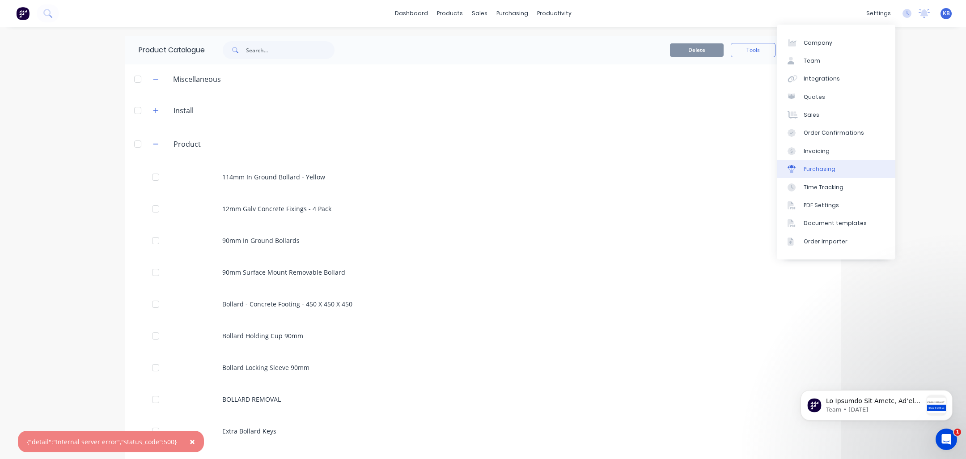
click at [825, 171] on div "Purchasing" at bounding box center [820, 169] width 32 height 8
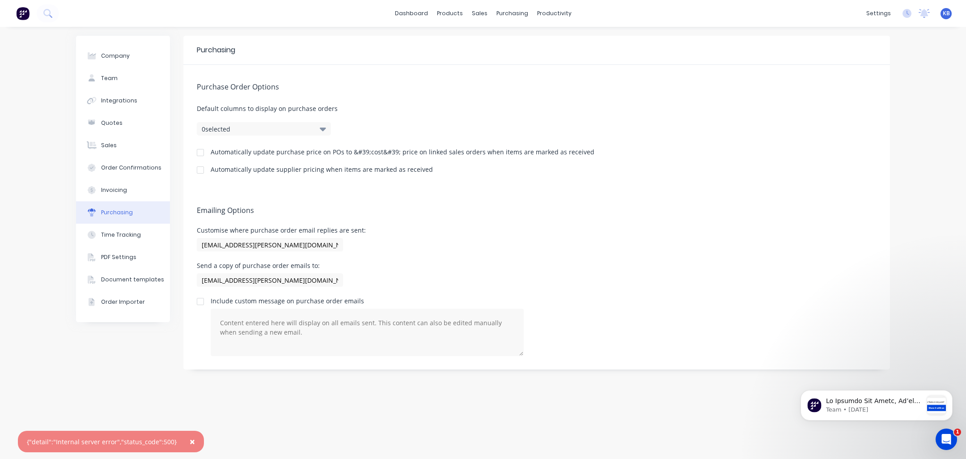
click at [199, 153] on div at bounding box center [200, 153] width 18 height 18
click at [202, 170] on div at bounding box center [200, 170] width 18 height 18
click at [455, 12] on div "products" at bounding box center [449, 13] width 35 height 13
click at [483, 42] on div "Product Catalogue" at bounding box center [489, 43] width 55 height 8
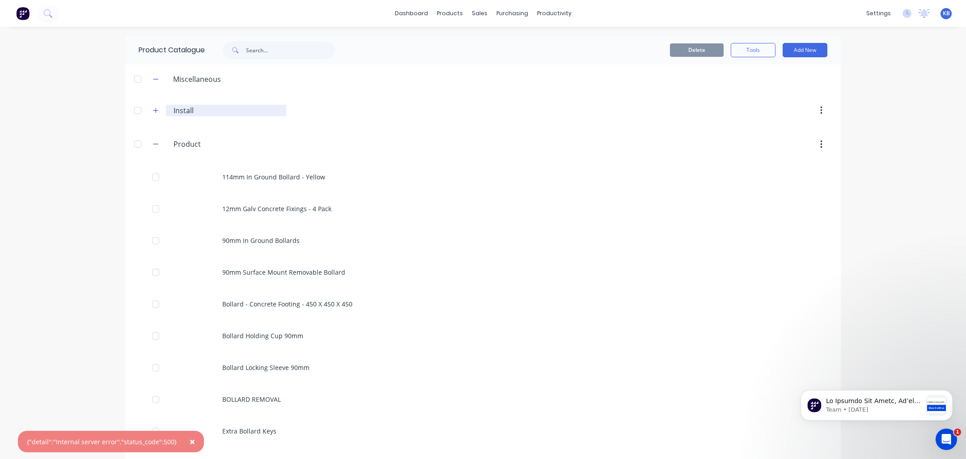
click at [183, 106] on input "Install" at bounding box center [227, 110] width 106 height 11
click at [157, 112] on icon "button" at bounding box center [155, 110] width 5 height 6
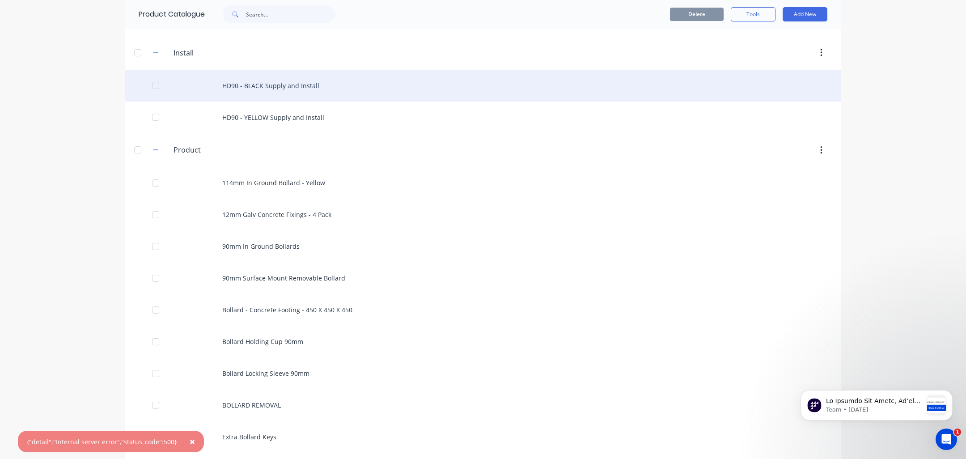
scroll to position [59, 0]
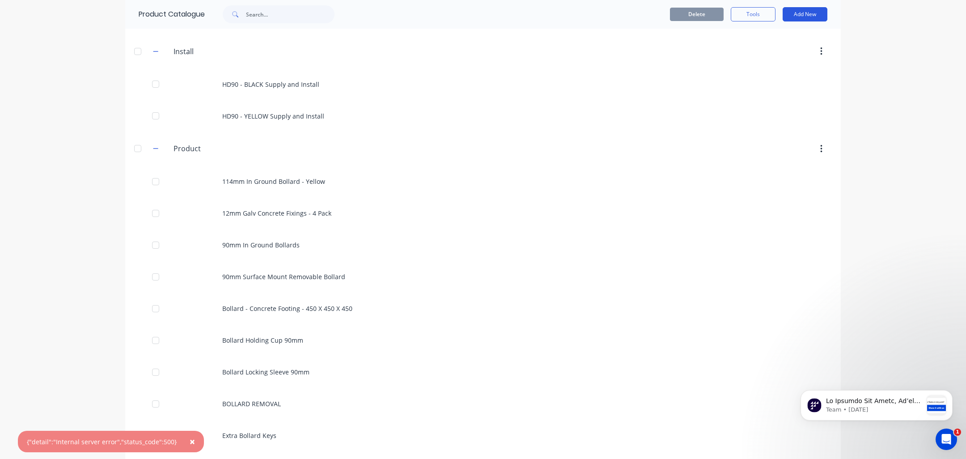
click at [816, 10] on button "Add New" at bounding box center [805, 14] width 45 height 14
click at [785, 71] on div "Product Kit" at bounding box center [784, 73] width 69 height 13
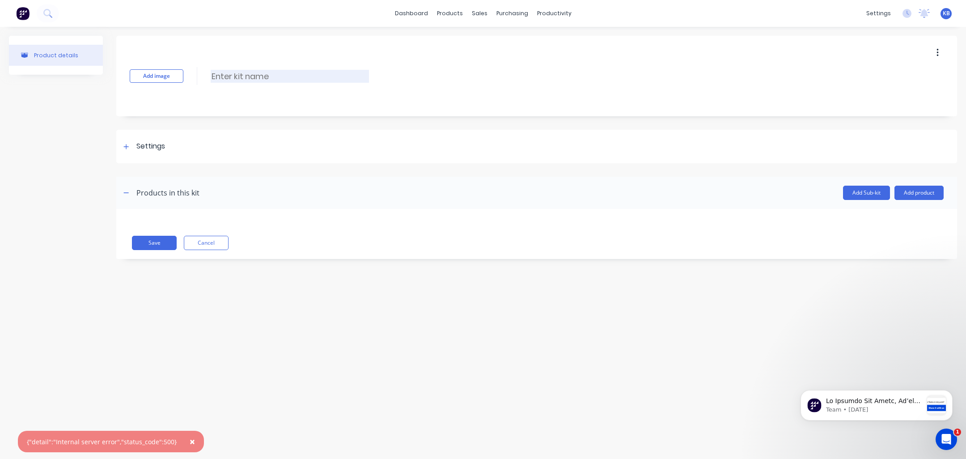
click at [249, 74] on input at bounding box center [290, 76] width 158 height 13
type input "90mm Surface Mount Removable Install"
click at [148, 144] on div "Settings" at bounding box center [150, 146] width 29 height 11
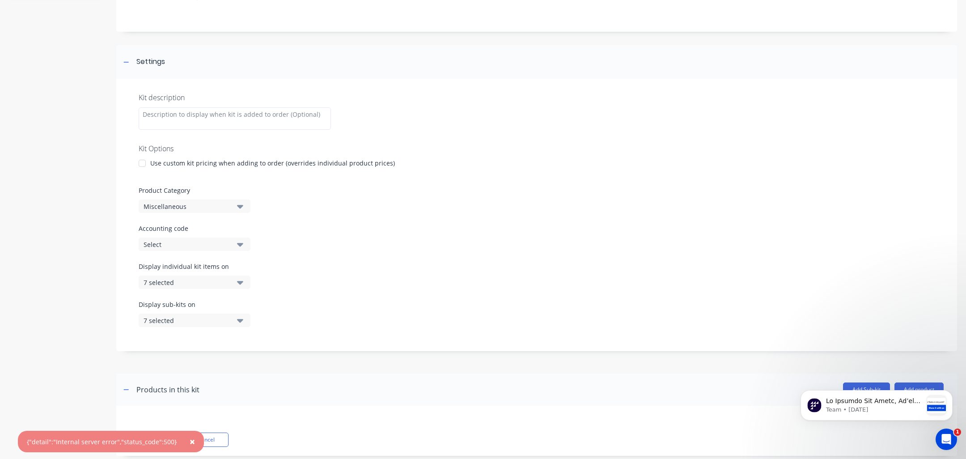
scroll to position [103, 0]
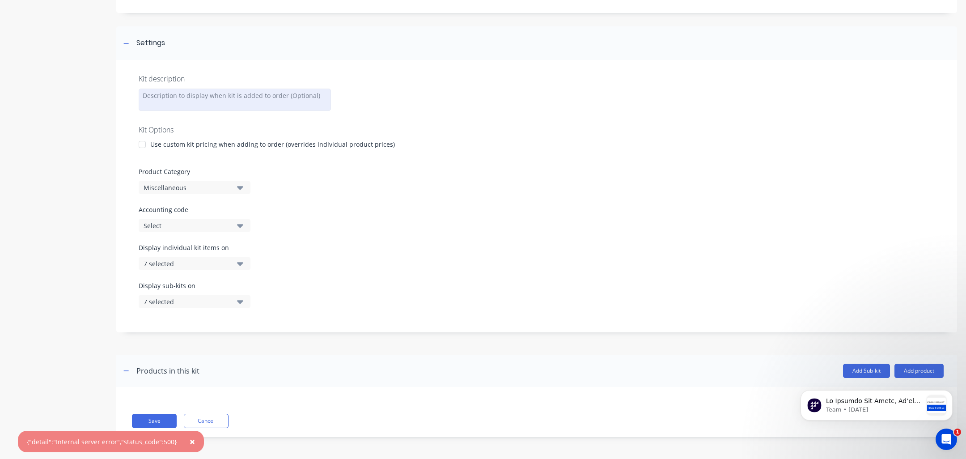
click at [237, 99] on div at bounding box center [235, 100] width 192 height 22
click at [239, 265] on icon "button" at bounding box center [240, 264] width 6 height 4
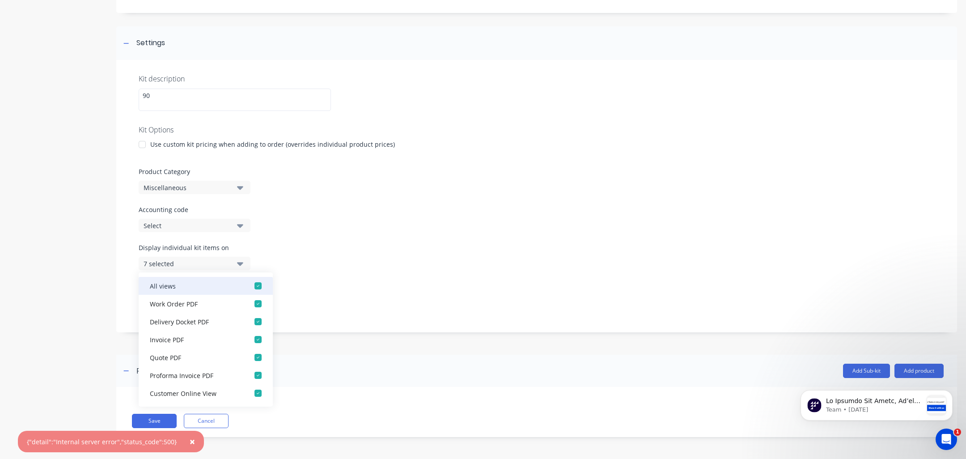
click at [259, 284] on div "button" at bounding box center [258, 286] width 18 height 18
click at [259, 305] on div "button" at bounding box center [258, 304] width 18 height 18
click at [319, 306] on div "Display sub-kits on 7 selected" at bounding box center [537, 300] width 796 height 38
click at [242, 301] on icon "button" at bounding box center [240, 302] width 6 height 4
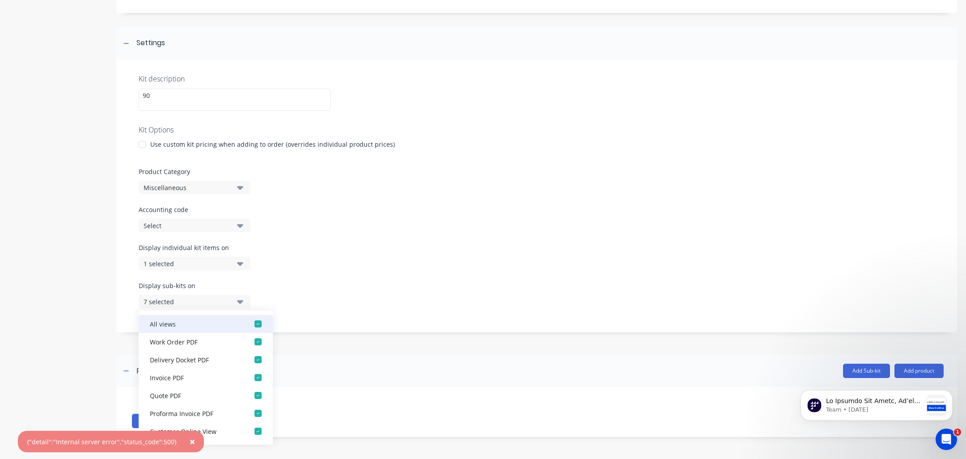
click at [257, 323] on div "button" at bounding box center [258, 324] width 18 height 18
click at [256, 340] on div "button" at bounding box center [258, 342] width 18 height 18
click at [348, 284] on div "Display sub-kits on 1 selected" at bounding box center [537, 300] width 796 height 38
click at [344, 284] on div "Display sub-kits on 1 selected" at bounding box center [537, 300] width 796 height 38
click at [356, 269] on div "Display individual kit items on 1 selected" at bounding box center [537, 262] width 796 height 38
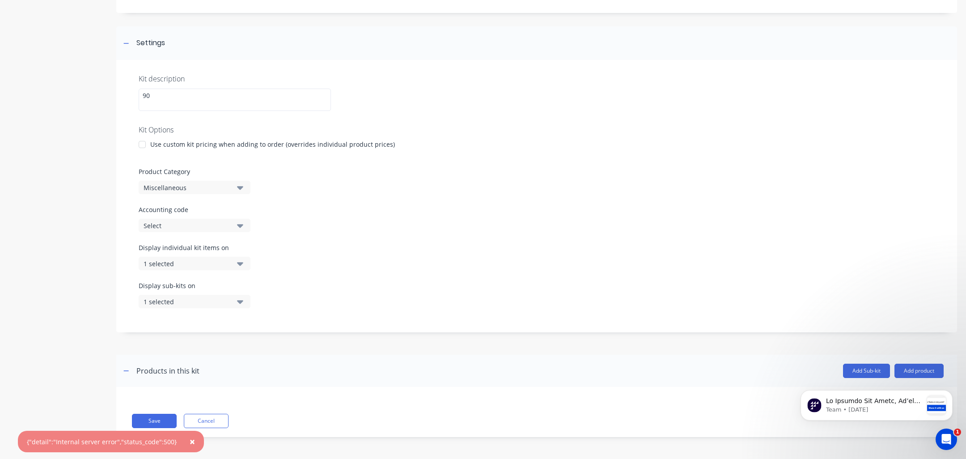
click at [240, 185] on icon "button" at bounding box center [240, 187] width 6 height 10
click at [195, 233] on div "Install" at bounding box center [206, 237] width 134 height 18
click at [181, 102] on div "90" at bounding box center [235, 100] width 192 height 22
drag, startPoint x: 382, startPoint y: 157, endPoint x: 468, endPoint y: 227, distance: 111.2
click at [386, 163] on div at bounding box center [537, 159] width 796 height 13
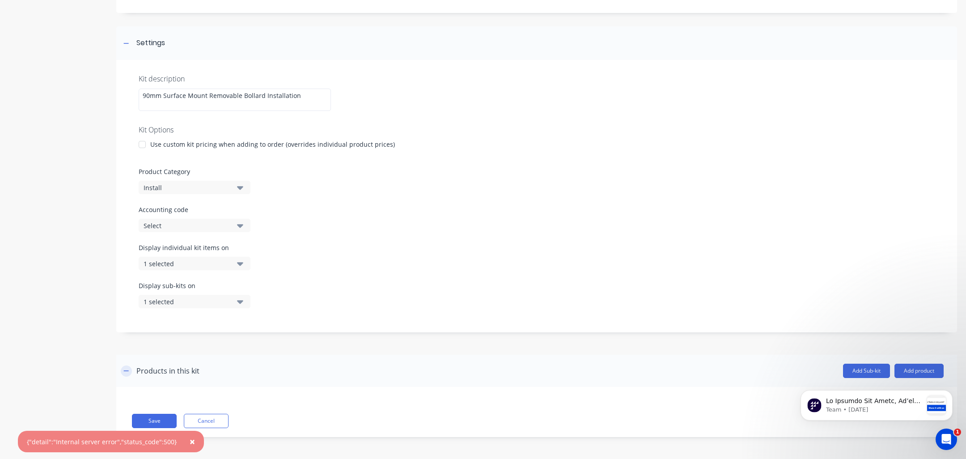
click at [127, 372] on icon "button" at bounding box center [125, 371] width 5 height 6
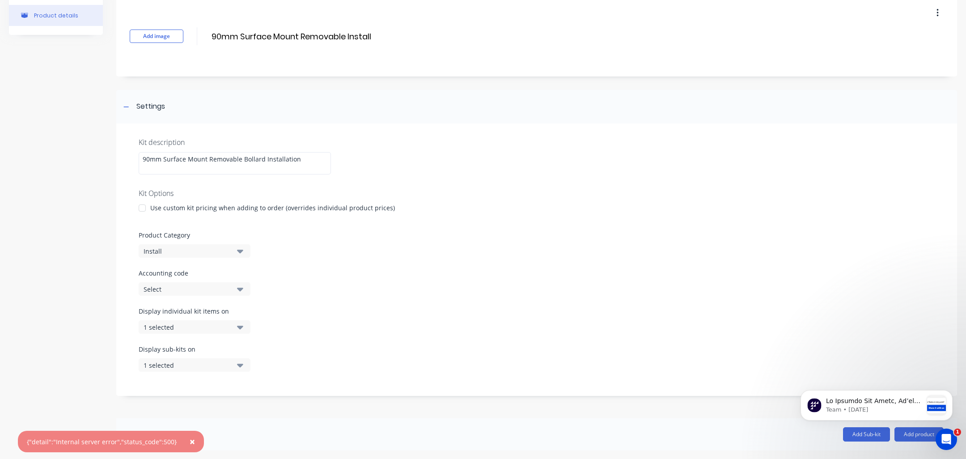
click at [190, 440] on span "×" at bounding box center [192, 441] width 5 height 13
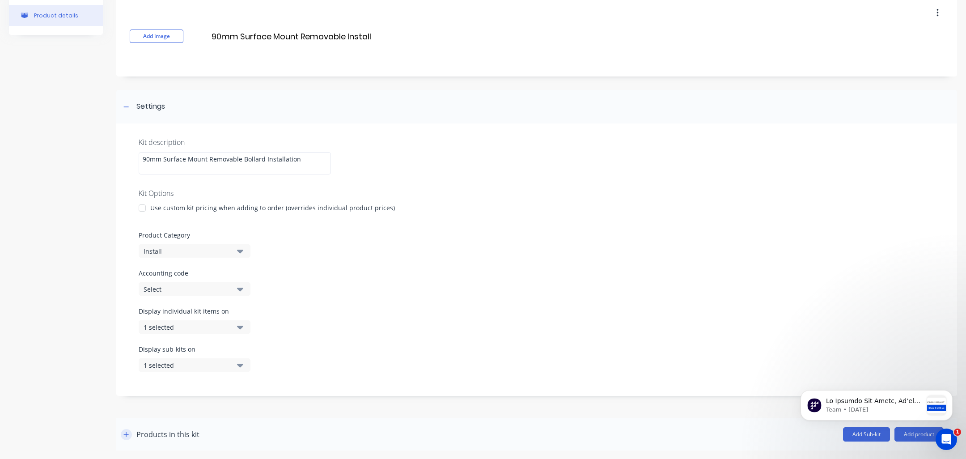
click at [128, 437] on button "button" at bounding box center [126, 434] width 11 height 11
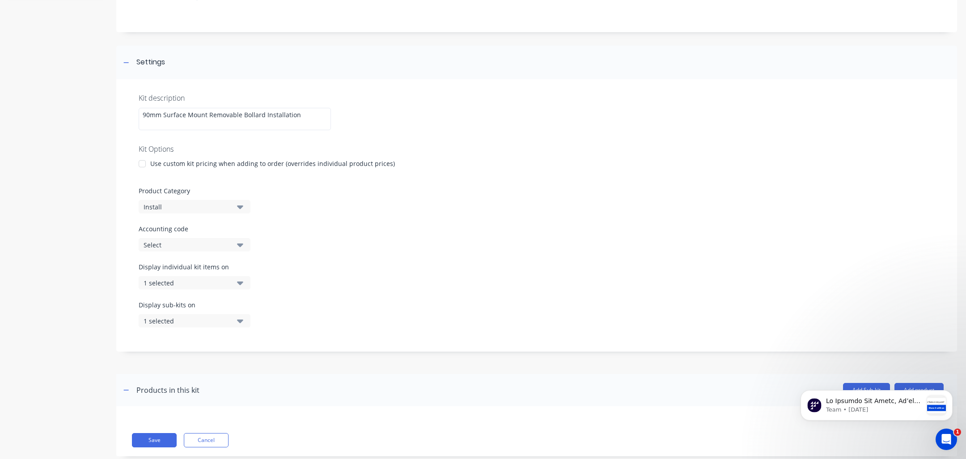
scroll to position [103, 0]
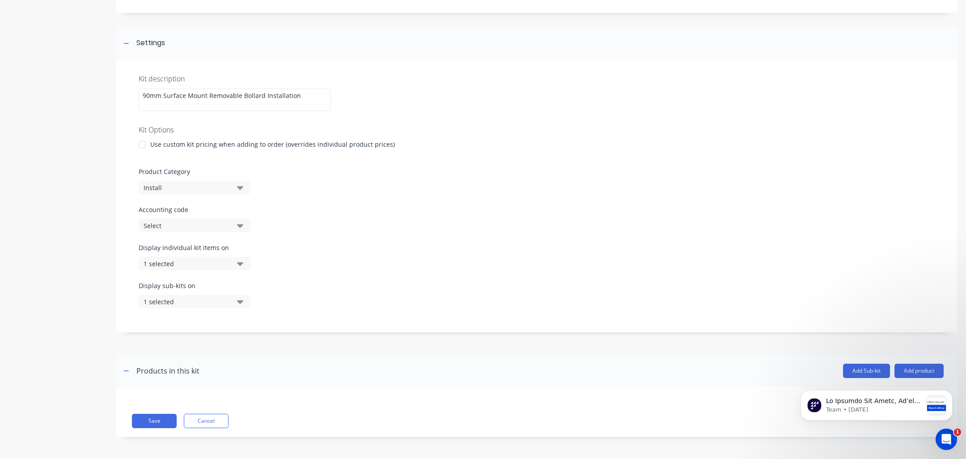
click at [914, 372] on iframe at bounding box center [876, 403] width 179 height 63
click at [912, 368] on button "Add product" at bounding box center [918, 371] width 49 height 14
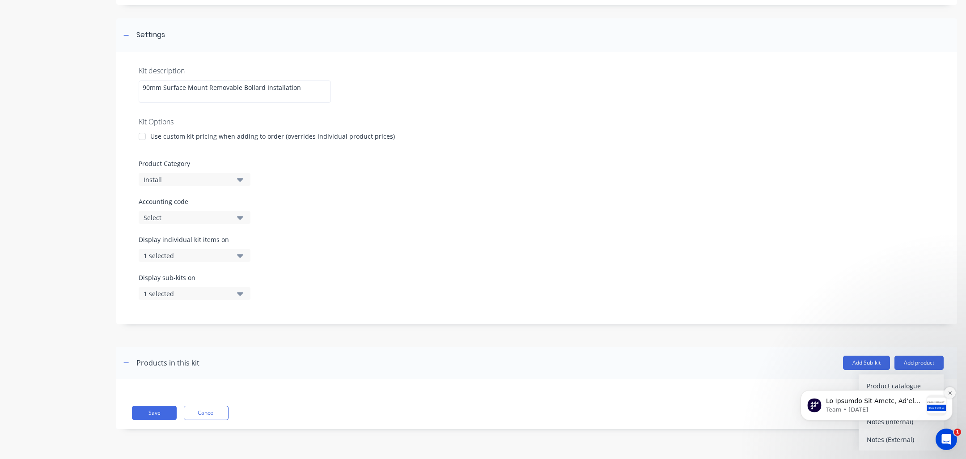
click at [953, 394] on button "Dismiss notification" at bounding box center [950, 393] width 12 height 12
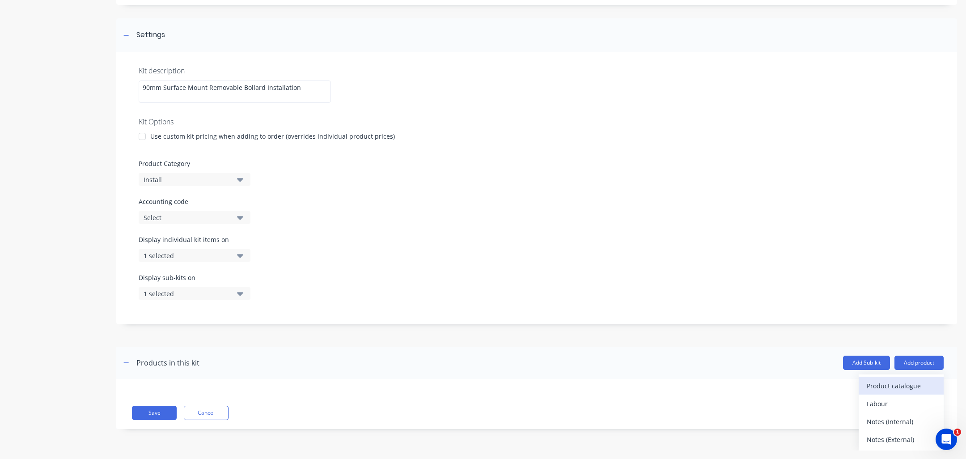
click at [900, 386] on div "Product catalogue" at bounding box center [901, 385] width 69 height 13
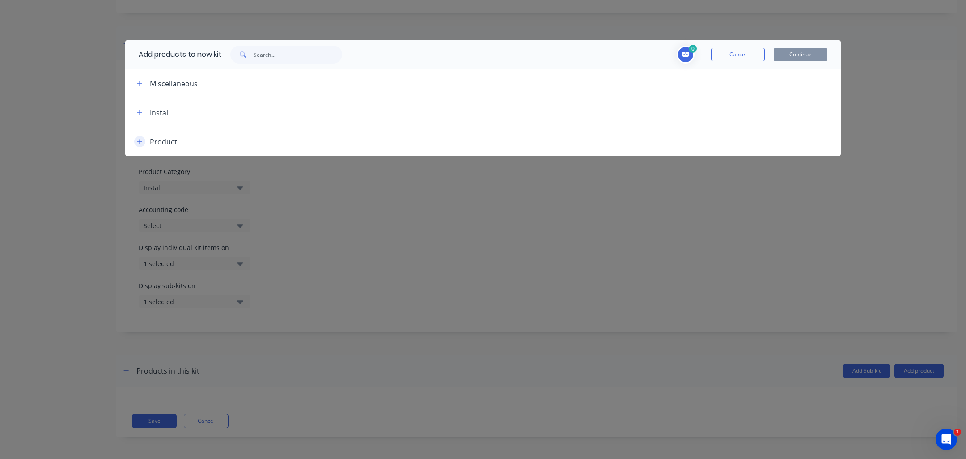
click at [140, 141] on icon "button" at bounding box center [139, 141] width 5 height 5
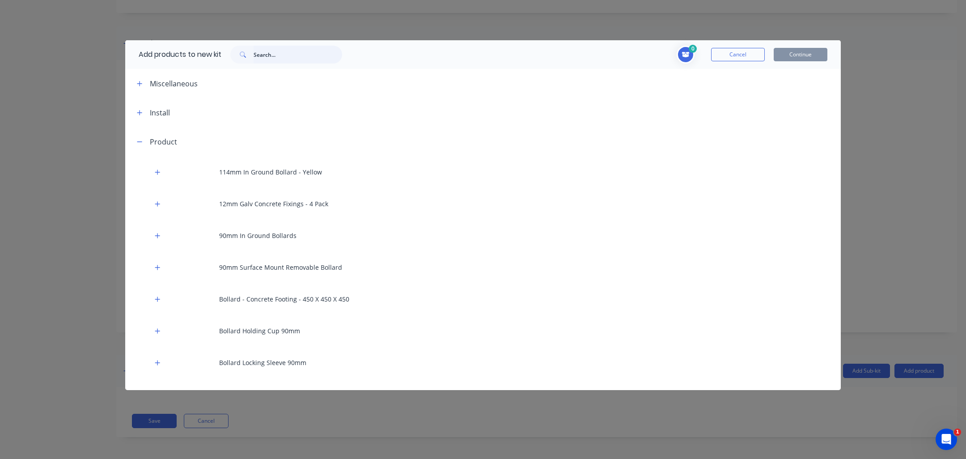
click at [296, 57] on input "text" at bounding box center [298, 55] width 89 height 18
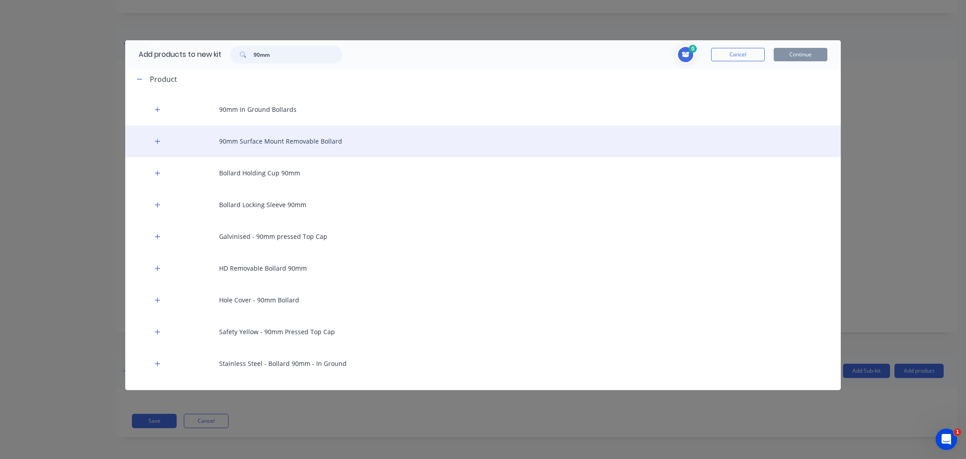
scroll to position [5, 0]
type input "90mm"
click at [322, 138] on div "90mm Surface Mount Removable Bollard" at bounding box center [483, 140] width 716 height 32
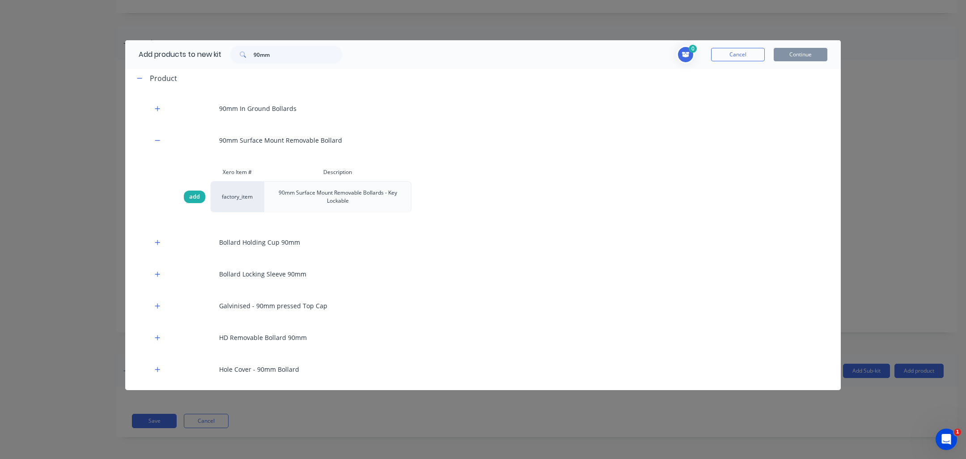
click at [192, 195] on span "add" at bounding box center [194, 196] width 11 height 9
click at [808, 52] on button "Continue" at bounding box center [801, 54] width 54 height 13
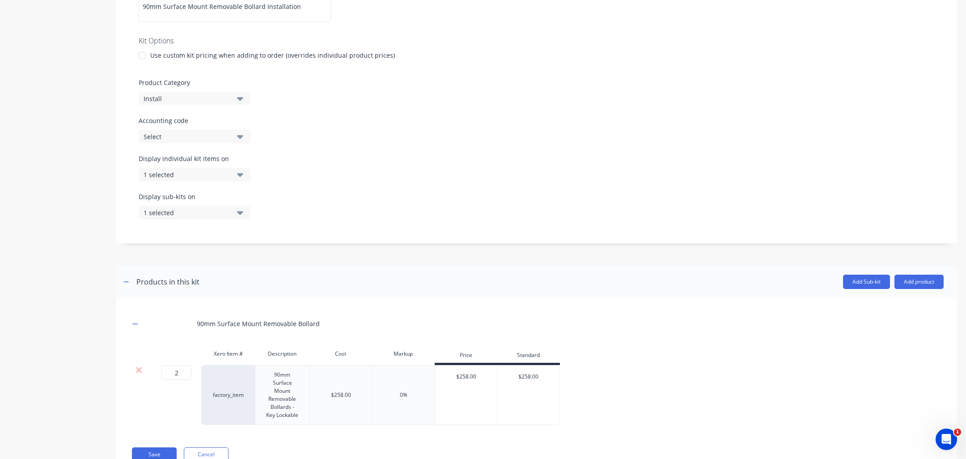
scroll to position [225, 0]
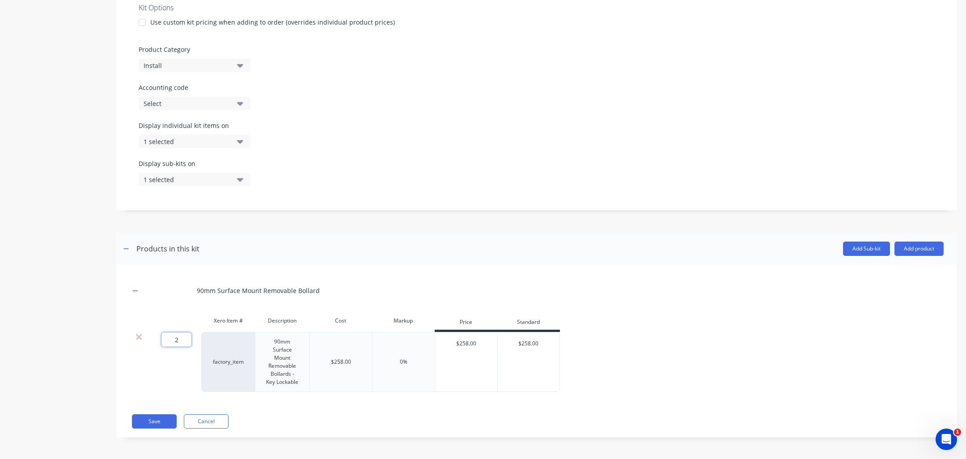
drag, startPoint x: 179, startPoint y: 341, endPoint x: 157, endPoint y: 339, distance: 22.0
click at [162, 341] on input "2" at bounding box center [176, 339] width 30 height 14
type input "1"
click at [726, 404] on div "90mm Surface Mount Removable Bollard Xero Item # Description Cost Markup Price …" at bounding box center [536, 351] width 841 height 173
click at [924, 250] on button "Add product" at bounding box center [918, 249] width 49 height 14
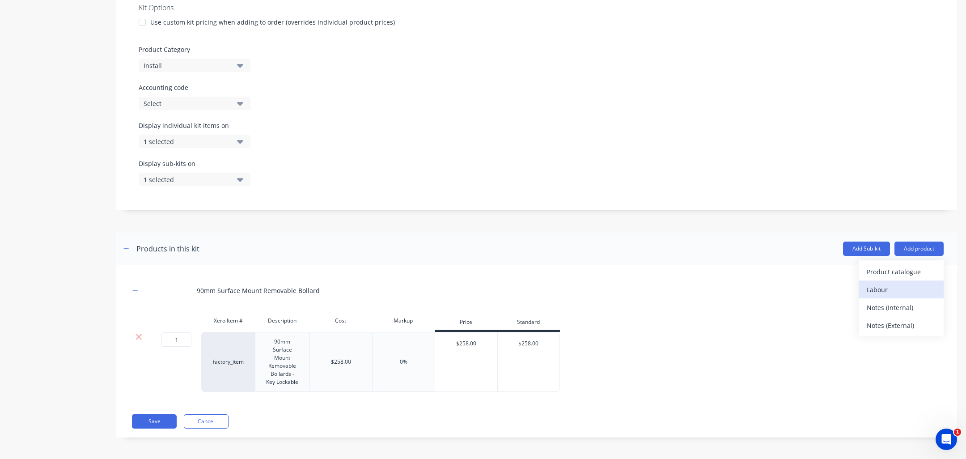
click at [885, 287] on div "Labour" at bounding box center [901, 289] width 69 height 13
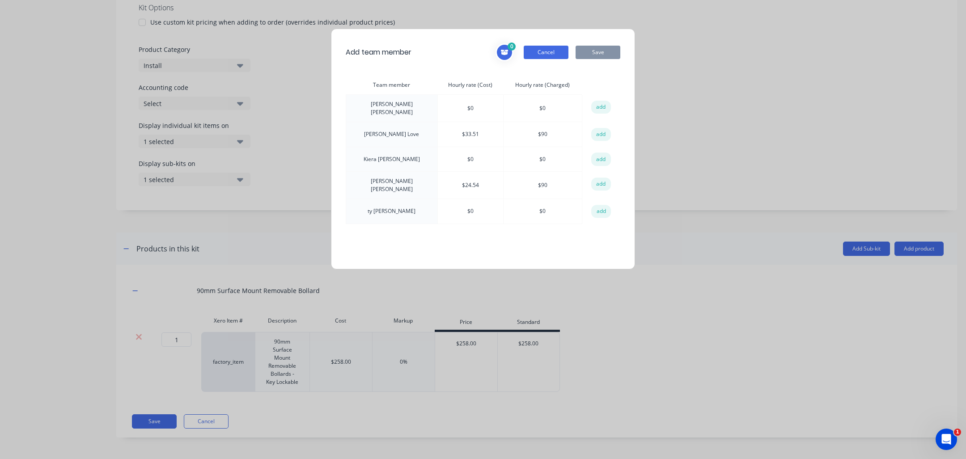
click at [549, 54] on button "Cancel" at bounding box center [546, 52] width 45 height 13
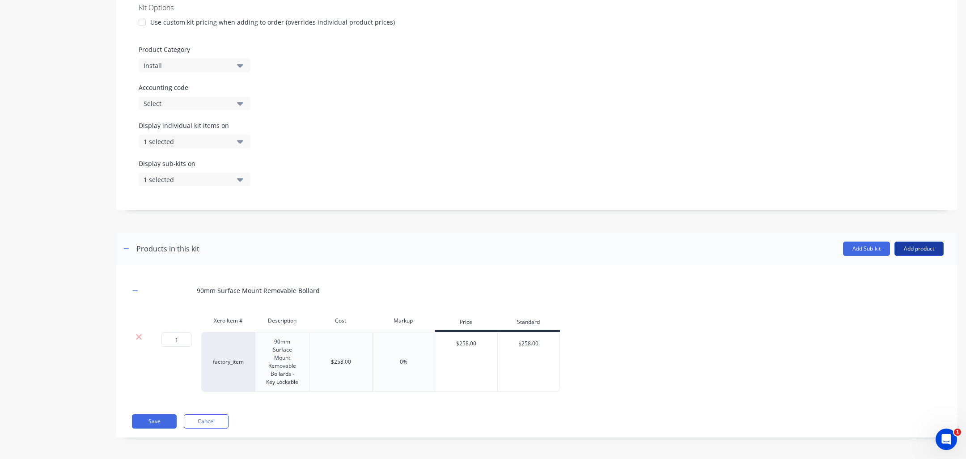
click at [927, 248] on button "Add product" at bounding box center [918, 249] width 49 height 14
click at [890, 292] on div "Labour" at bounding box center [901, 289] width 69 height 13
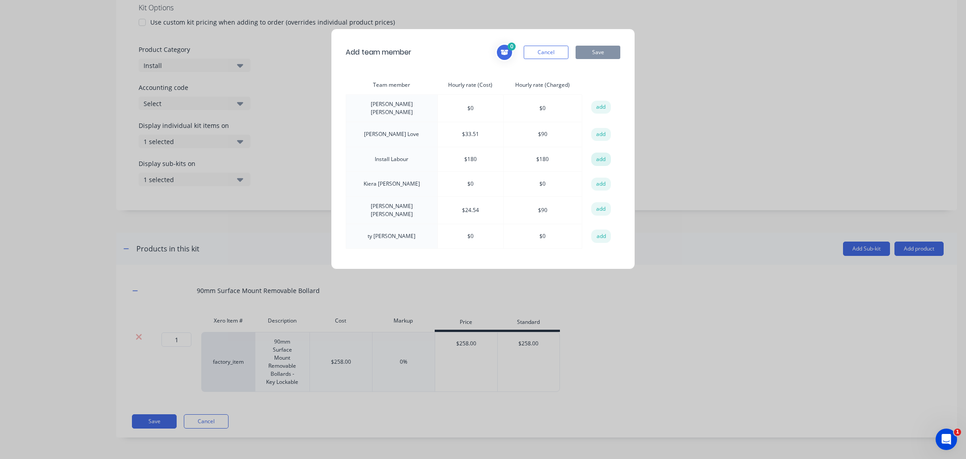
click at [602, 153] on button "add" at bounding box center [601, 159] width 20 height 13
click at [605, 54] on button "Save" at bounding box center [598, 52] width 45 height 13
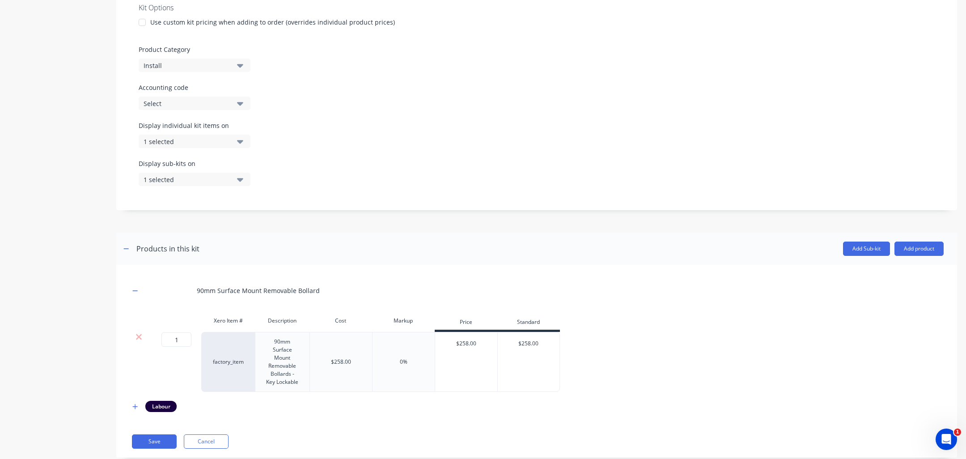
scroll to position [246, 0]
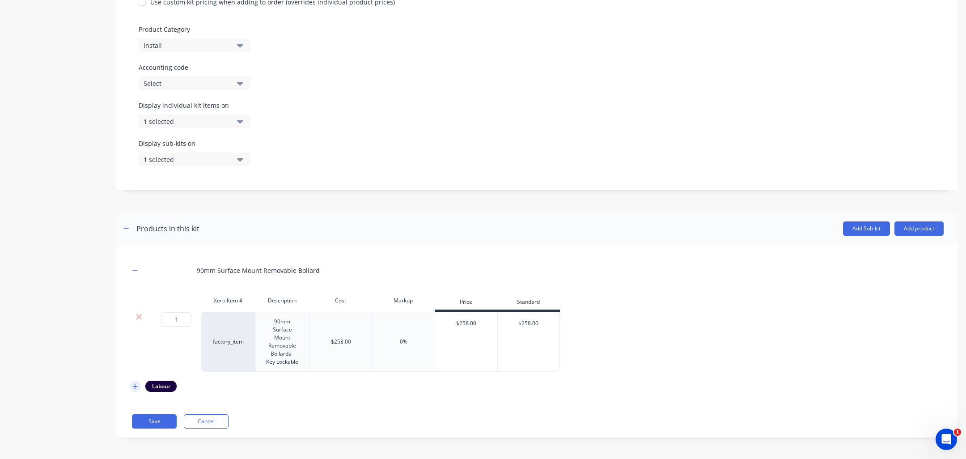
click at [136, 386] on icon "button" at bounding box center [135, 386] width 5 height 5
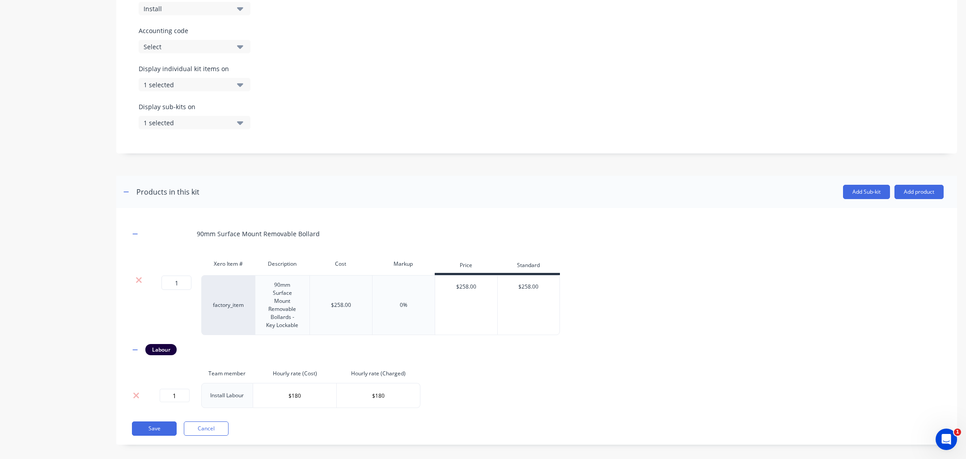
scroll to position [285, 0]
drag, startPoint x: 184, startPoint y: 392, endPoint x: 173, endPoint y: 393, distance: 10.7
click at [173, 393] on input "1" at bounding box center [175, 392] width 30 height 13
click at [482, 404] on div "90mm Surface Mount Removable Bollard Xero Item # Description Cost Markup Price …" at bounding box center [537, 312] width 814 height 186
drag, startPoint x: 181, startPoint y: 394, endPoint x: 165, endPoint y: 394, distance: 15.7
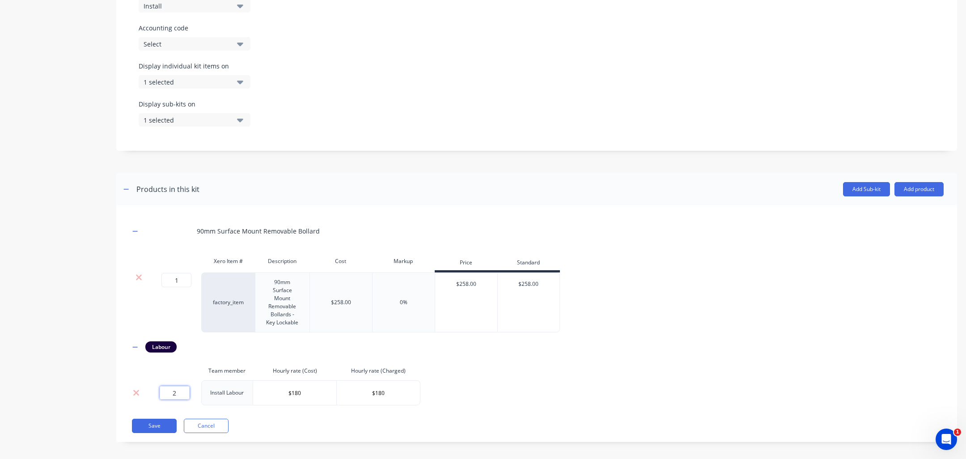
click at [165, 394] on input "2" at bounding box center [175, 392] width 30 height 13
type input "0"
click at [467, 387] on div "90mm Surface Mount Removable Bollard Xero Item # Description Cost Markup Price …" at bounding box center [537, 312] width 814 height 186
click at [155, 425] on button "Save" at bounding box center [154, 426] width 45 height 14
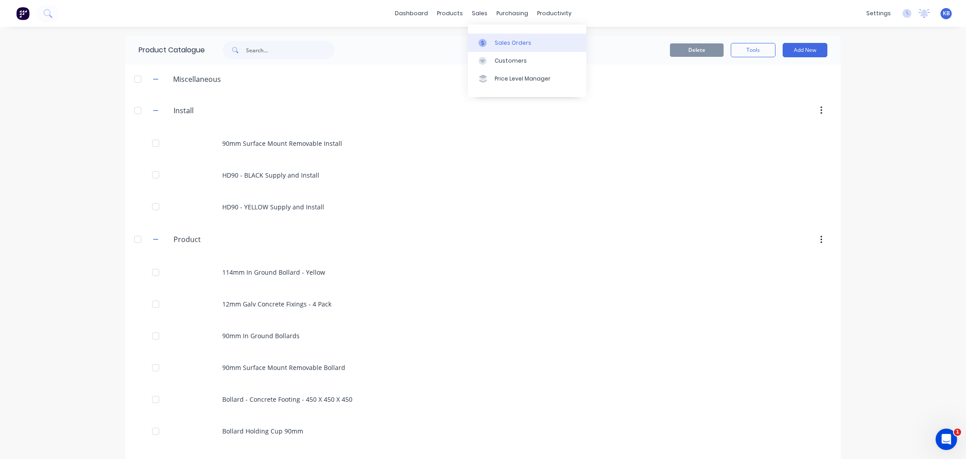
click at [519, 39] on div "Sales Orders" at bounding box center [513, 43] width 37 height 8
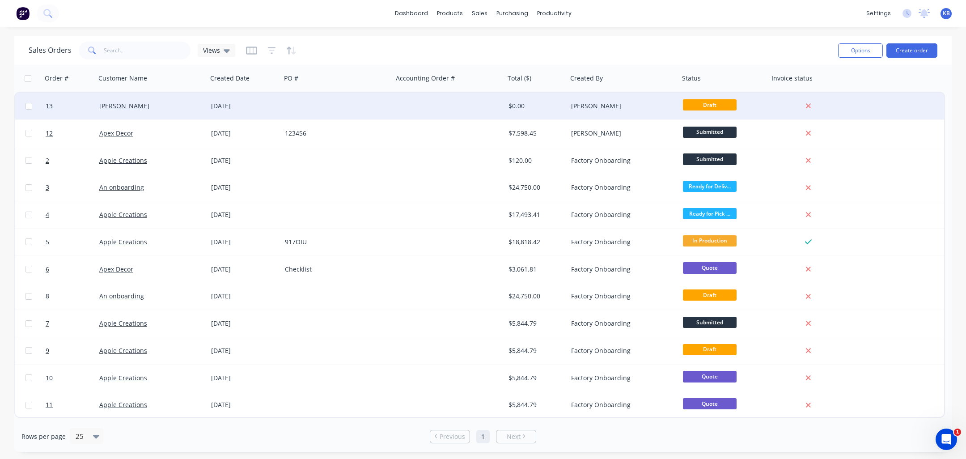
click at [198, 105] on div "[PERSON_NAME]" at bounding box center [148, 106] width 99 height 9
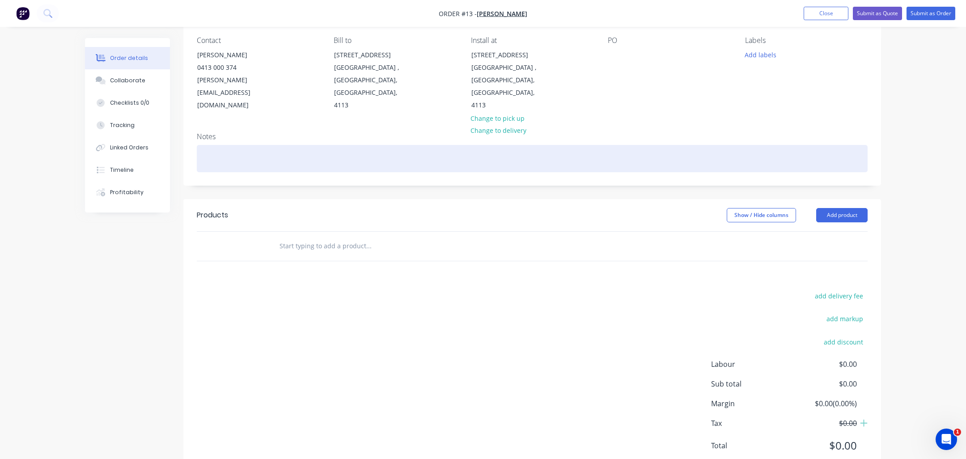
scroll to position [93, 0]
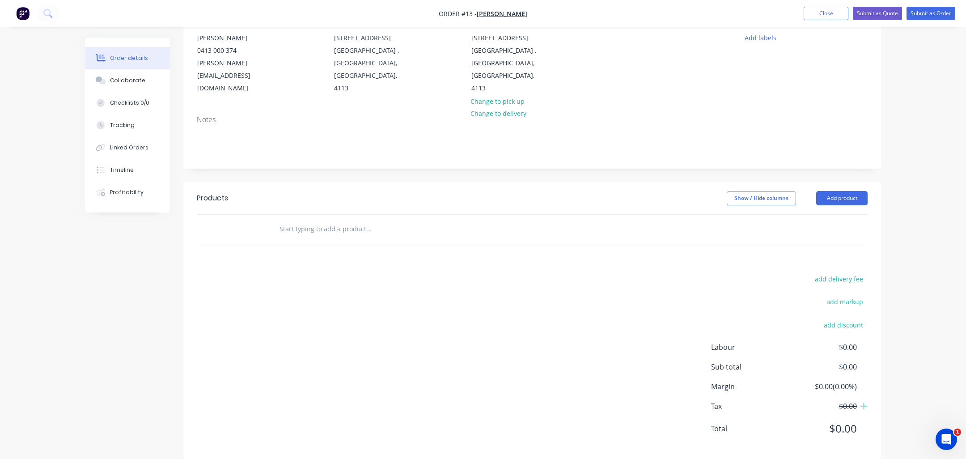
click at [346, 220] on input "text" at bounding box center [368, 229] width 179 height 18
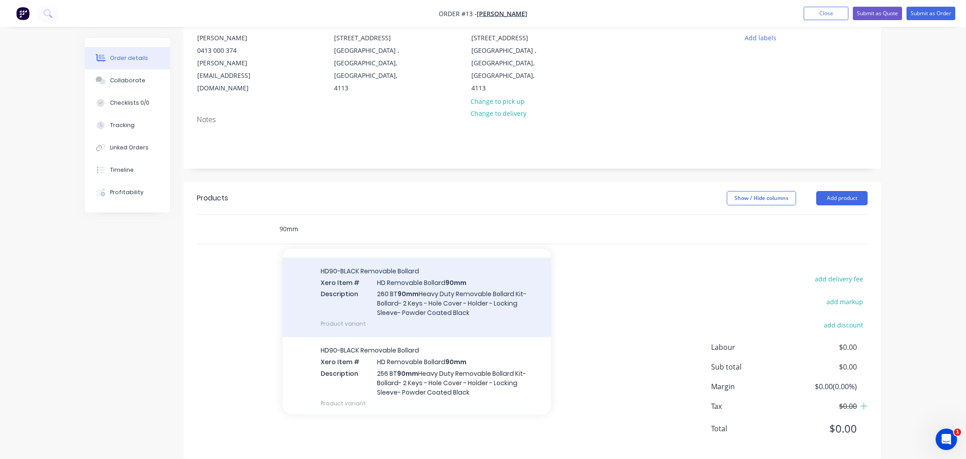
scroll to position [764, 0]
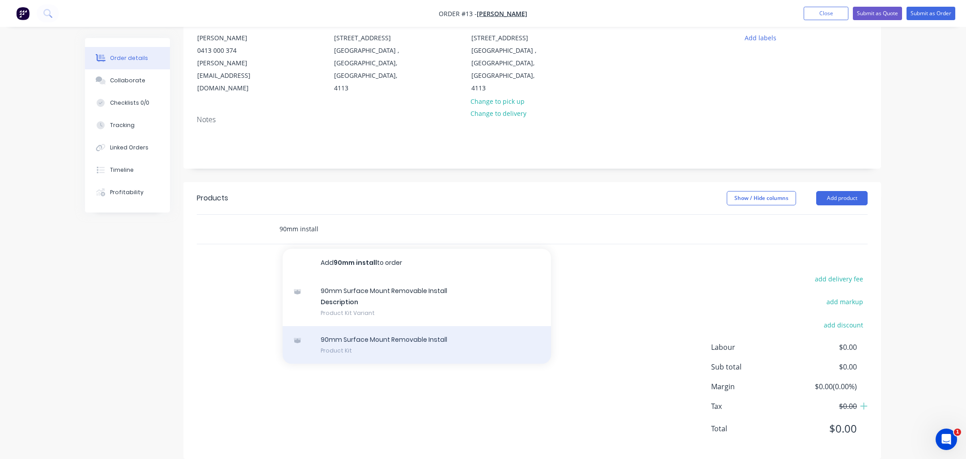
type input "90mm install"
click at [376, 332] on div "90mm Surface Mount Removable Install Product Kit" at bounding box center [417, 345] width 268 height 38
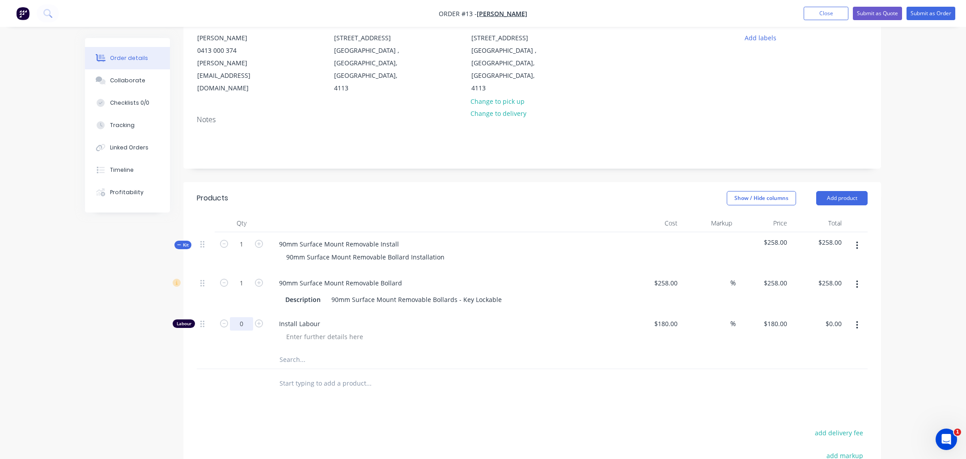
click at [244, 317] on input "0" at bounding box center [241, 323] width 23 height 13
type input "2"
type input "$360.00"
click at [450, 351] on input "text" at bounding box center [368, 360] width 179 height 18
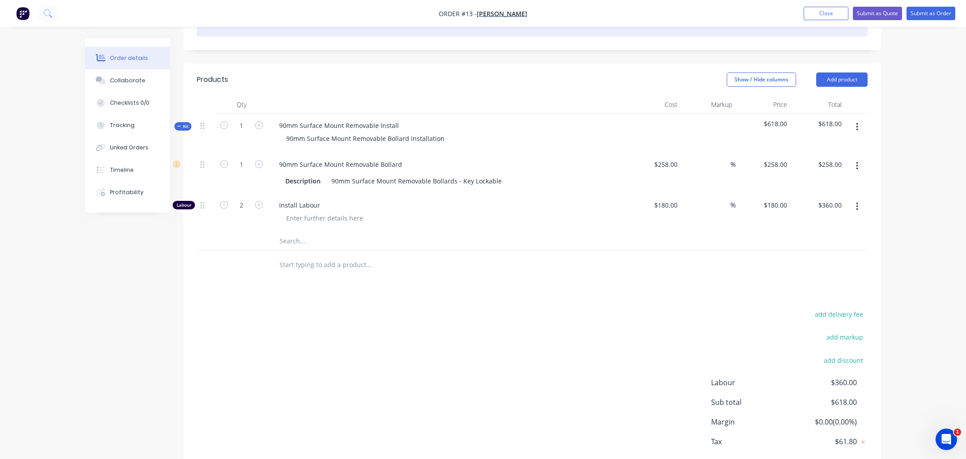
scroll to position [237, 0]
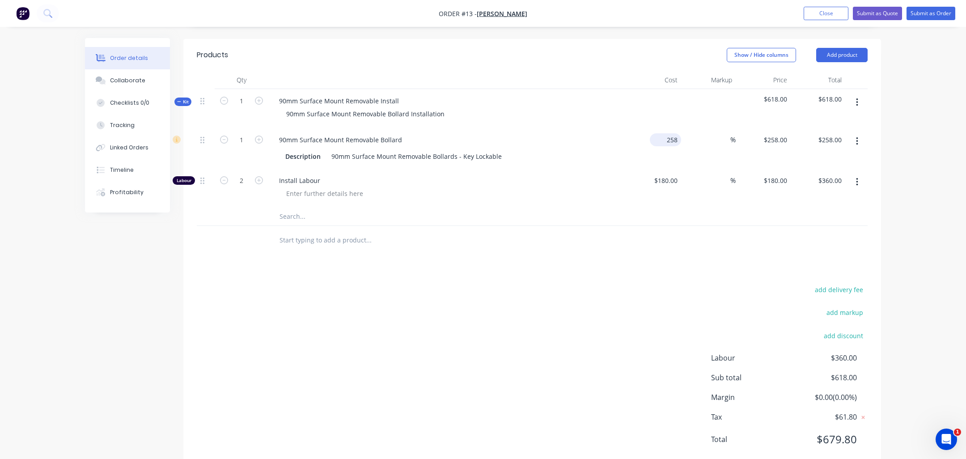
click at [667, 133] on input "258" at bounding box center [667, 139] width 28 height 13
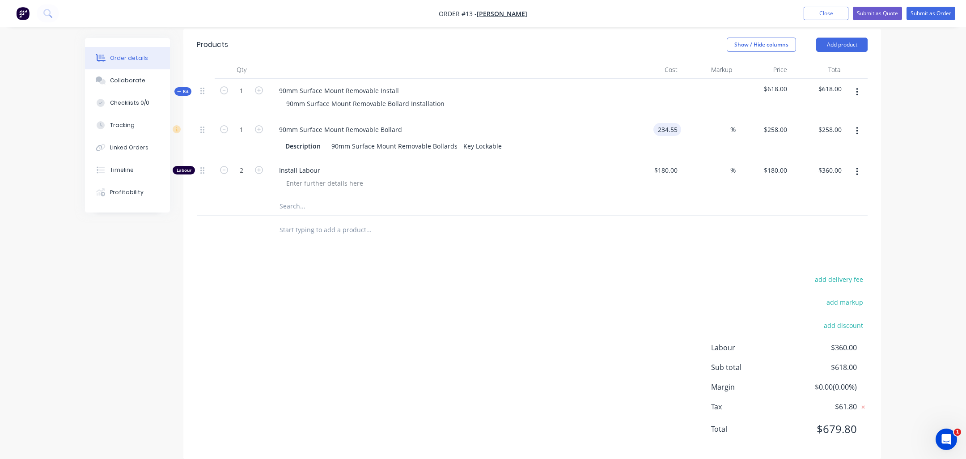
type input "$234.55"
click at [659, 173] on div "$180.00 $180.00" at bounding box center [653, 177] width 55 height 39
click at [677, 164] on input "180" at bounding box center [673, 170] width 15 height 13
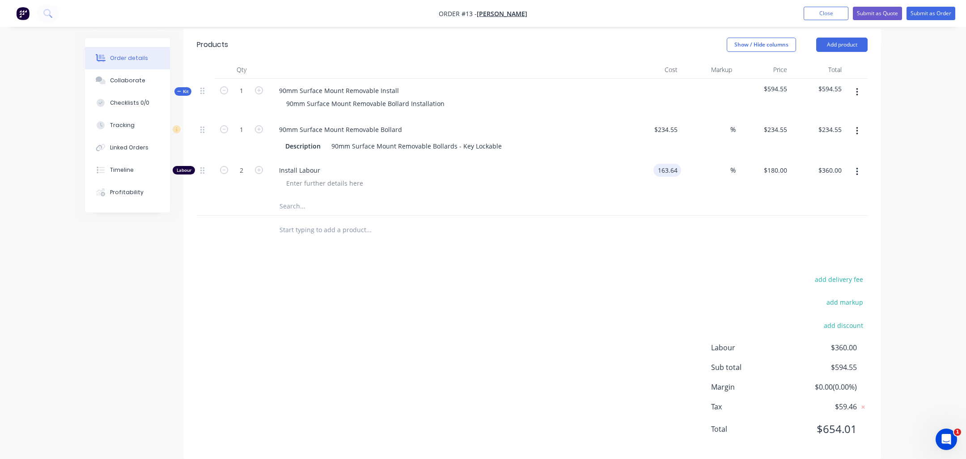
type input "$163.64"
type input "$327.28"
click at [661, 197] on div at bounding box center [532, 206] width 671 height 18
click at [180, 89] on icon "button" at bounding box center [179, 91] width 4 height 4
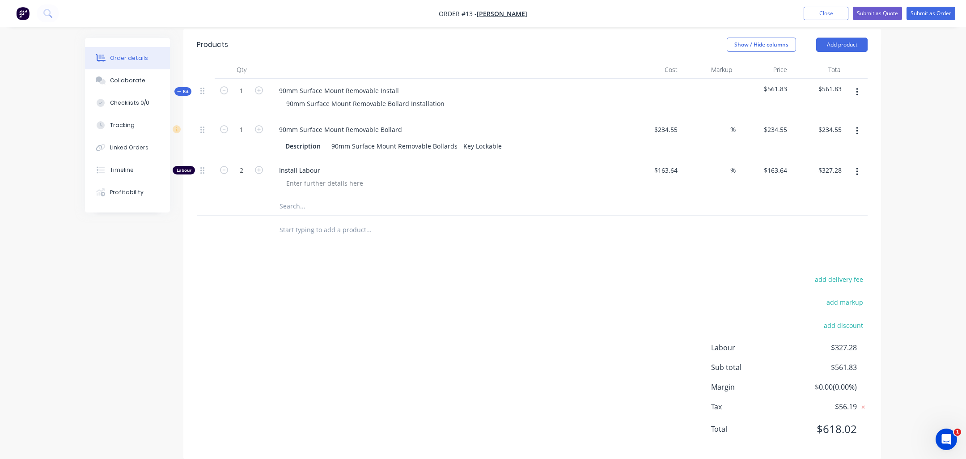
scroll to position [149, 0]
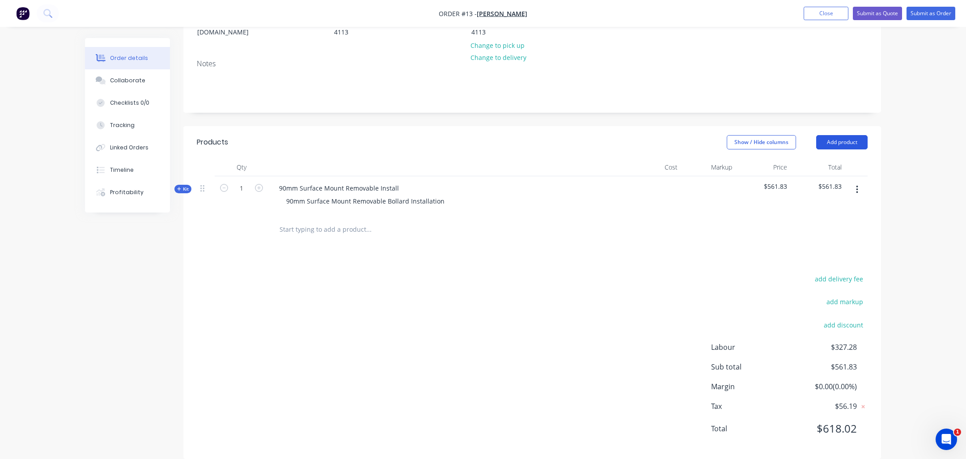
click at [857, 135] on button "Add product" at bounding box center [841, 142] width 51 height 14
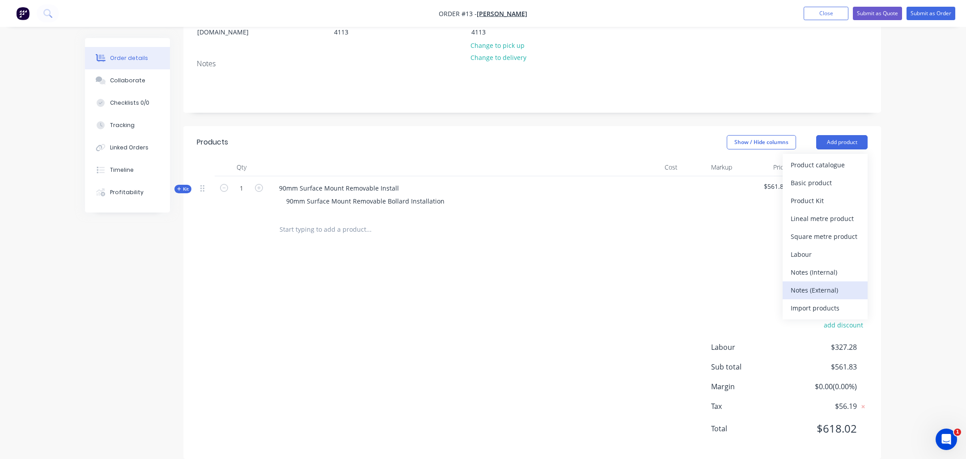
click at [821, 284] on div "Notes (External)" at bounding box center [825, 290] width 69 height 13
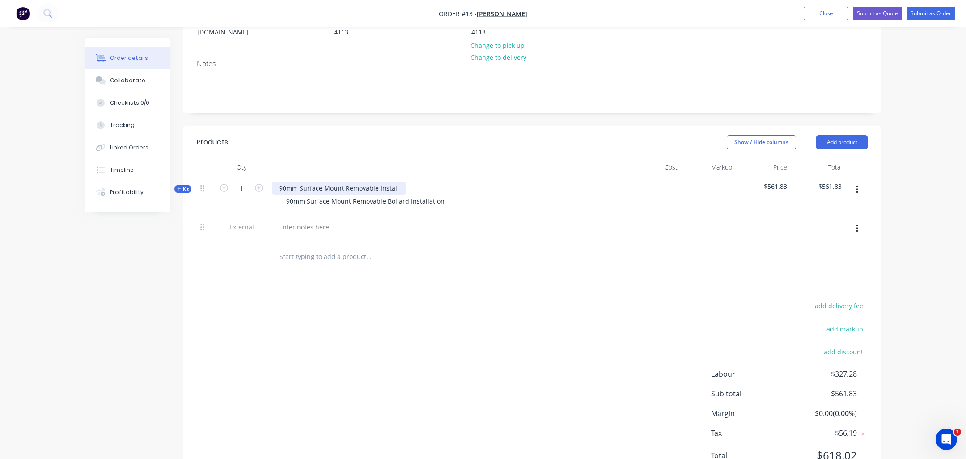
click at [371, 182] on div "90mm Surface Mount Removable Install" at bounding box center [339, 188] width 134 height 13
click at [331, 220] on div at bounding box center [304, 226] width 64 height 13
click at [857, 220] on button "button" at bounding box center [857, 228] width 21 height 16
click at [828, 263] on div "Delete" at bounding box center [825, 269] width 69 height 13
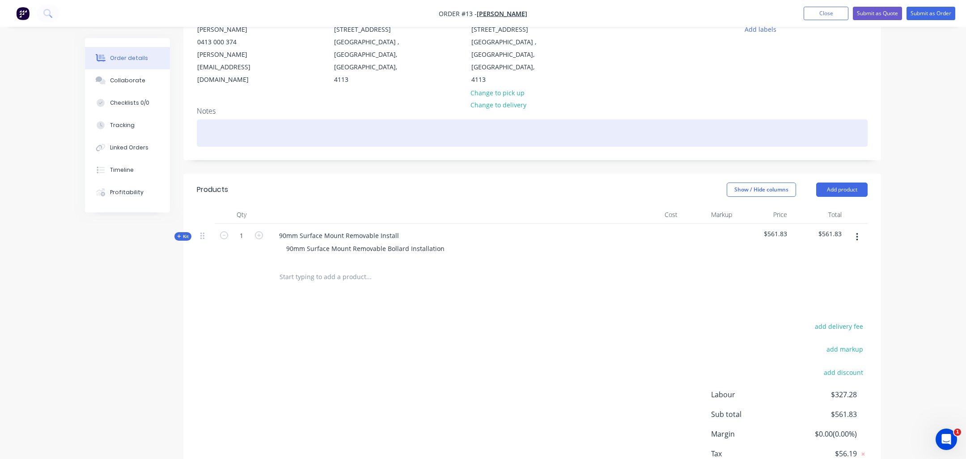
scroll to position [101, 0]
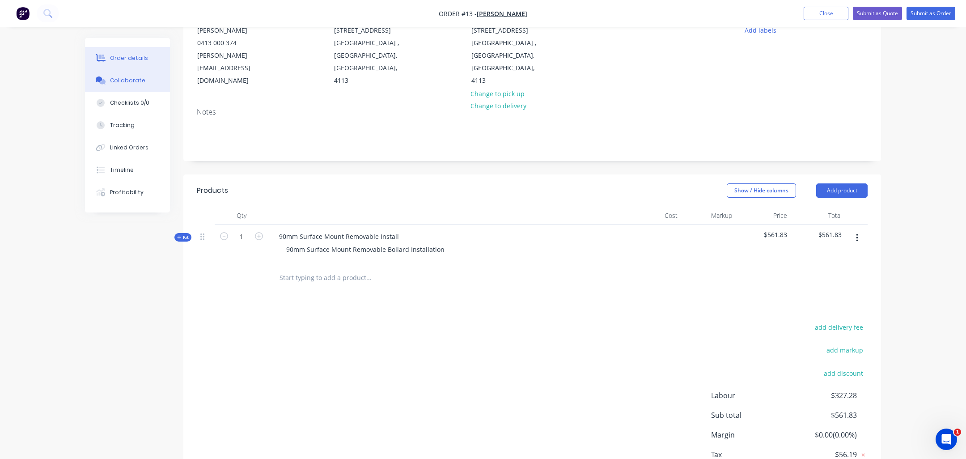
click at [129, 82] on div "Collaborate" at bounding box center [127, 80] width 35 height 8
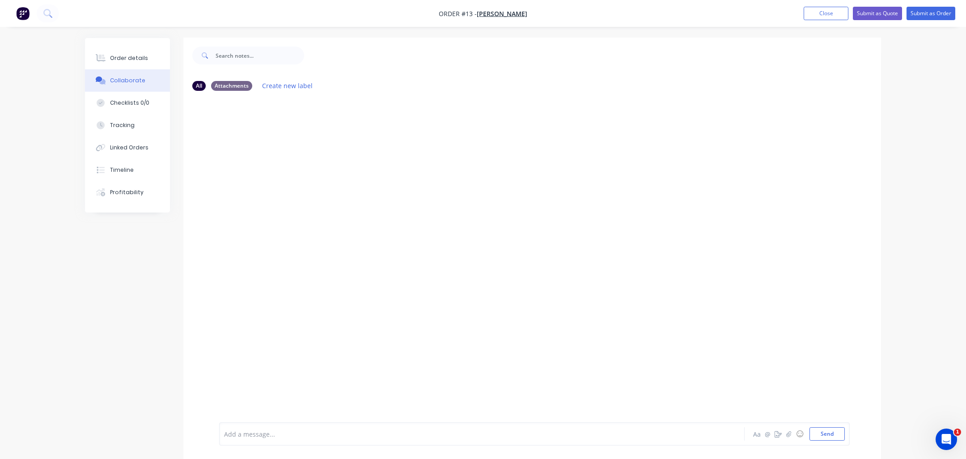
scroll to position [13, 0]
click at [372, 437] on div at bounding box center [457, 433] width 465 height 9
click at [790, 435] on icon "button" at bounding box center [788, 434] width 5 height 6
click at [780, 434] on icon "button" at bounding box center [778, 434] width 7 height 6
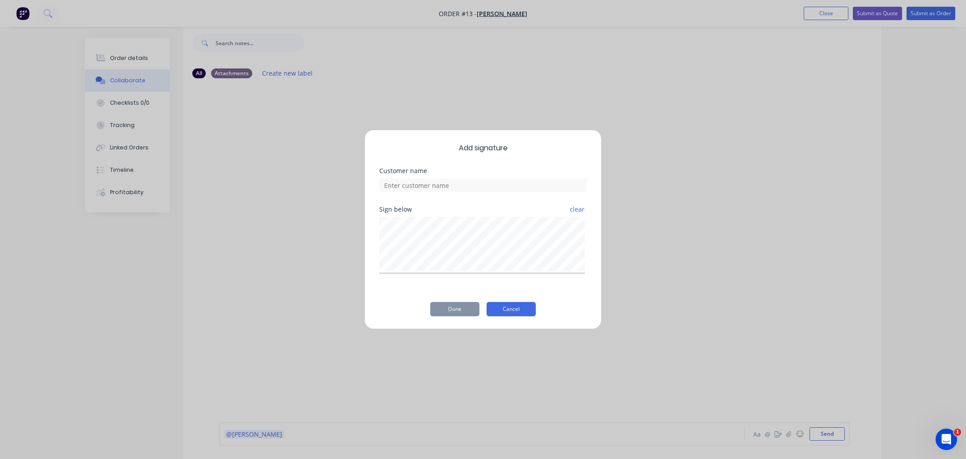
click at [506, 315] on button "Cancel" at bounding box center [511, 309] width 49 height 14
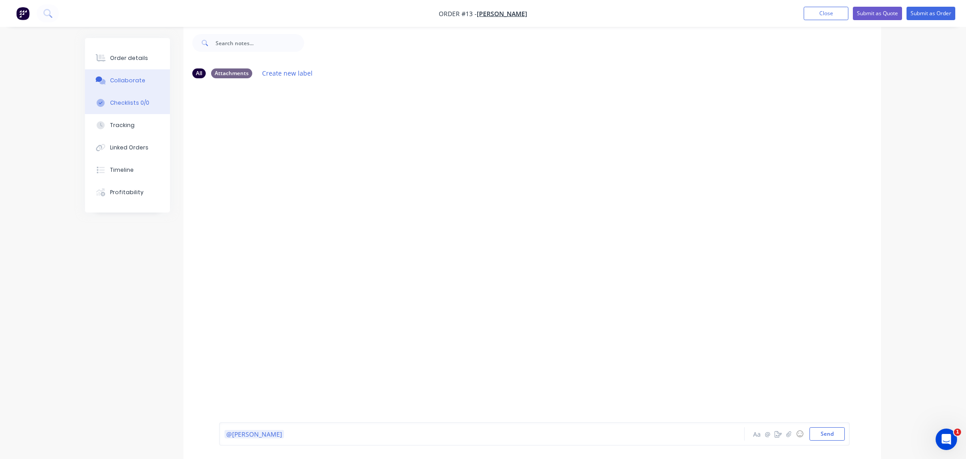
click at [140, 104] on div "Checklists 0/0" at bounding box center [129, 103] width 39 height 8
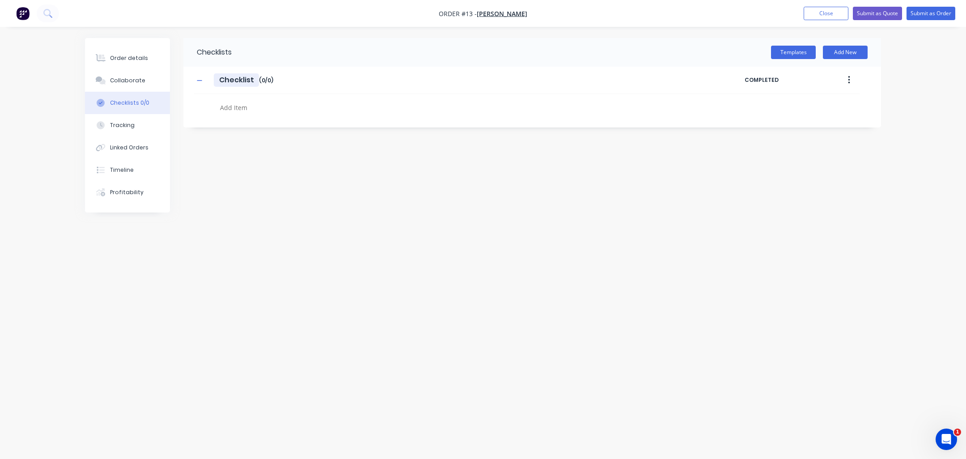
click at [245, 80] on input "Checklist" at bounding box center [236, 79] width 45 height 13
type textarea "x"
click at [241, 111] on textarea at bounding box center [431, 107] width 430 height 13
type textarea "P"
type textarea "x"
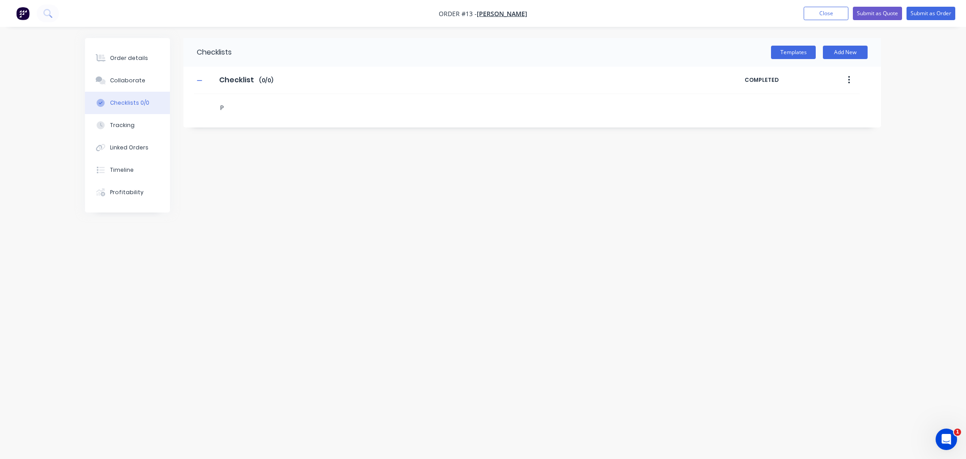
type textarea "Pt"
type textarea "x"
type textarea "Pto"
type textarea "x"
type textarea "Pt"
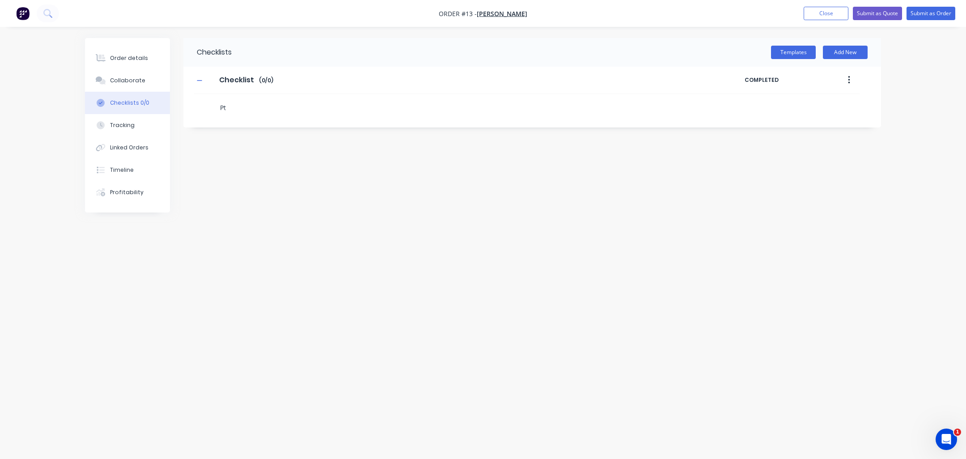
type textarea "x"
type textarea "P"
type textarea "x"
type textarea "Po"
type textarea "x"
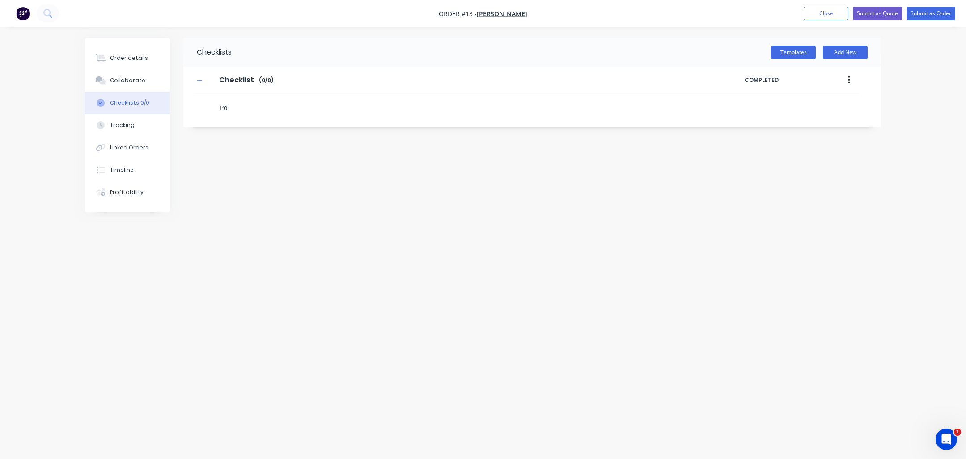
type textarea "Pot"
type textarea "x"
type textarea "Poto"
type textarea "x"
type textarea "Potos"
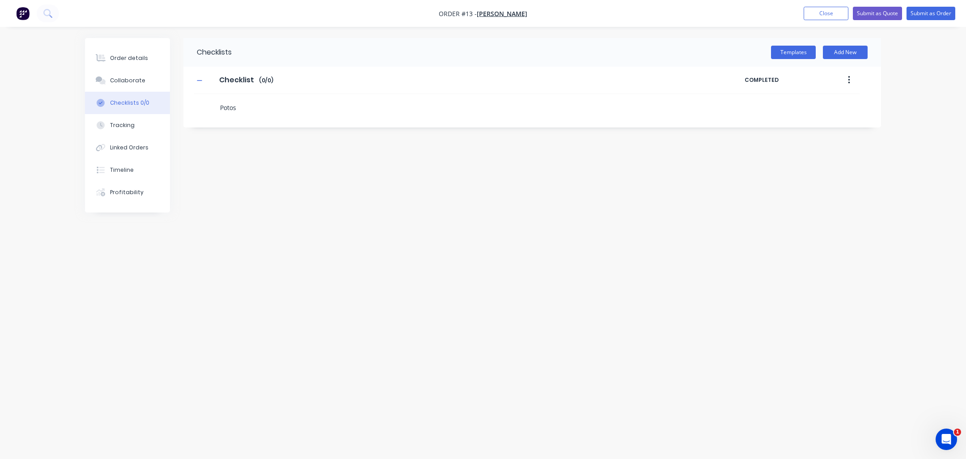
type textarea "x"
type textarea "Poto"
type textarea "x"
type textarea "Pot"
type textarea "x"
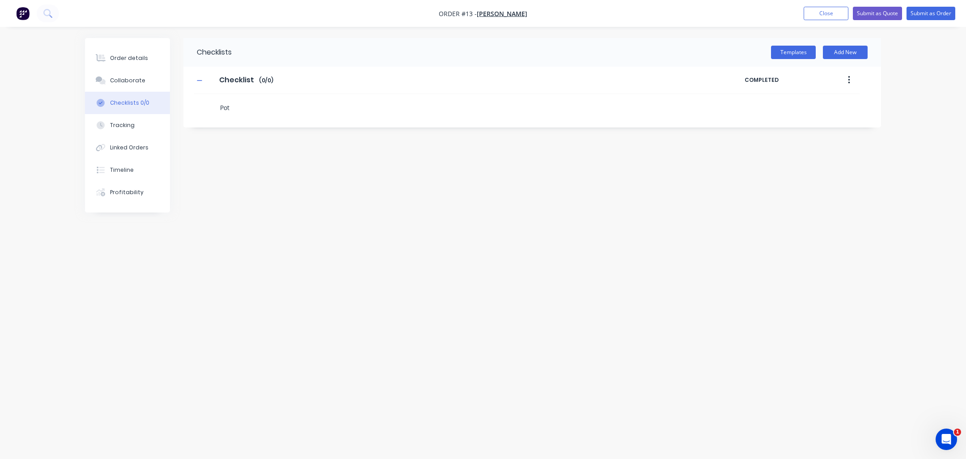
type textarea "Po"
type textarea "x"
type textarea "P"
type textarea "x"
type textarea "Ph"
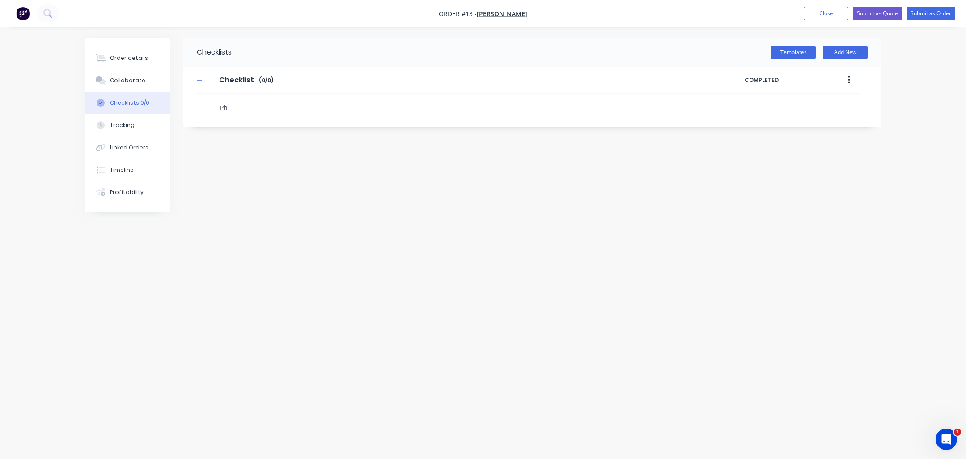
type textarea "x"
type textarea "Pho"
type textarea "x"
type textarea "Phot"
type textarea "x"
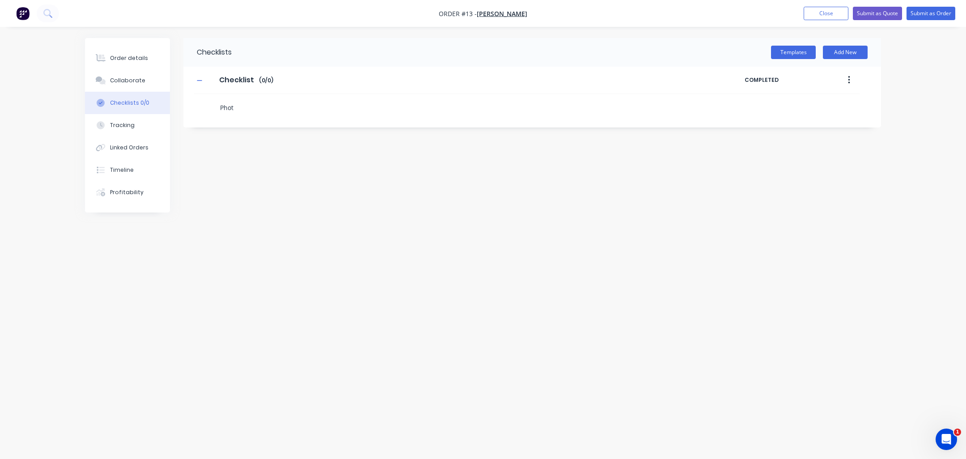
type textarea "Photo"
type textarea "x"
type textarea "Photos"
type textarea "x"
click at [223, 100] on label at bounding box center [224, 104] width 8 height 9
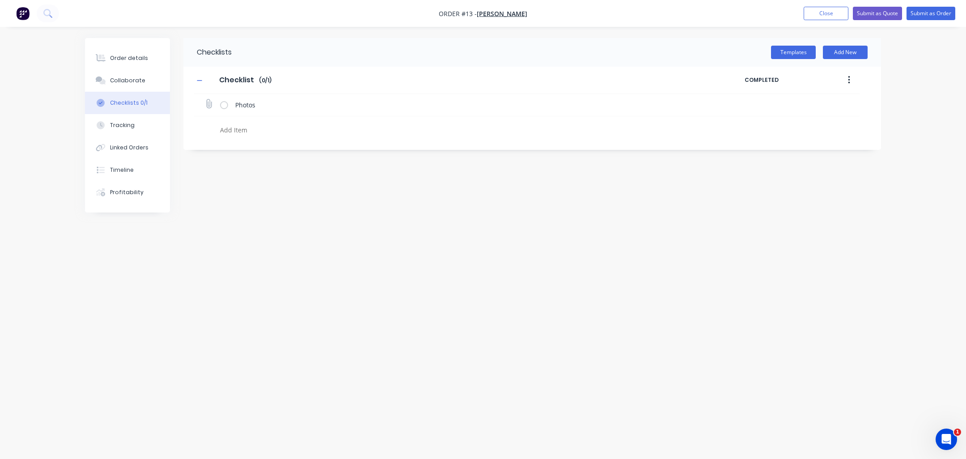
click at [0, 0] on input "checkbox" at bounding box center [0, 0] width 0 height 0
type textarea "x"
click at [847, 81] on button "button" at bounding box center [849, 80] width 21 height 16
click at [315, 174] on div "Checklists Templates Add New Checklist Checklist Enter Checklist name ( 1 / 1 )…" at bounding box center [483, 212] width 796 height 349
click at [113, 123] on div "Tracking" at bounding box center [122, 125] width 25 height 8
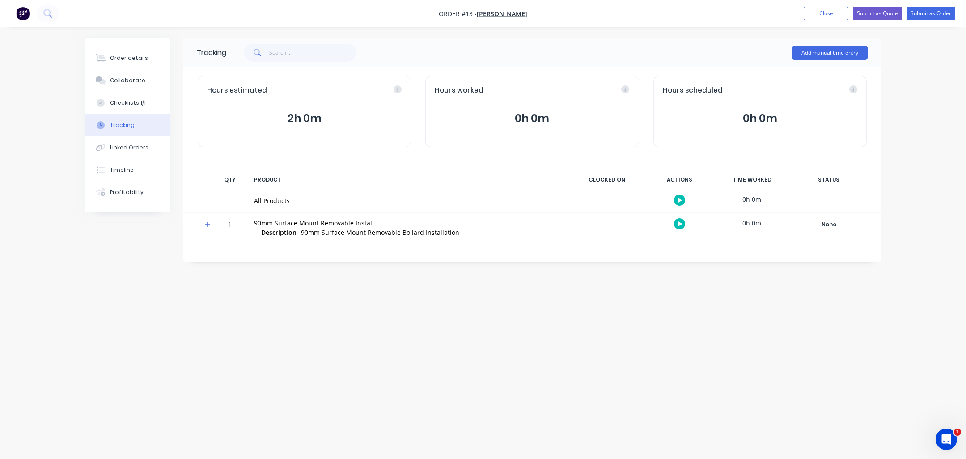
click at [292, 113] on button "2h 0m" at bounding box center [304, 118] width 195 height 17
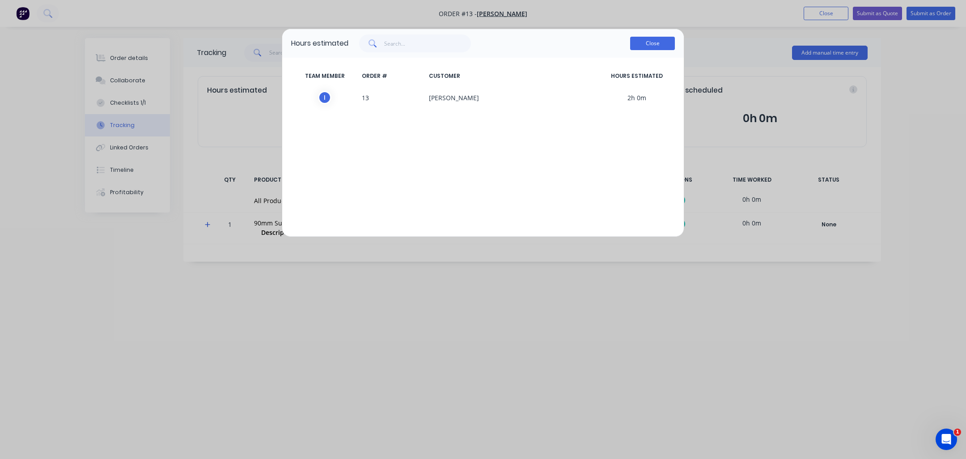
click at [655, 43] on button "Close" at bounding box center [652, 43] width 45 height 13
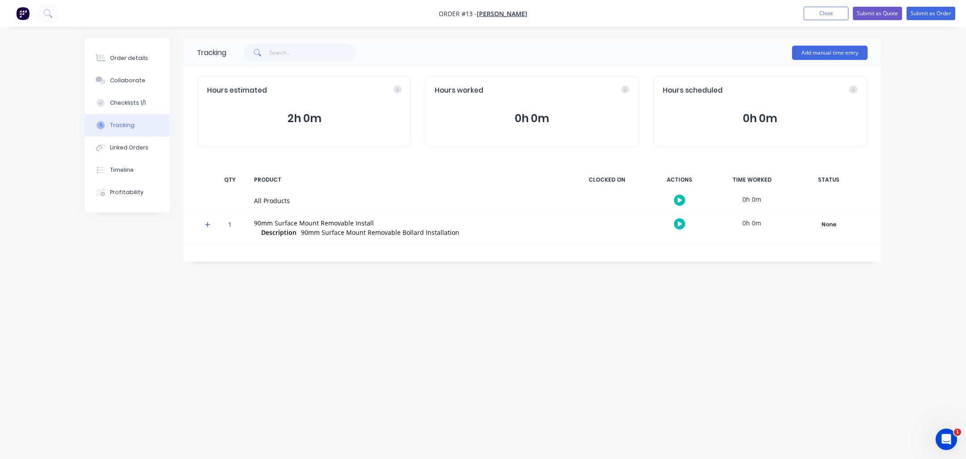
click at [208, 224] on icon at bounding box center [207, 224] width 5 height 5
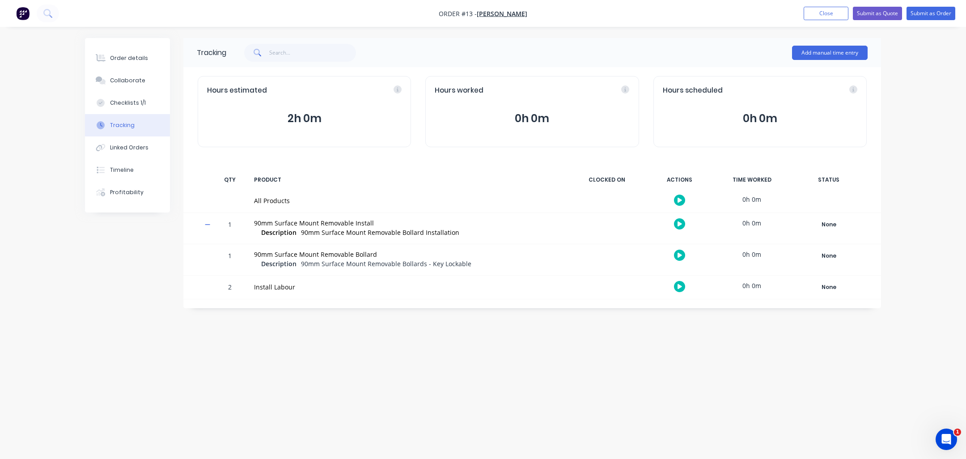
click at [681, 221] on icon "button" at bounding box center [680, 224] width 4 height 6
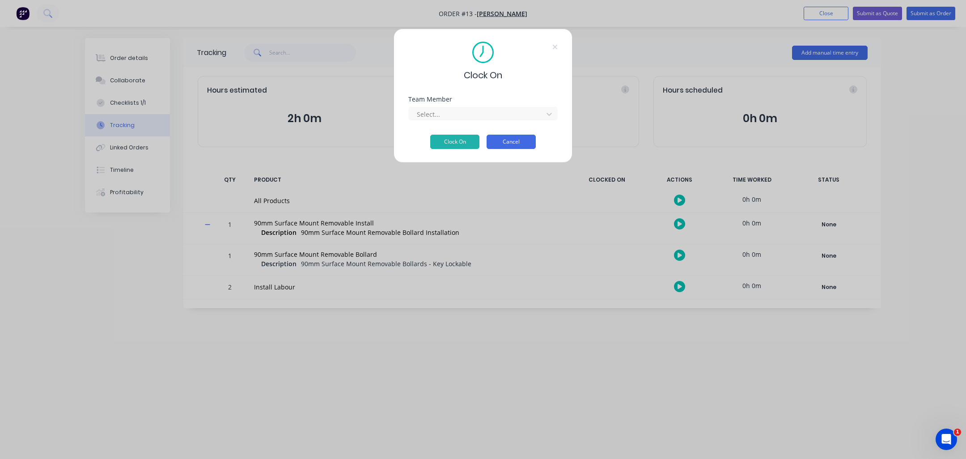
click at [529, 142] on button "Cancel" at bounding box center [511, 142] width 49 height 14
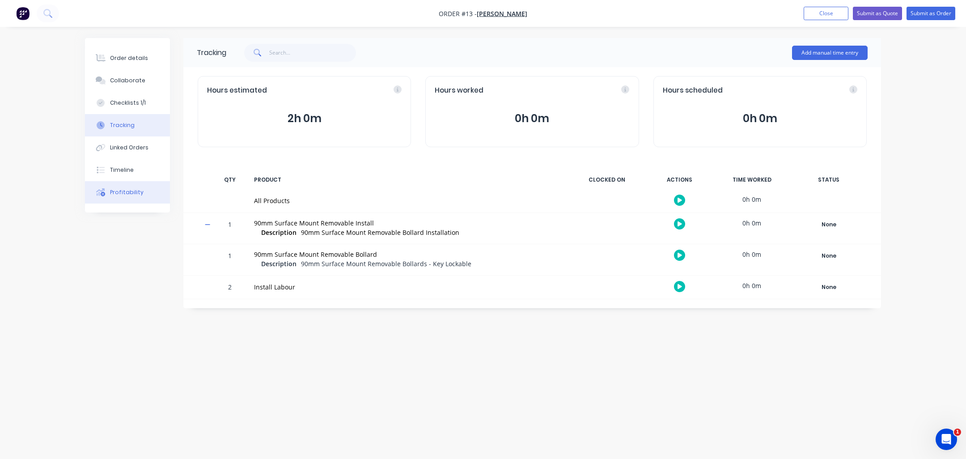
click at [139, 189] on div "Profitability" at bounding box center [127, 192] width 34 height 8
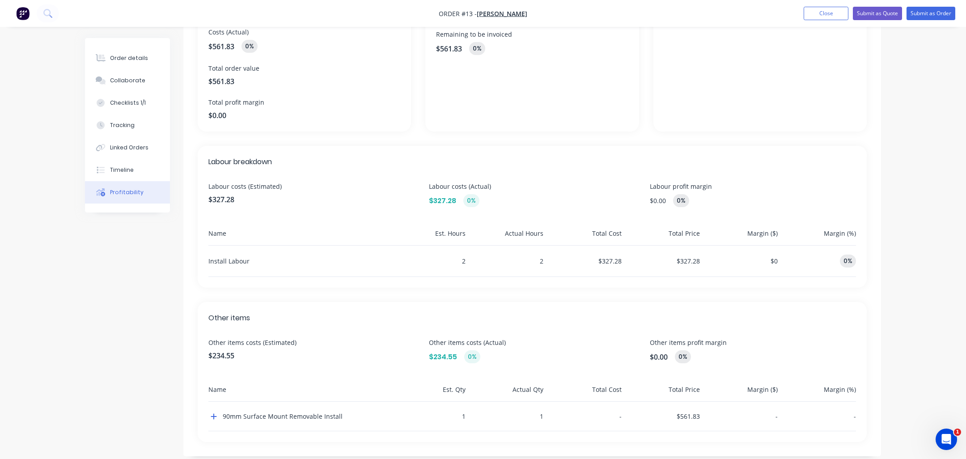
scroll to position [135, 0]
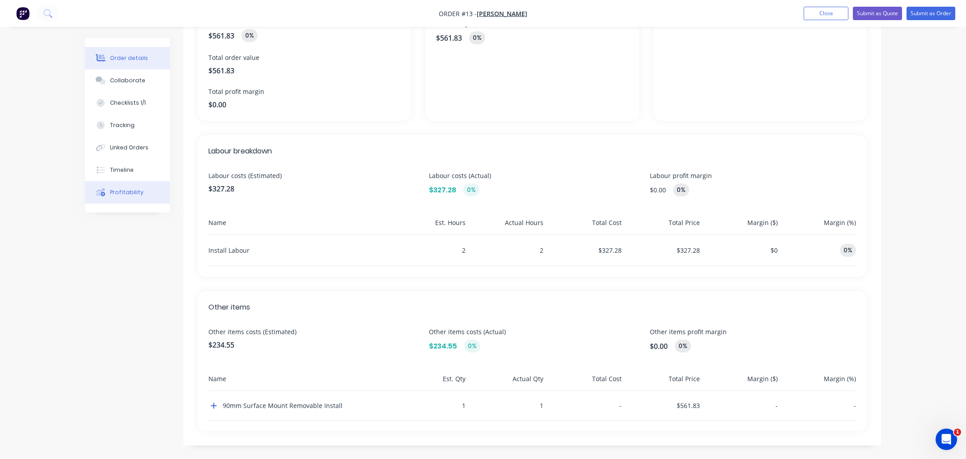
click at [127, 62] on div "Order details" at bounding box center [129, 58] width 38 height 8
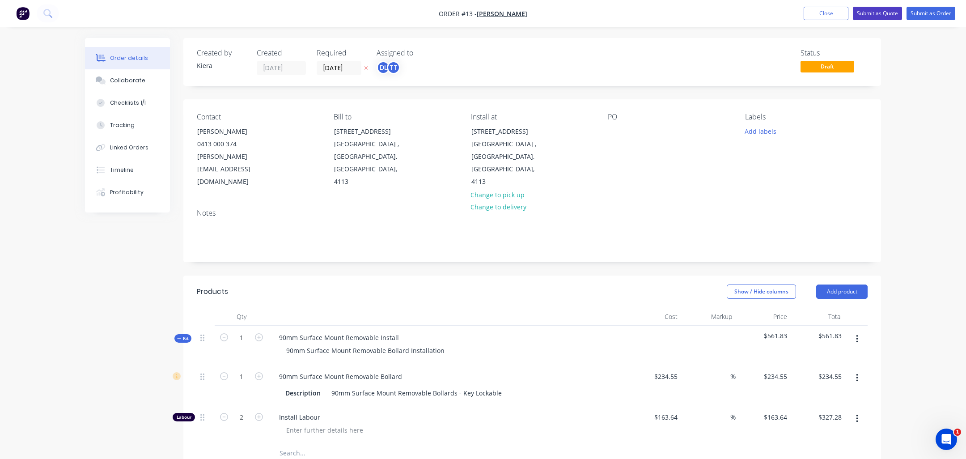
click at [864, 14] on button "Submit as Quote" at bounding box center [877, 13] width 49 height 13
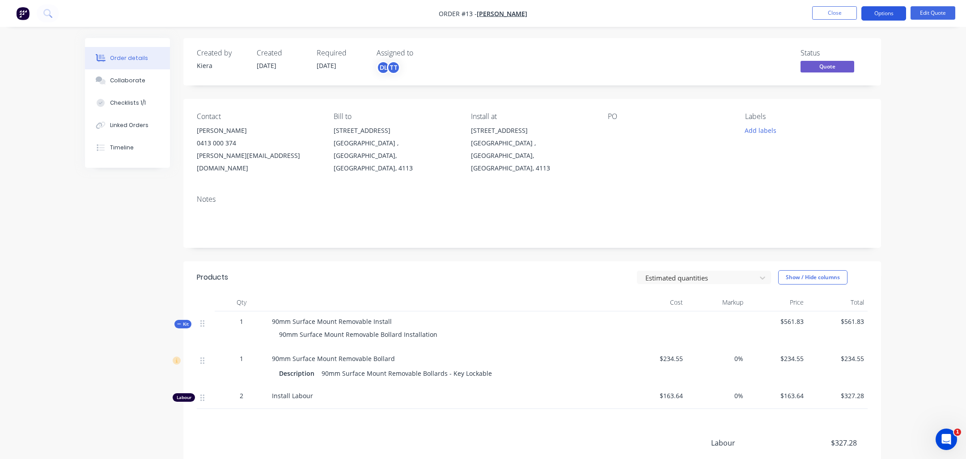
click at [885, 14] on button "Options" at bounding box center [883, 13] width 45 height 14
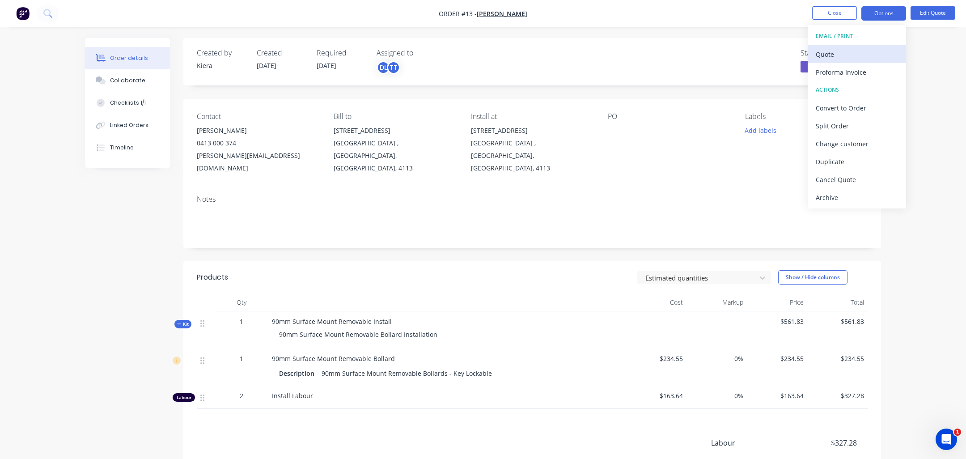
click at [842, 58] on div "Quote" at bounding box center [857, 54] width 82 height 13
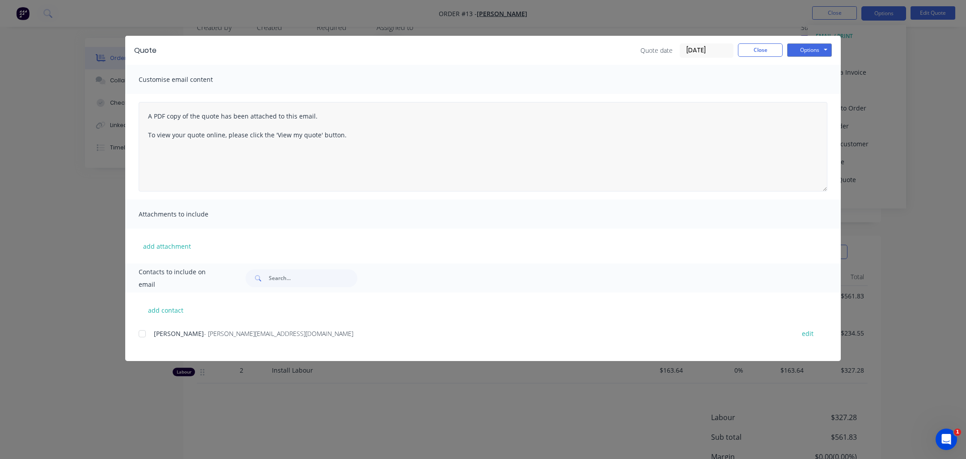
scroll to position [27, 0]
click at [145, 331] on div at bounding box center [142, 334] width 18 height 18
click at [749, 51] on button "Close" at bounding box center [760, 49] width 45 height 13
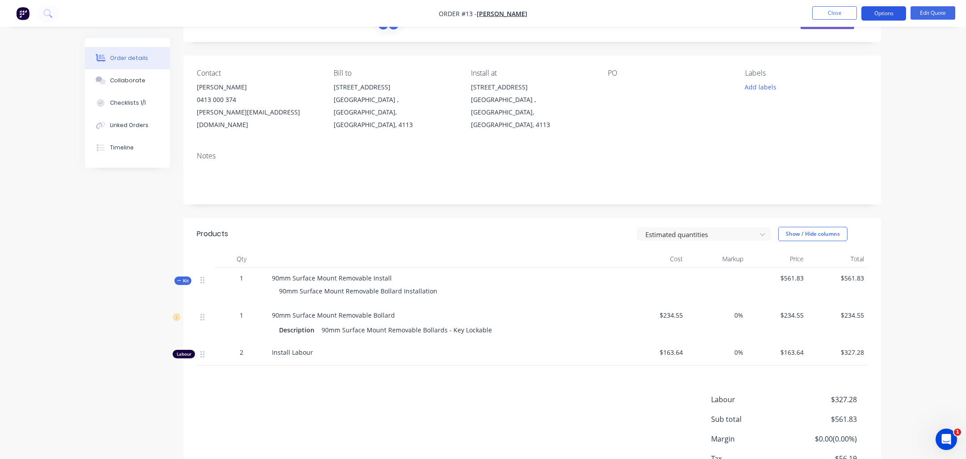
click at [890, 14] on button "Options" at bounding box center [883, 13] width 45 height 14
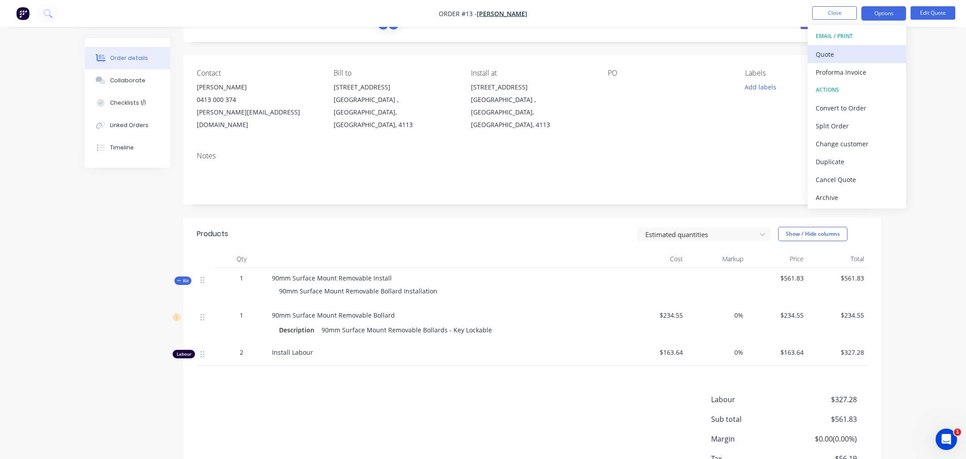
click at [831, 58] on div "Quote" at bounding box center [857, 54] width 82 height 13
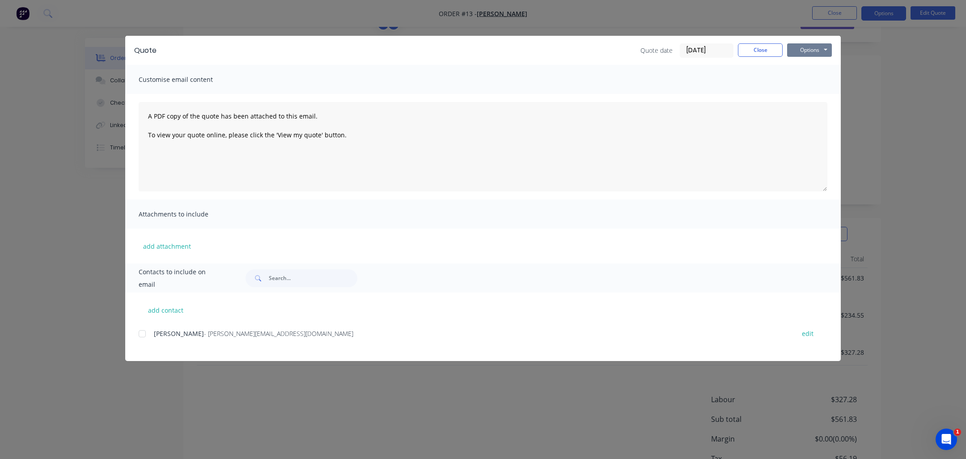
click at [809, 51] on button "Options" at bounding box center [809, 49] width 45 height 13
click at [818, 67] on button "Preview" at bounding box center [815, 66] width 57 height 15
click at [810, 49] on button "Options" at bounding box center [809, 49] width 45 height 13
click at [813, 65] on button "Preview" at bounding box center [815, 66] width 57 height 15
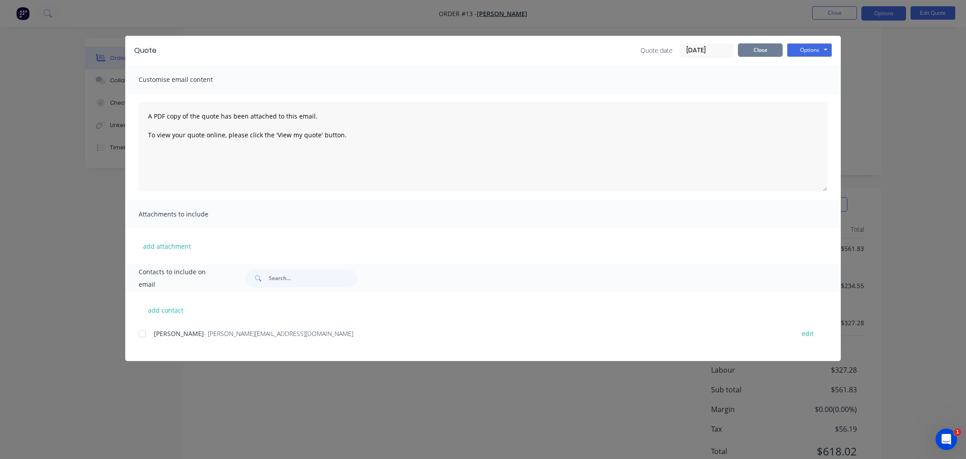
click at [755, 50] on button "Close" at bounding box center [760, 49] width 45 height 13
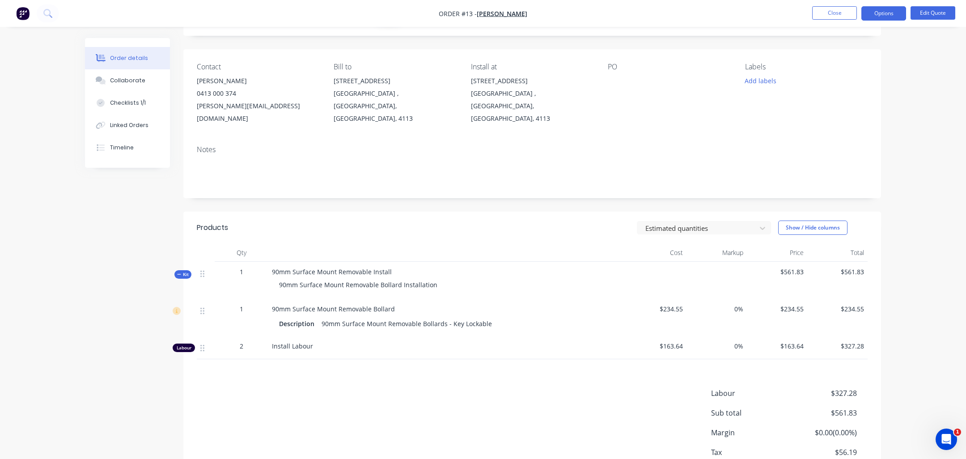
scroll to position [0, 0]
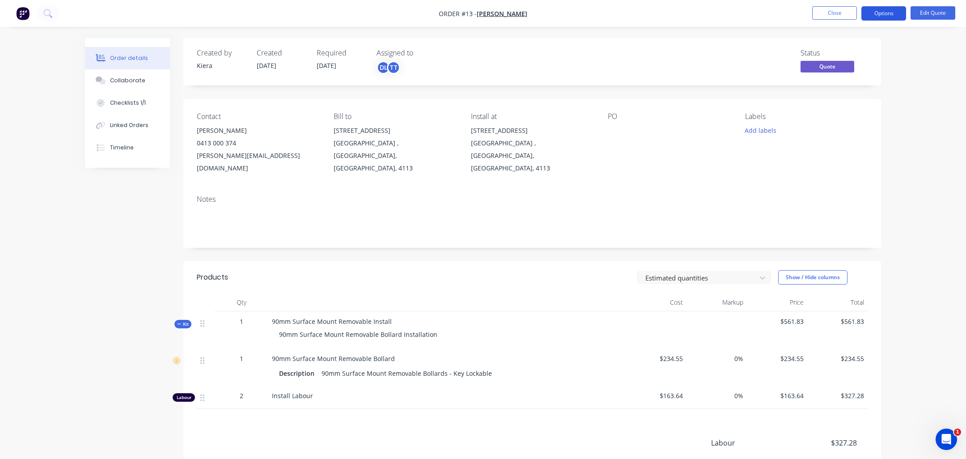
click at [874, 16] on button "Options" at bounding box center [883, 13] width 45 height 14
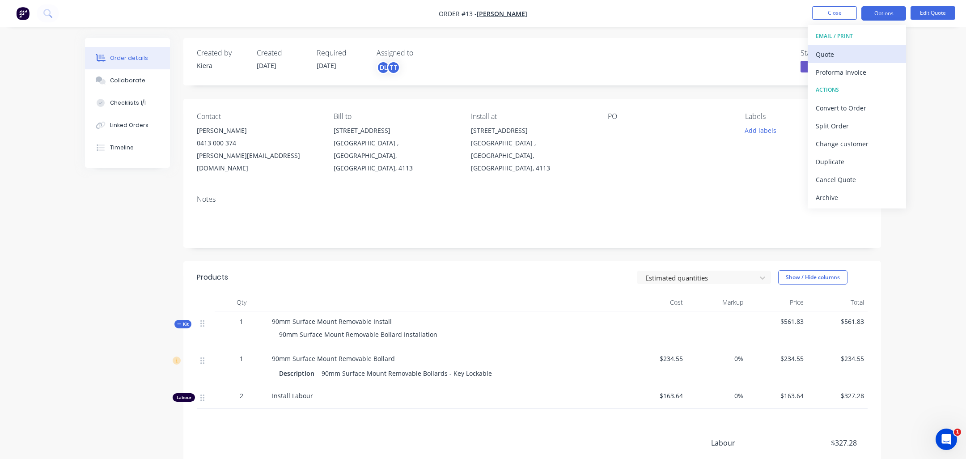
click at [861, 52] on div "Quote" at bounding box center [857, 54] width 82 height 13
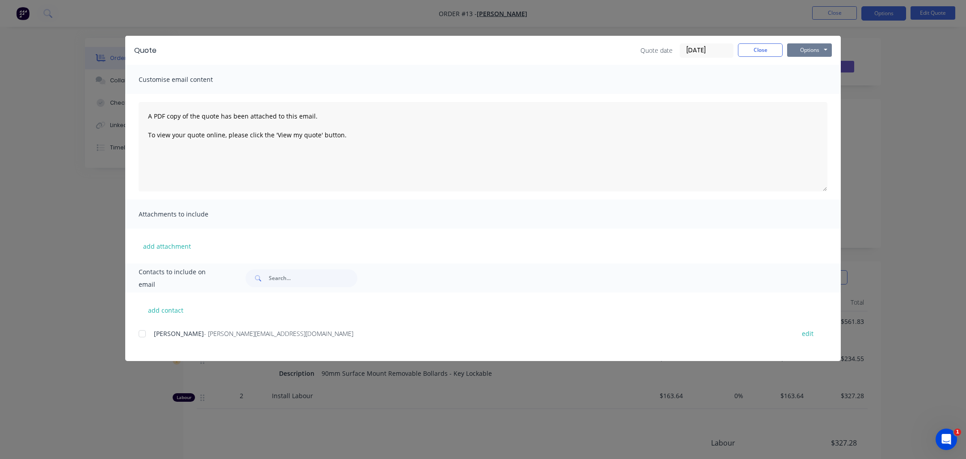
click at [817, 52] on button "Options" at bounding box center [809, 49] width 45 height 13
click at [748, 53] on button "Close" at bounding box center [760, 49] width 45 height 13
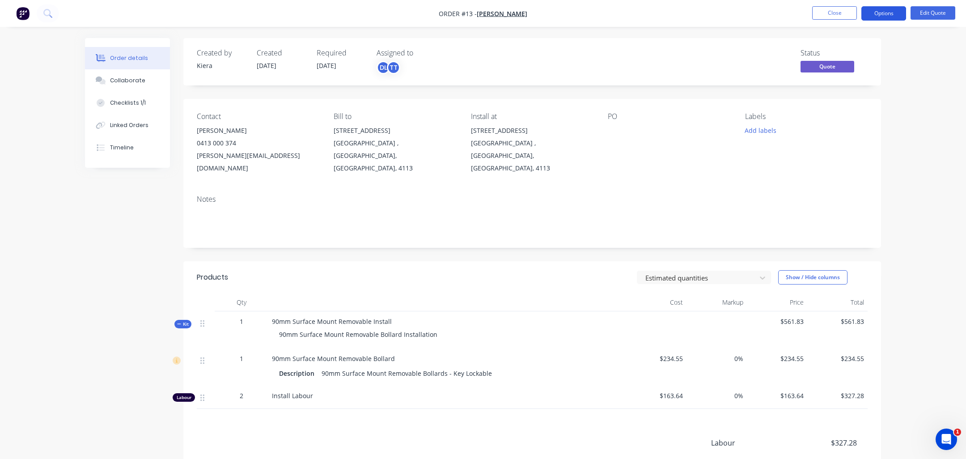
click at [876, 13] on button "Options" at bounding box center [883, 13] width 45 height 14
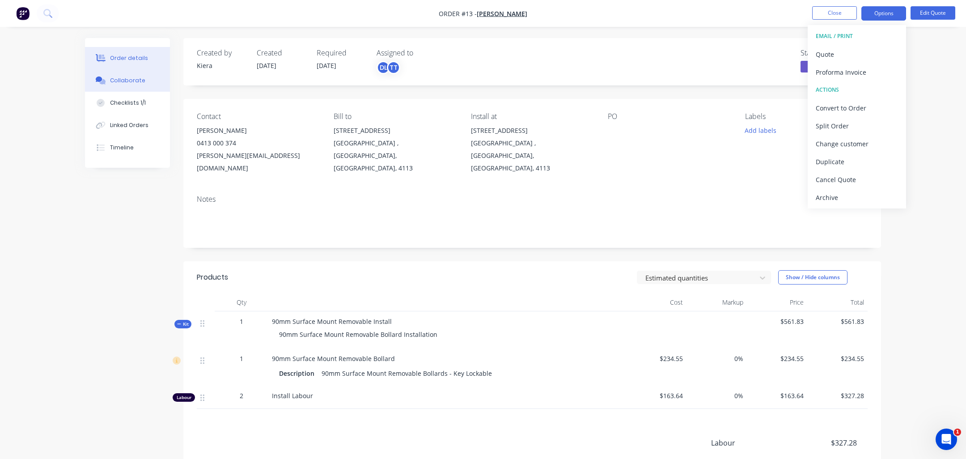
click at [143, 85] on button "Collaborate" at bounding box center [127, 80] width 85 height 22
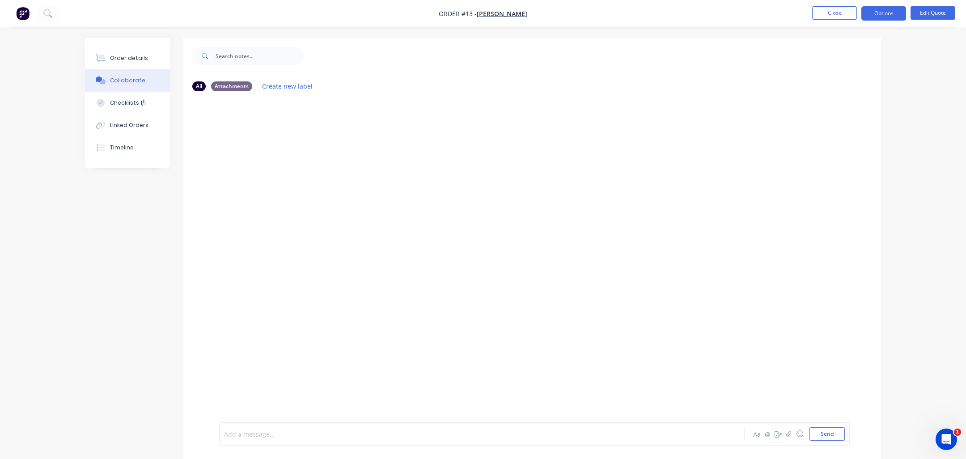
click at [269, 431] on div at bounding box center [457, 433] width 465 height 9
click at [789, 436] on icon "button" at bounding box center [788, 434] width 5 height 6
click at [127, 106] on div "Checklists 1/1" at bounding box center [128, 103] width 36 height 8
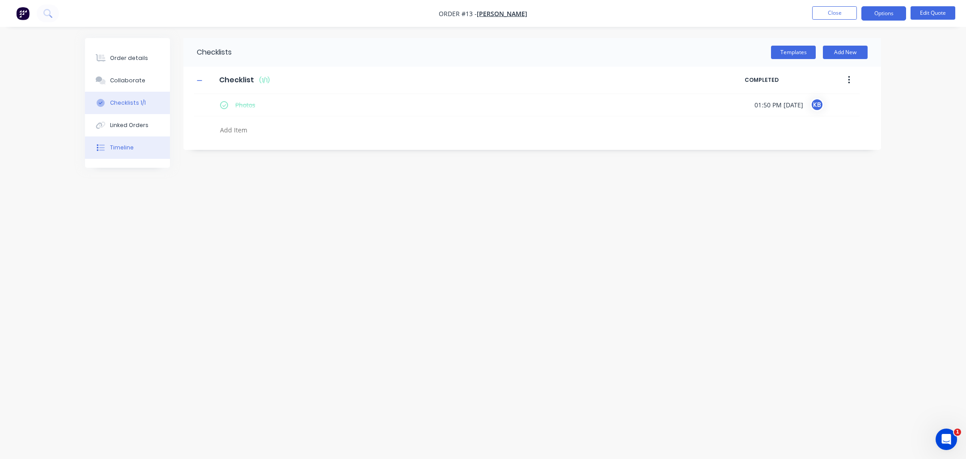
click at [127, 150] on div "Timeline" at bounding box center [122, 148] width 24 height 8
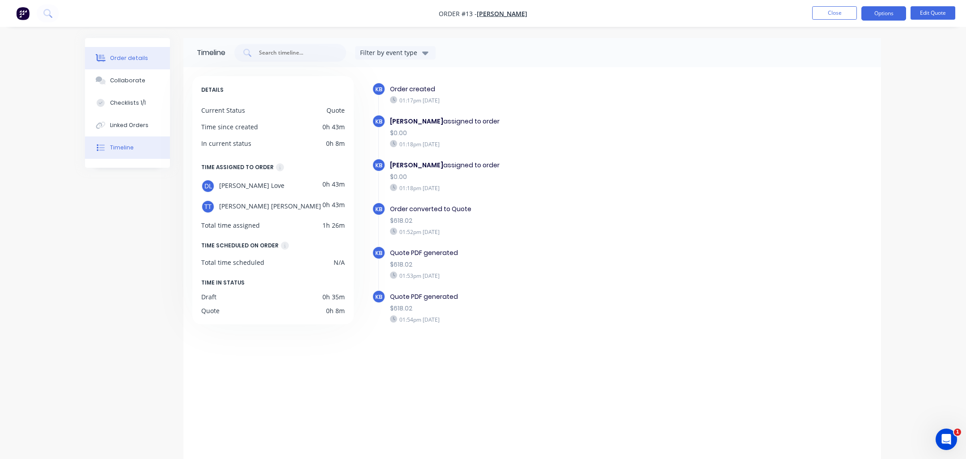
click at [122, 60] on div "Order details" at bounding box center [129, 58] width 38 height 8
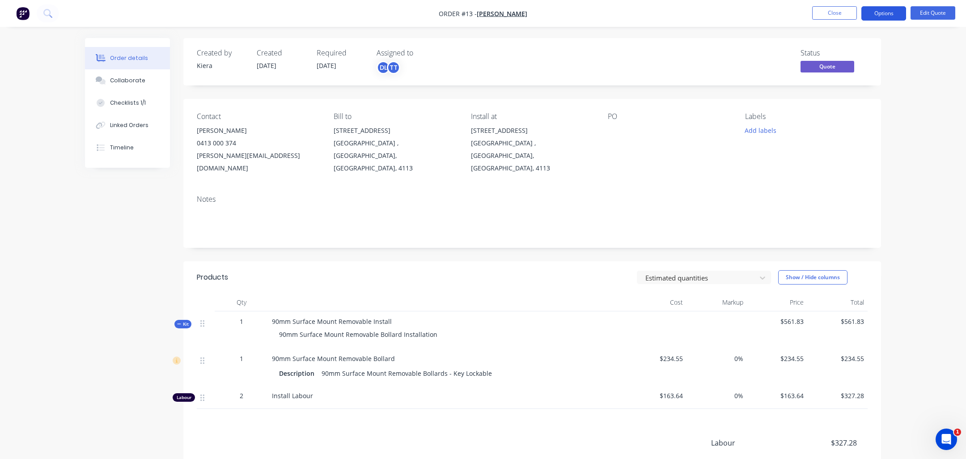
click at [889, 15] on button "Options" at bounding box center [883, 13] width 45 height 14
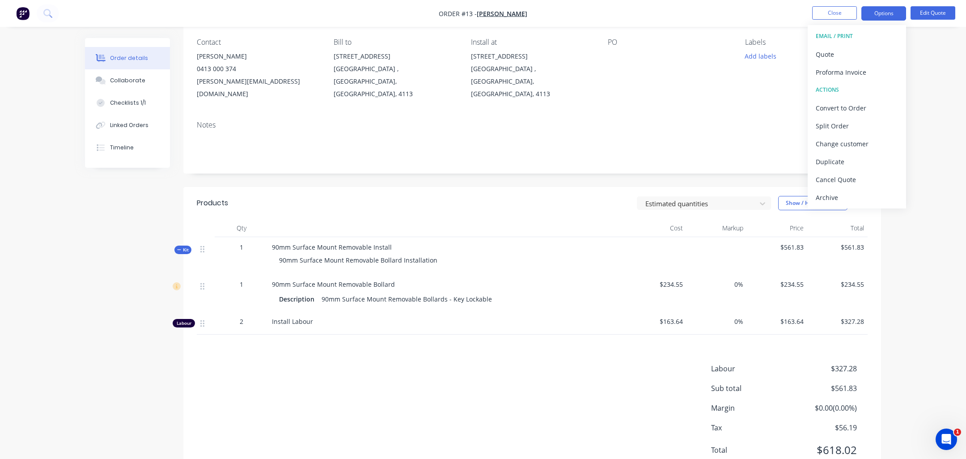
scroll to position [97, 0]
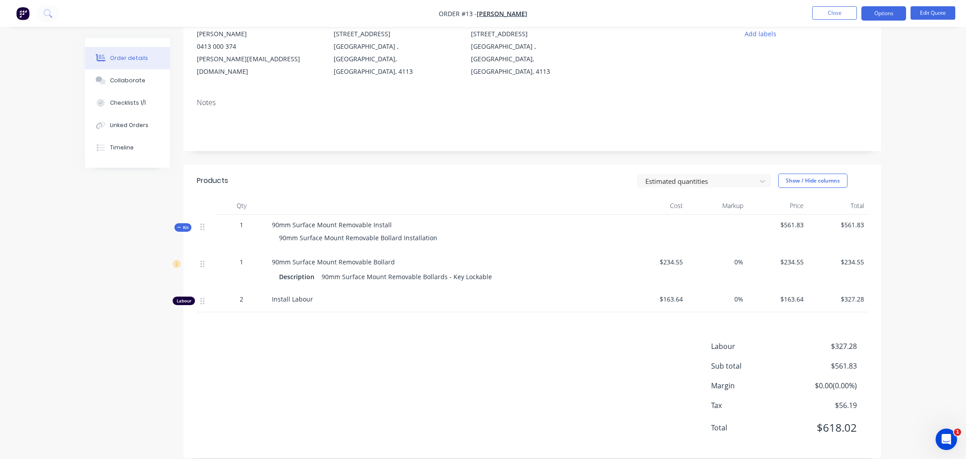
click at [183, 224] on span "Kit" at bounding box center [183, 227] width 12 height 7
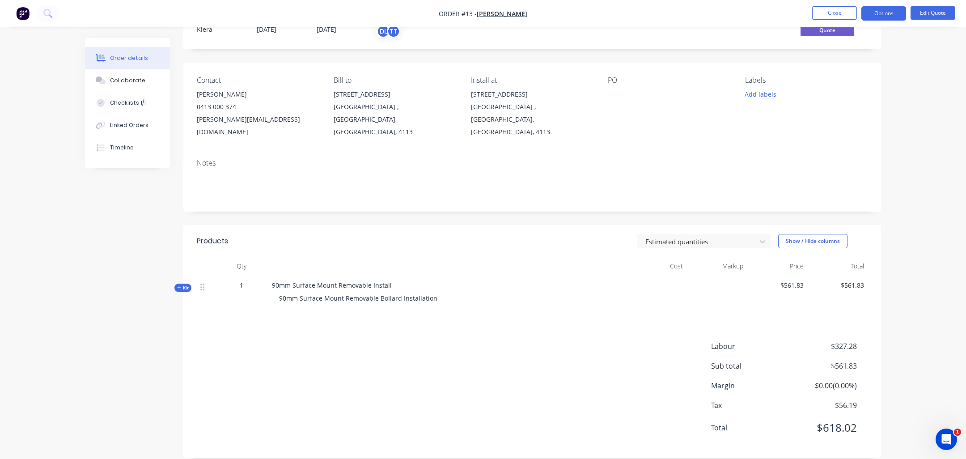
click at [398, 294] on span "90mm Surface Mount Removable Bollard Installation" at bounding box center [358, 298] width 158 height 8
click at [826, 8] on button "Close" at bounding box center [834, 12] width 45 height 13
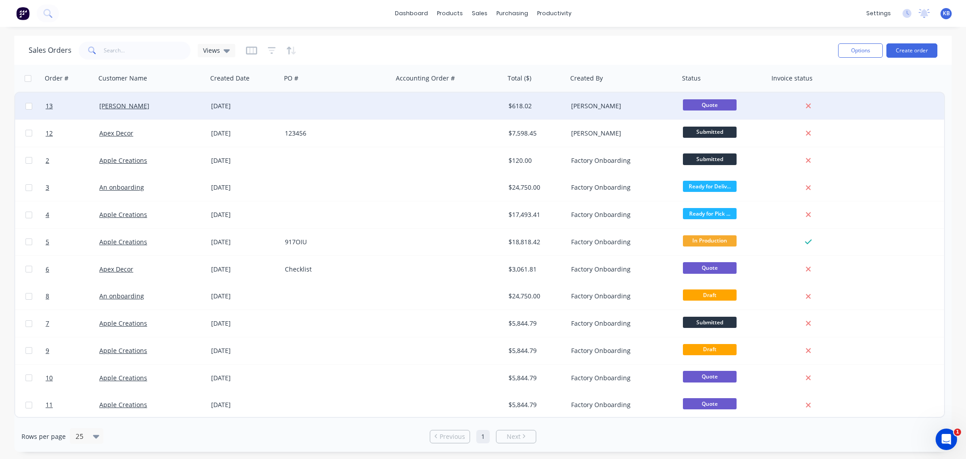
click at [269, 108] on div "[DATE]" at bounding box center [244, 106] width 67 height 9
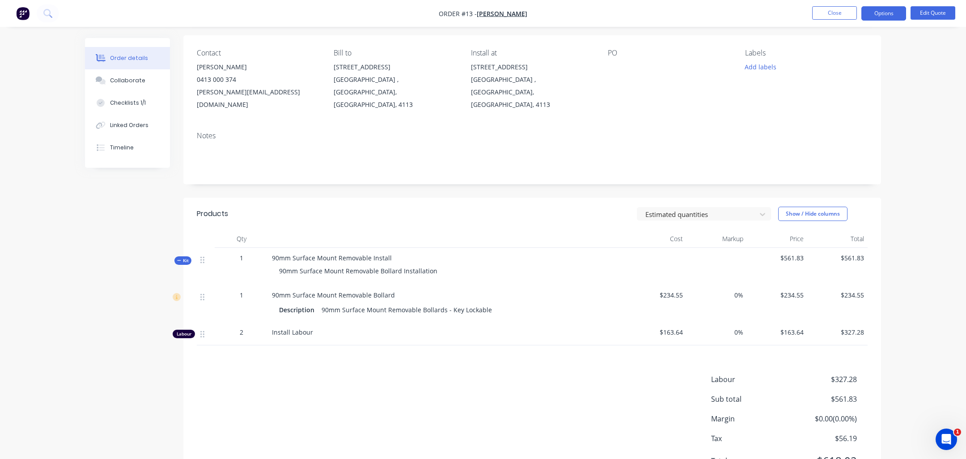
scroll to position [97, 0]
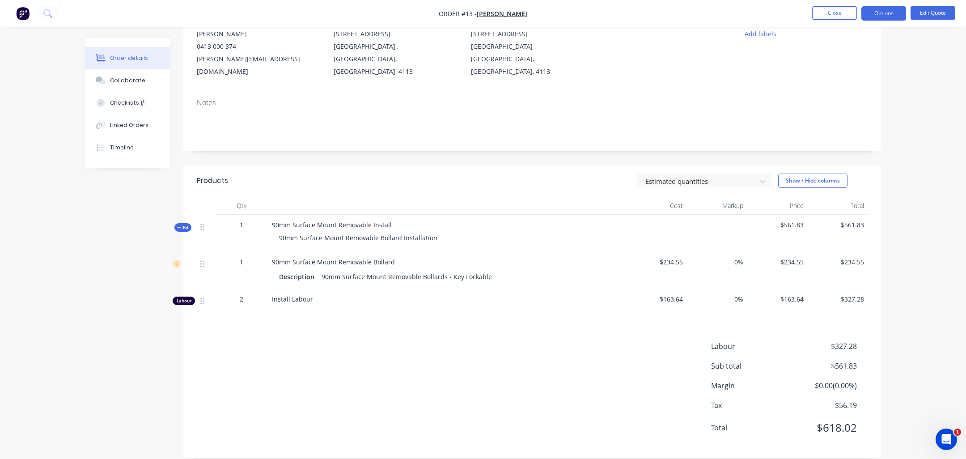
click at [676, 257] on span "$234.55" at bounding box center [656, 261] width 53 height 9
click at [668, 257] on span "$234.55" at bounding box center [656, 261] width 53 height 9
click at [183, 224] on span "Kit" at bounding box center [183, 227] width 12 height 7
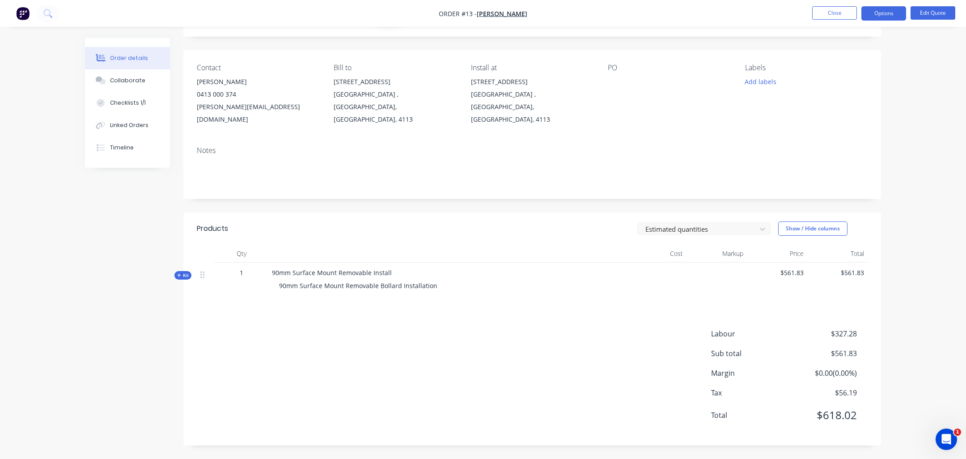
scroll to position [36, 0]
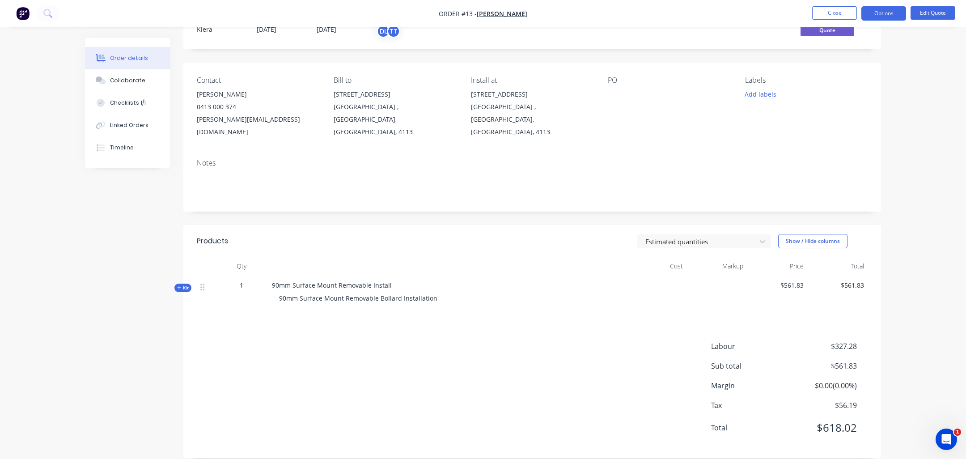
click at [184, 284] on span "Kit" at bounding box center [183, 287] width 12 height 7
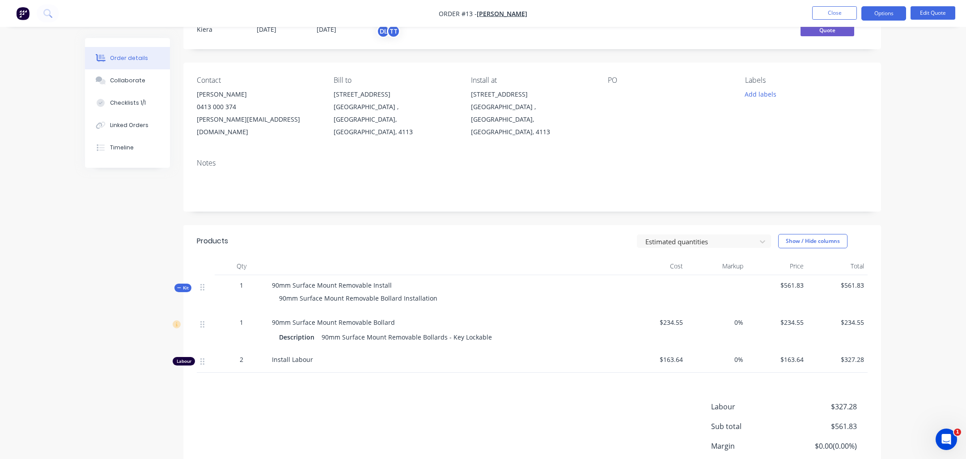
scroll to position [97, 0]
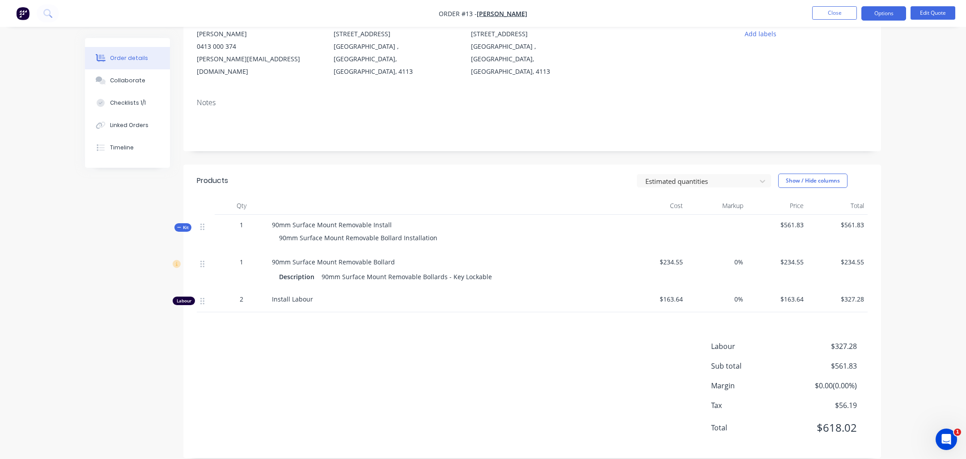
click at [673, 257] on span "$234.55" at bounding box center [656, 261] width 53 height 9
click at [682, 257] on span "$234.55" at bounding box center [656, 261] width 53 height 9
click at [671, 257] on span "$234.55" at bounding box center [656, 261] width 53 height 9
click at [682, 257] on span "$234.55" at bounding box center [656, 261] width 53 height 9
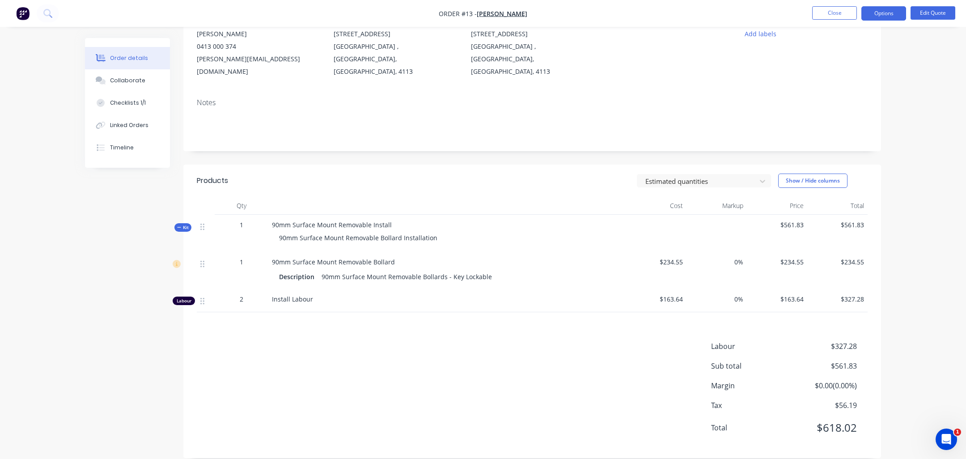
click at [682, 257] on span "$234.55" at bounding box center [656, 261] width 53 height 9
click at [797, 257] on span "$234.55" at bounding box center [776, 261] width 53 height 9
click at [801, 257] on span "$234.55" at bounding box center [776, 261] width 53 height 9
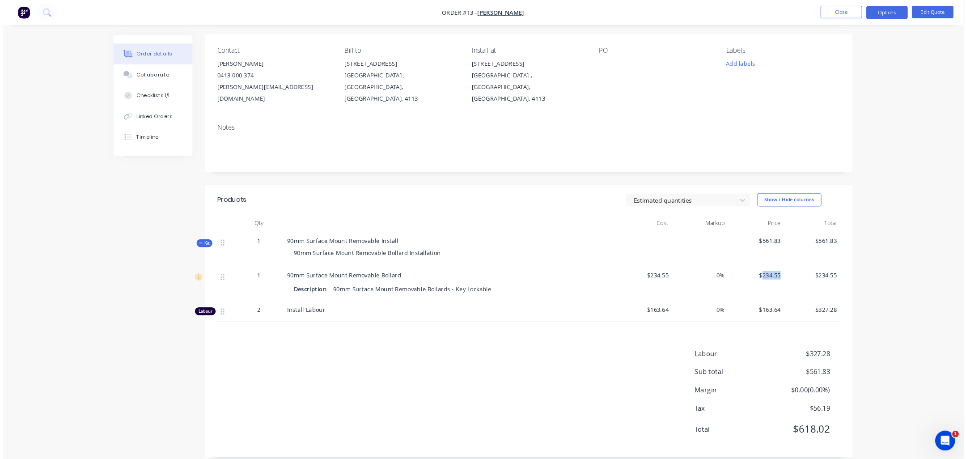
scroll to position [0, 0]
